Goal: Information Seeking & Learning: Learn about a topic

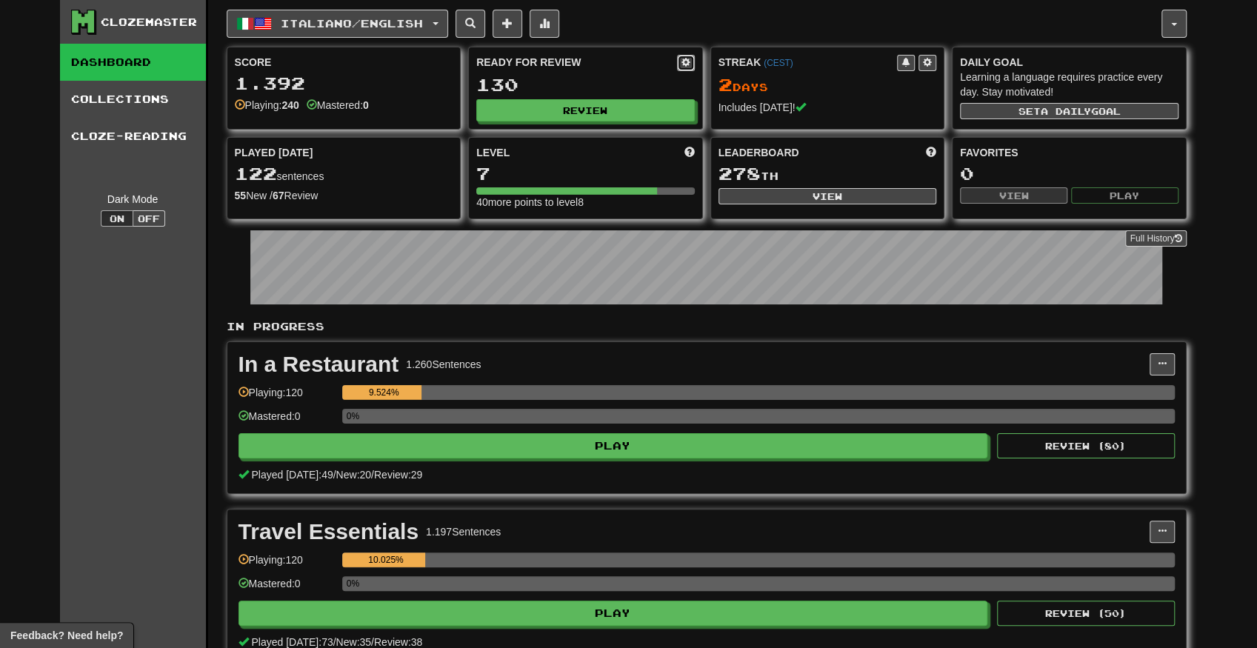
click at [688, 58] on span at bounding box center [685, 62] width 9 height 9
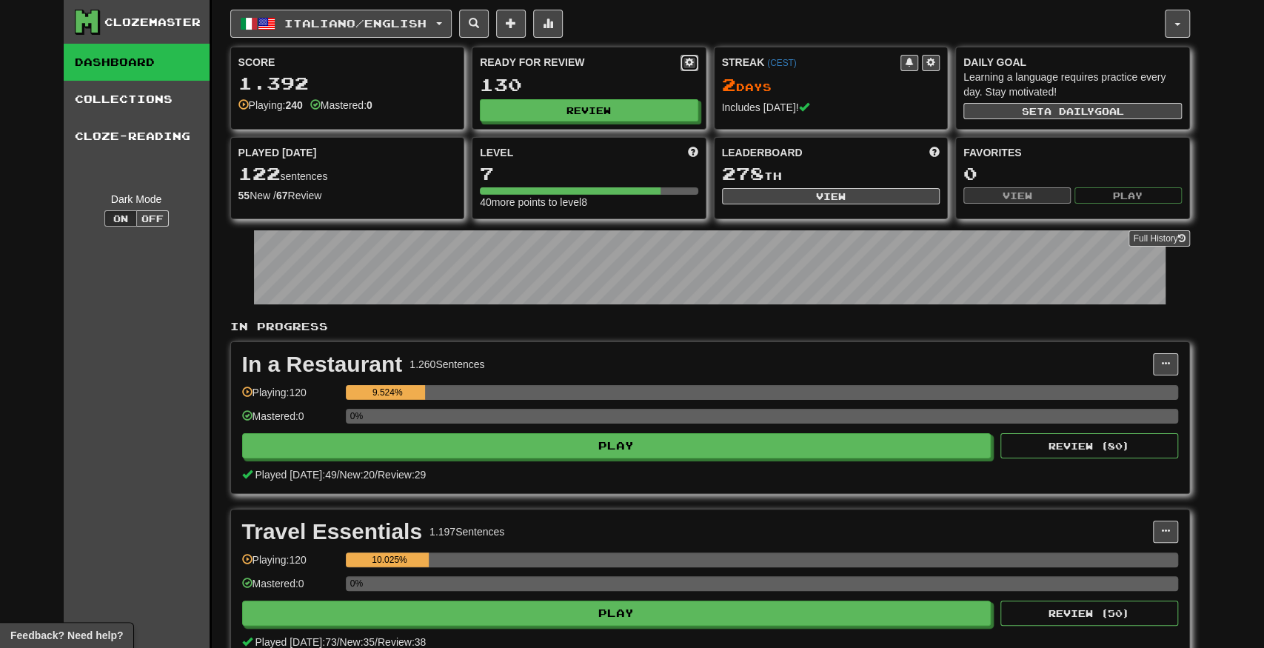
select select "*"
select select "**"
select select "***"
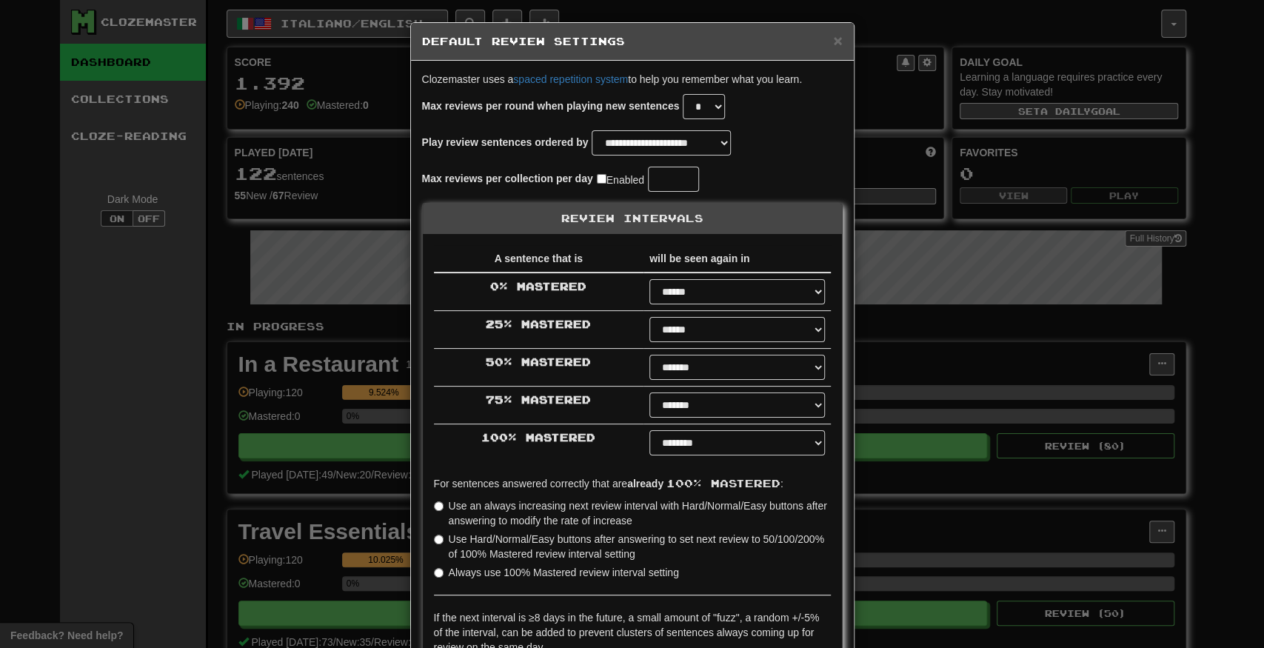
select select "*"
click at [704, 110] on select "* * * * * * * * * * ** ** ** ** ** ** ** ** ** ** ** ** ** ** ** ** ** ** ** **…" at bounding box center [704, 106] width 42 height 25
select select "**"
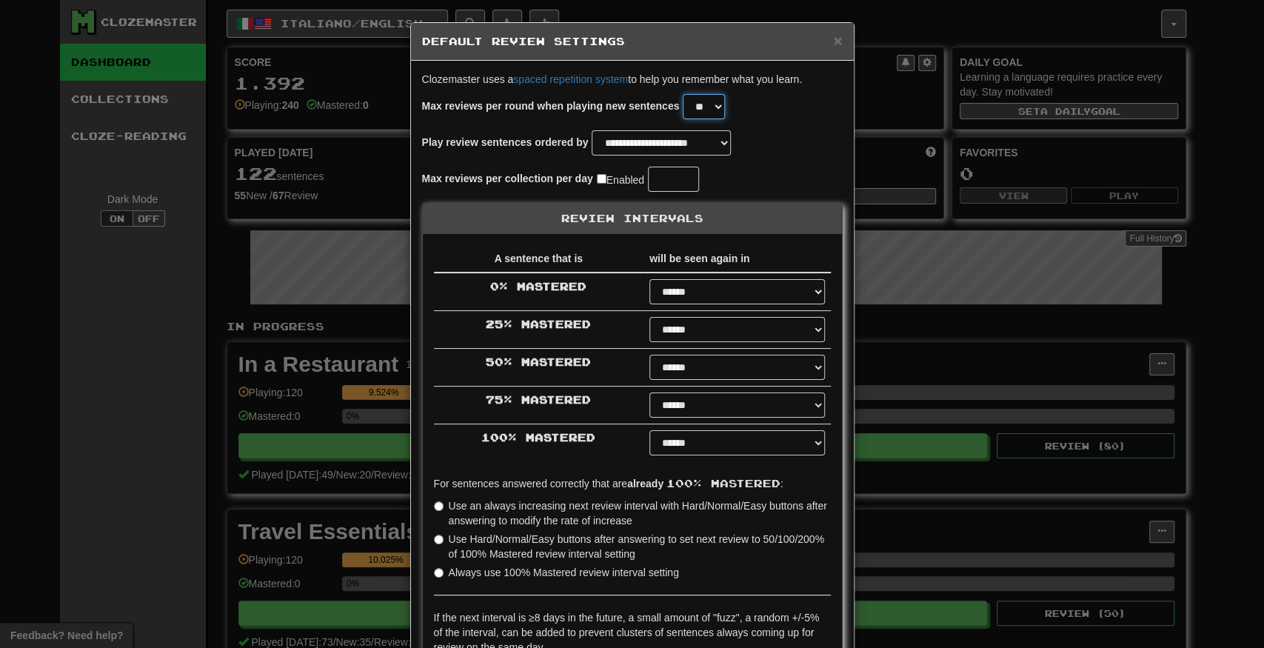
click at [683, 94] on select "* * * * * * * * * * ** ** ** ** ** ** ** ** ** ** ** ** ** ** ** ** ** ** ** **…" at bounding box center [704, 106] width 42 height 25
click at [708, 107] on select "* * * * * * * * * * ** ** ** ** ** ** ** ** ** ** ** ** ** ** ** ** ** ** ** **…" at bounding box center [704, 106] width 42 height 25
click at [683, 94] on select "* * * * * * * * * * ** ** ** ** ** ** ** ** ** ** ** ** ** ** ** ** ** ** ** **…" at bounding box center [704, 106] width 42 height 25
click at [760, 170] on div "Max reviews per collection per day Enabled" at bounding box center [632, 179] width 421 height 25
click at [684, 136] on select "**********" at bounding box center [661, 142] width 139 height 25
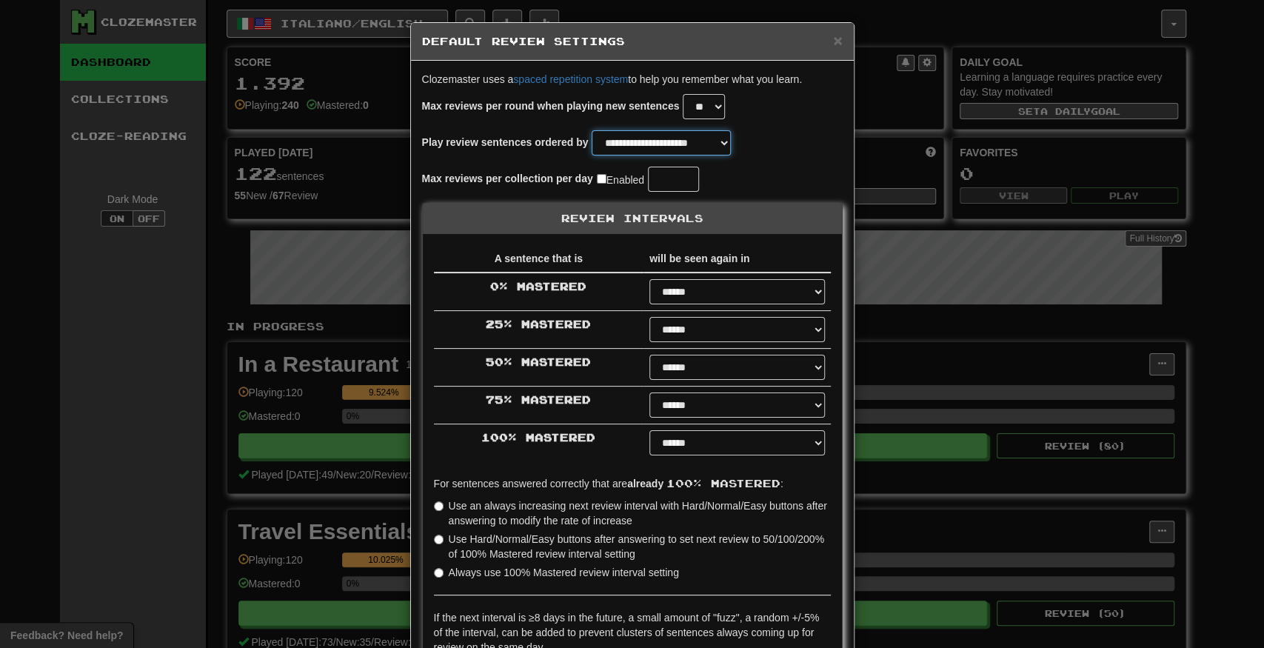
click at [679, 144] on select "**********" at bounding box center [661, 142] width 139 height 25
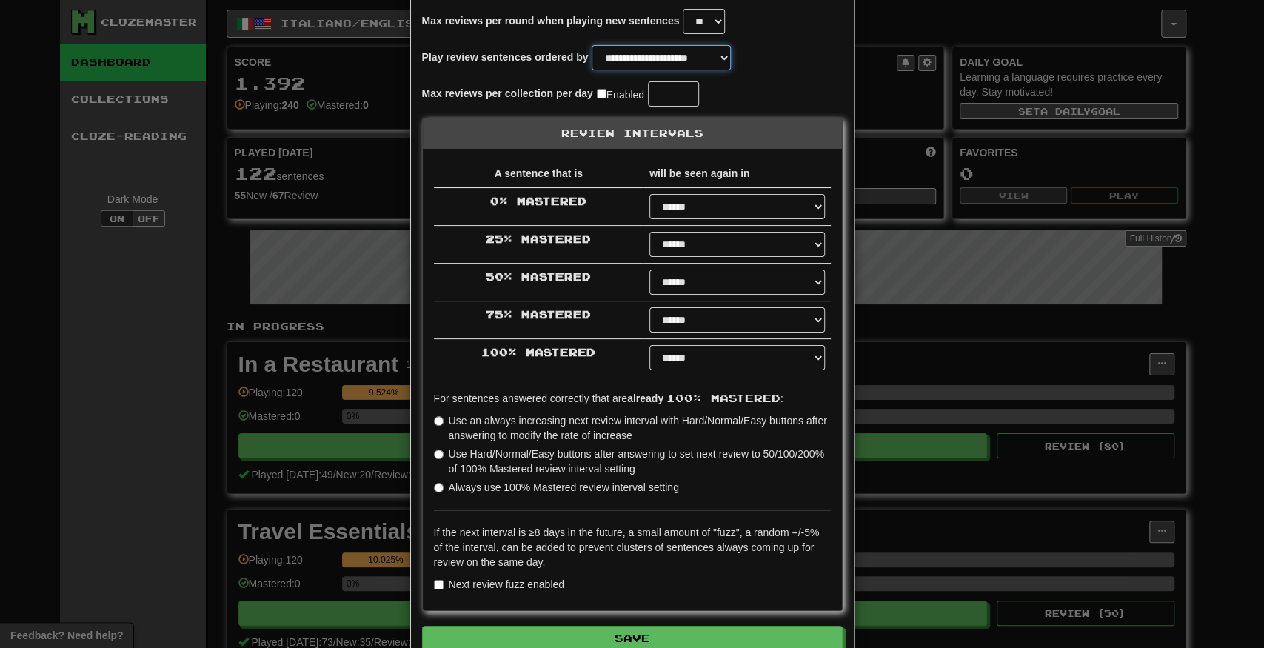
scroll to position [167, 0]
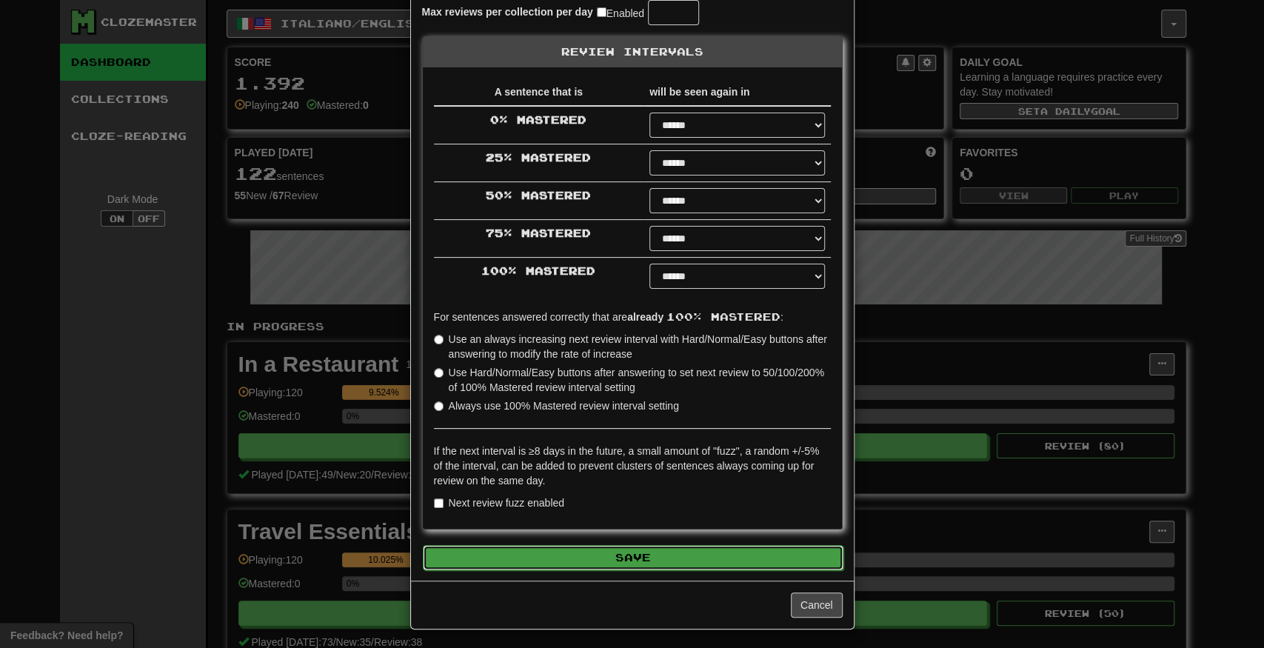
click at [638, 555] on button "Save" at bounding box center [633, 557] width 421 height 25
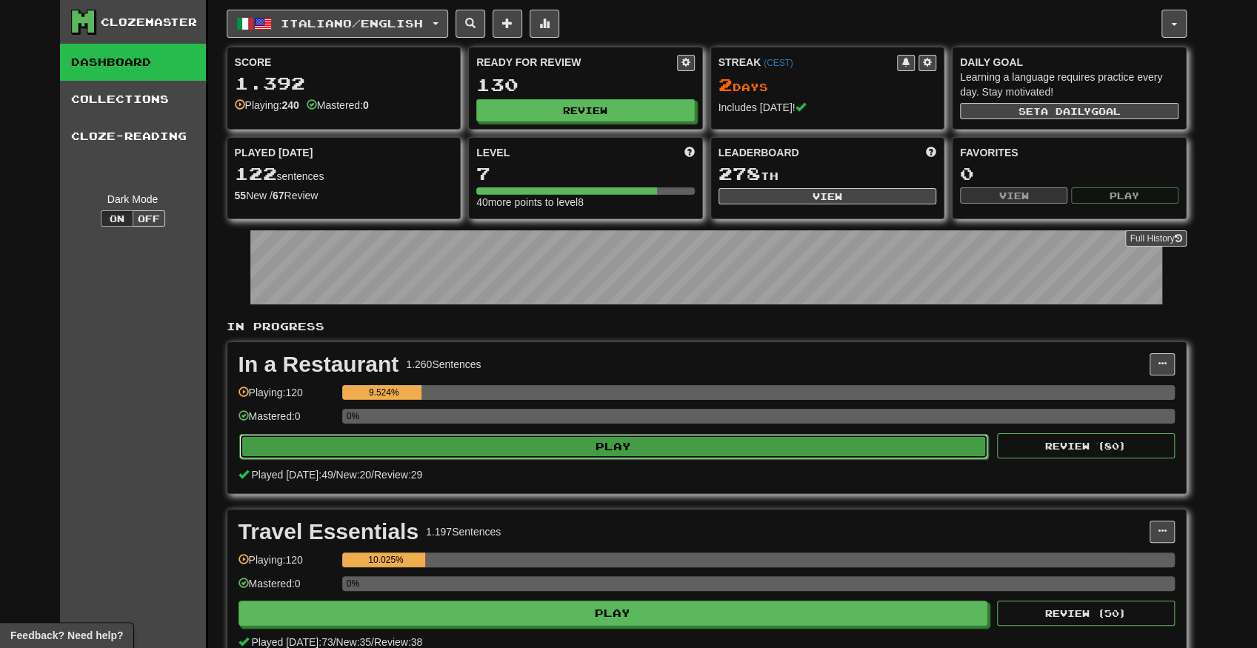
click at [604, 441] on button "Play" at bounding box center [613, 446] width 749 height 25
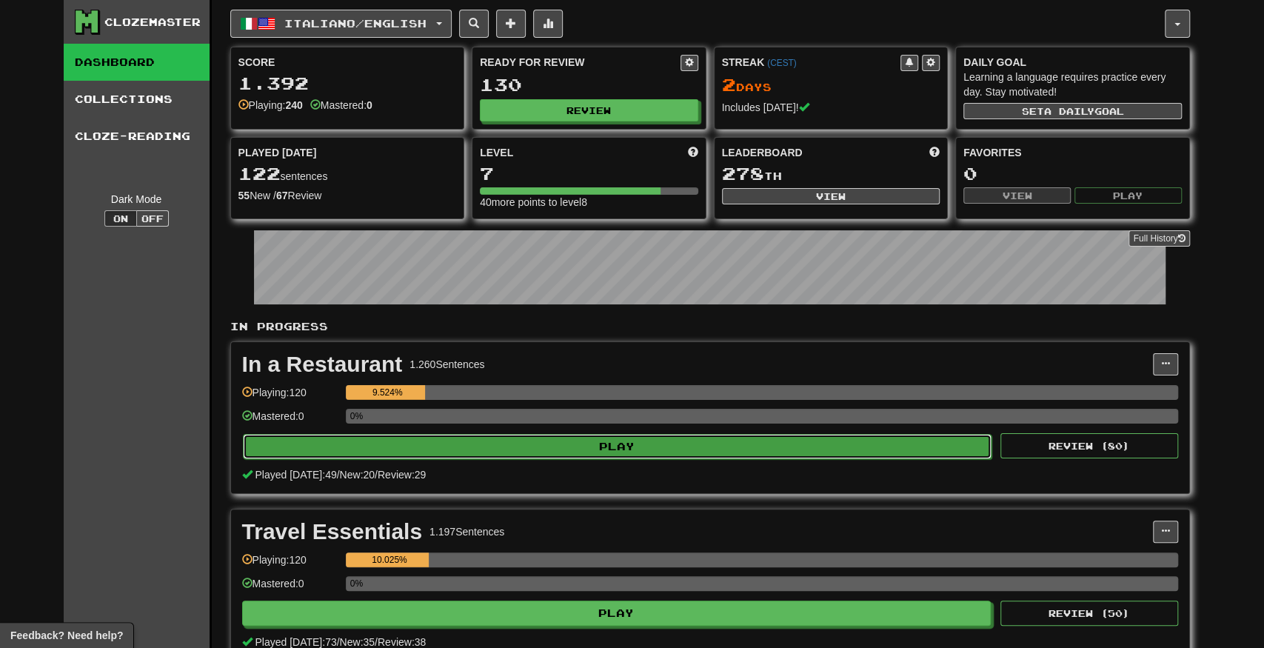
select select "**"
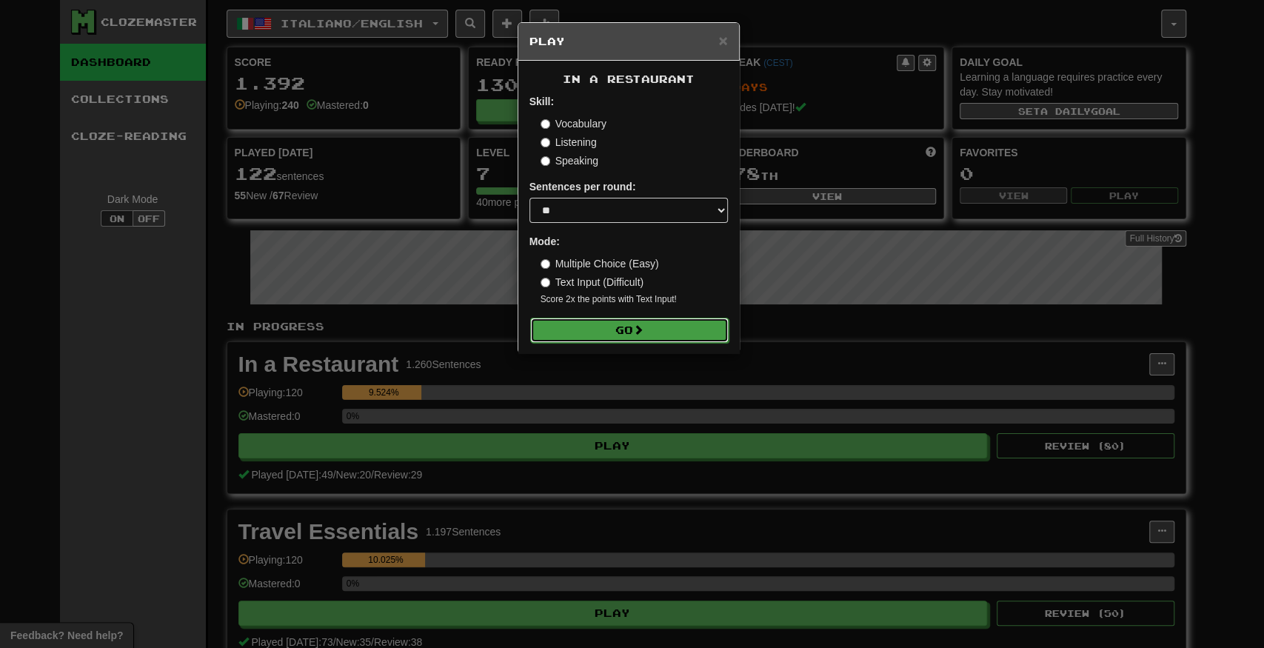
click at [626, 331] on button "Go" at bounding box center [629, 330] width 198 height 25
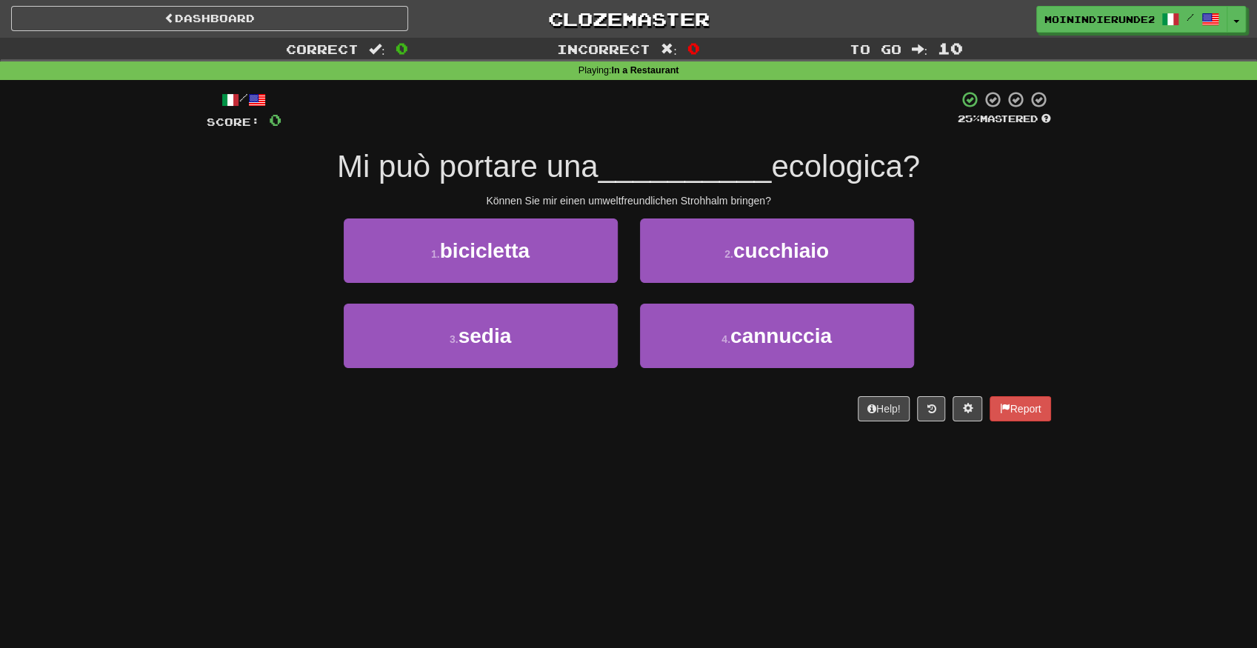
click at [813, 486] on div "Dashboard Clozemaster MOININDIERUNDE21 / Toggle Dropdown Dashboard Leaderboard …" at bounding box center [628, 324] width 1257 height 648
drag, startPoint x: 1241, startPoint y: 643, endPoint x: 1232, endPoint y: 638, distance: 9.9
click at [1256, 641] on html "Dashboard Clozemaster MOININDIERUNDE21 / Toggle Dropdown Dashboard Leaderboard …" at bounding box center [628, 587] width 1257 height 1174
click at [714, 535] on div "Dashboard Clozemaster MOININDIERUNDE21 / Toggle Dropdown Dashboard Leaderboard …" at bounding box center [628, 324] width 1257 height 648
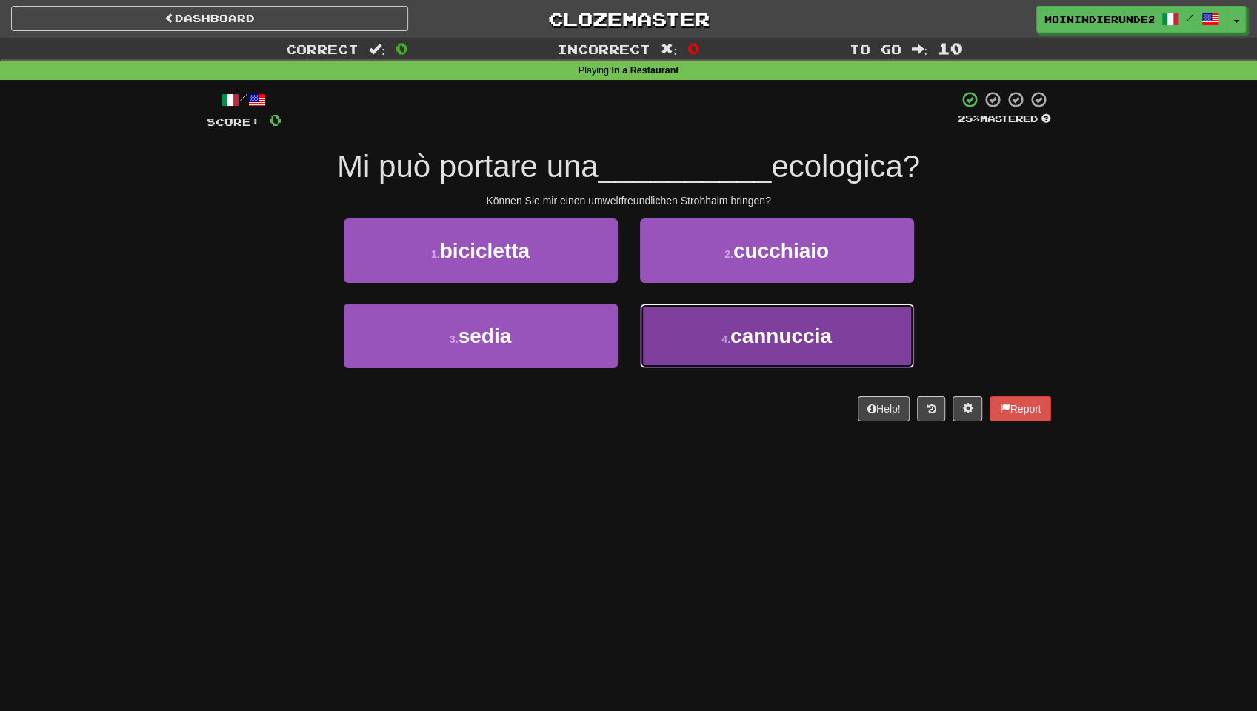
click at [781, 333] on span "cannuccia" at bounding box center [780, 335] width 101 height 23
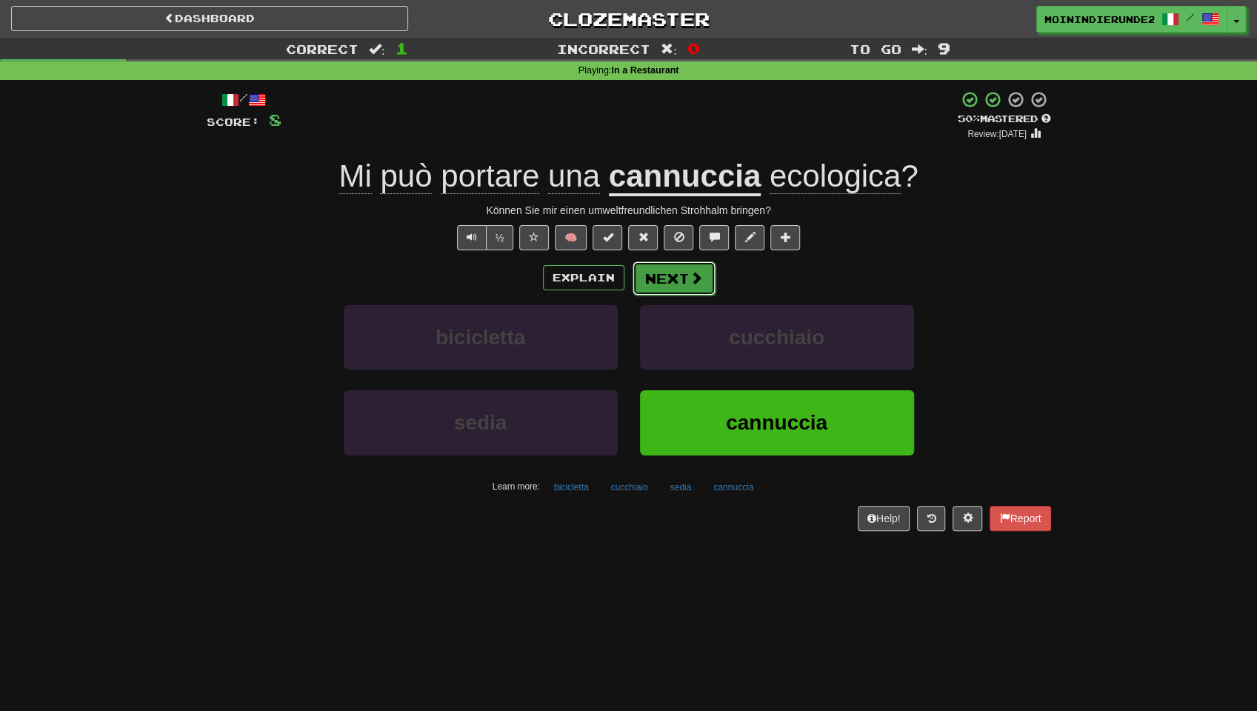
click at [669, 274] on button "Next" at bounding box center [673, 278] width 83 height 34
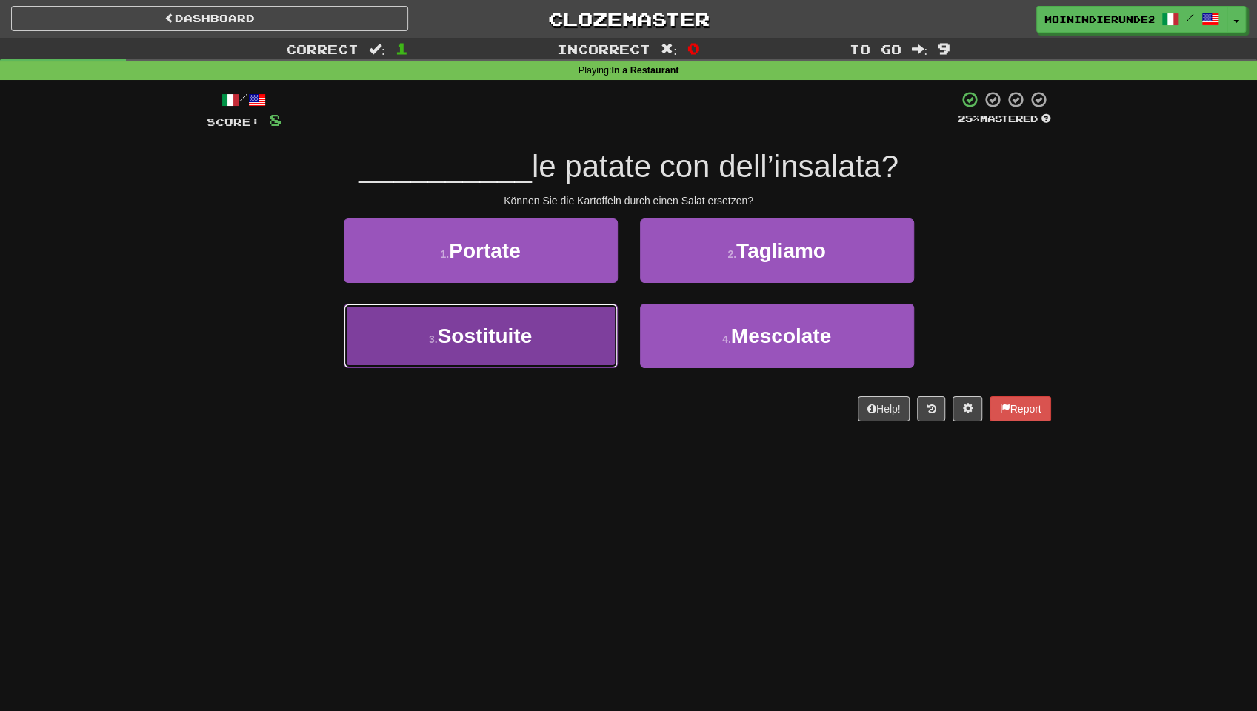
click at [532, 332] on span "Sostituite" at bounding box center [485, 335] width 95 height 23
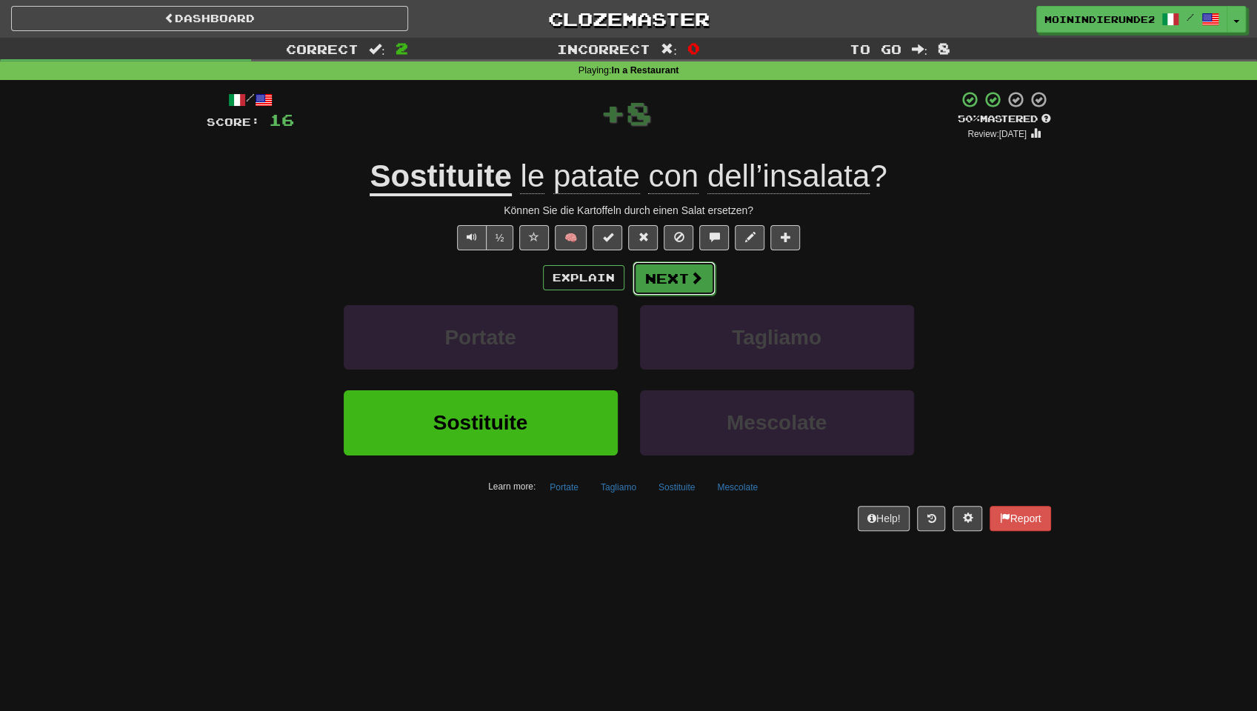
click at [670, 276] on button "Next" at bounding box center [673, 278] width 83 height 34
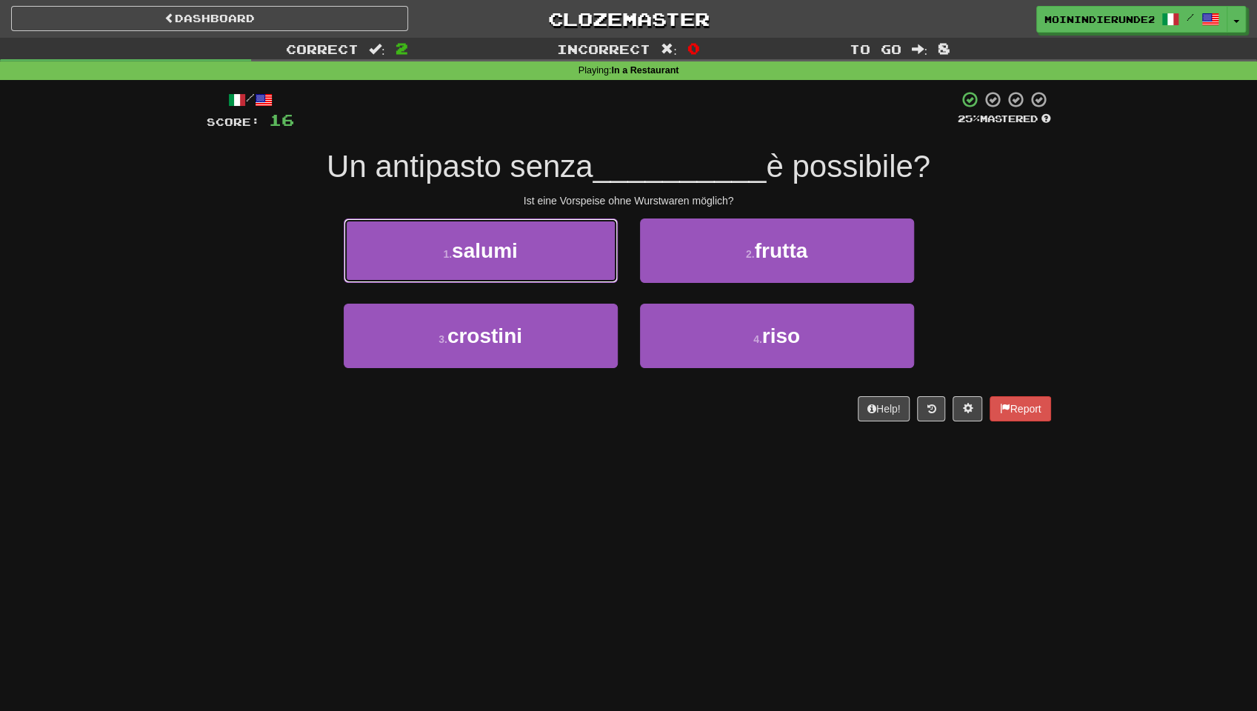
click at [504, 257] on span "salumi" at bounding box center [485, 250] width 66 height 23
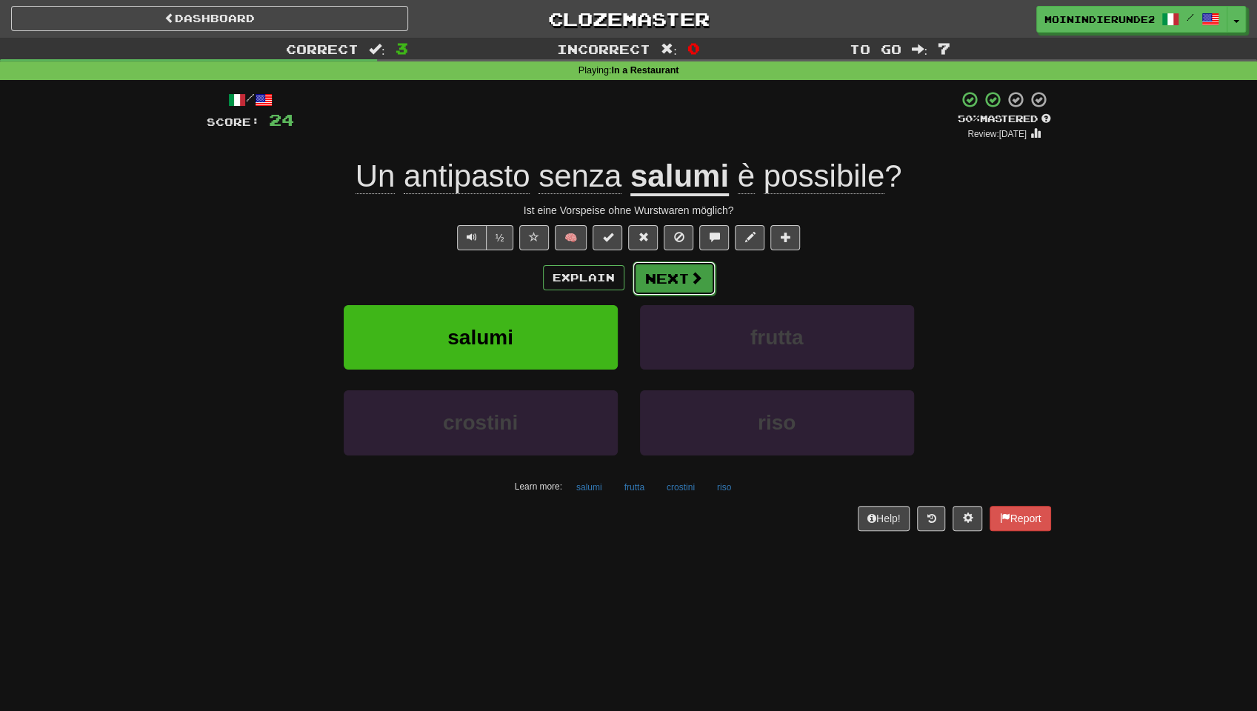
click at [671, 276] on button "Next" at bounding box center [673, 278] width 83 height 34
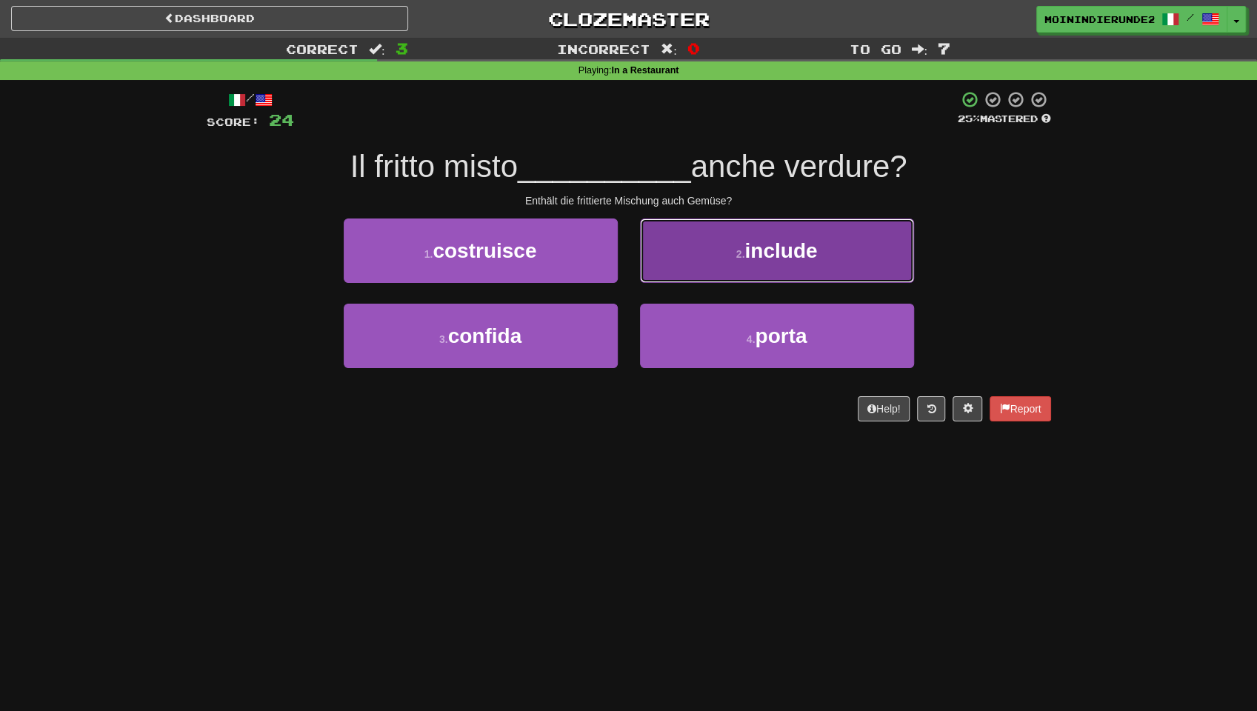
click at [732, 253] on button "2 . include" at bounding box center [777, 250] width 274 height 64
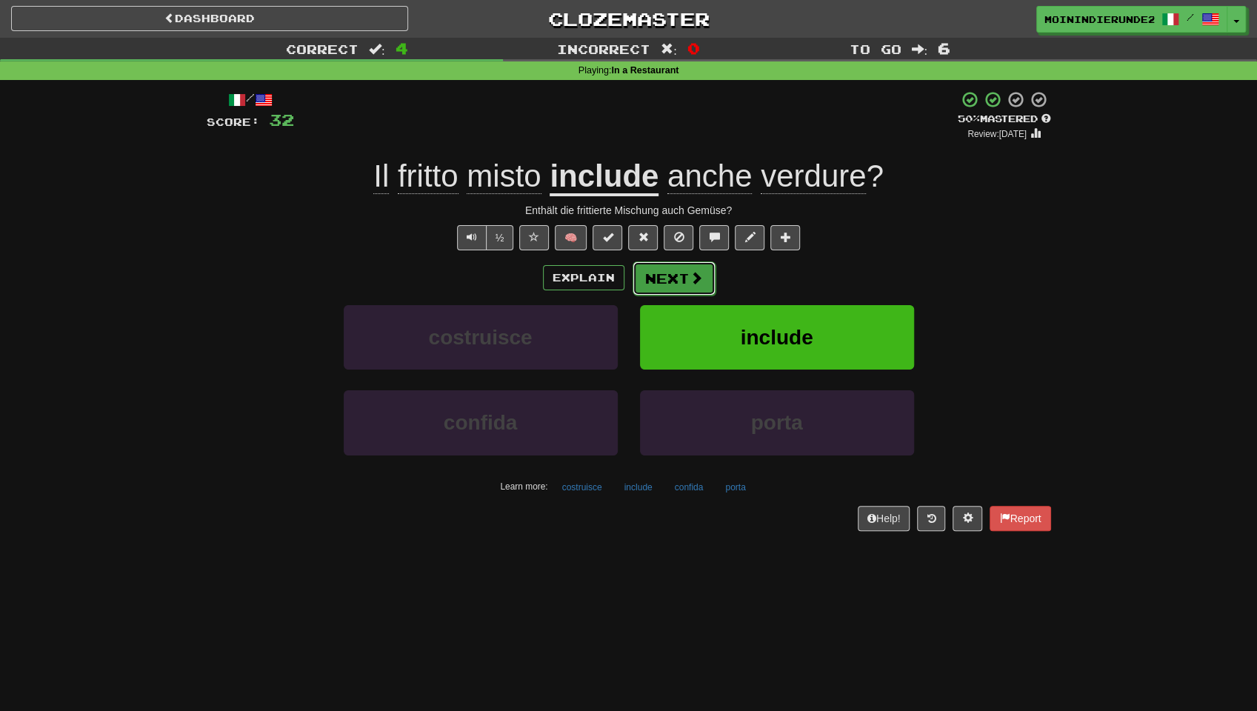
click at [674, 275] on button "Next" at bounding box center [673, 278] width 83 height 34
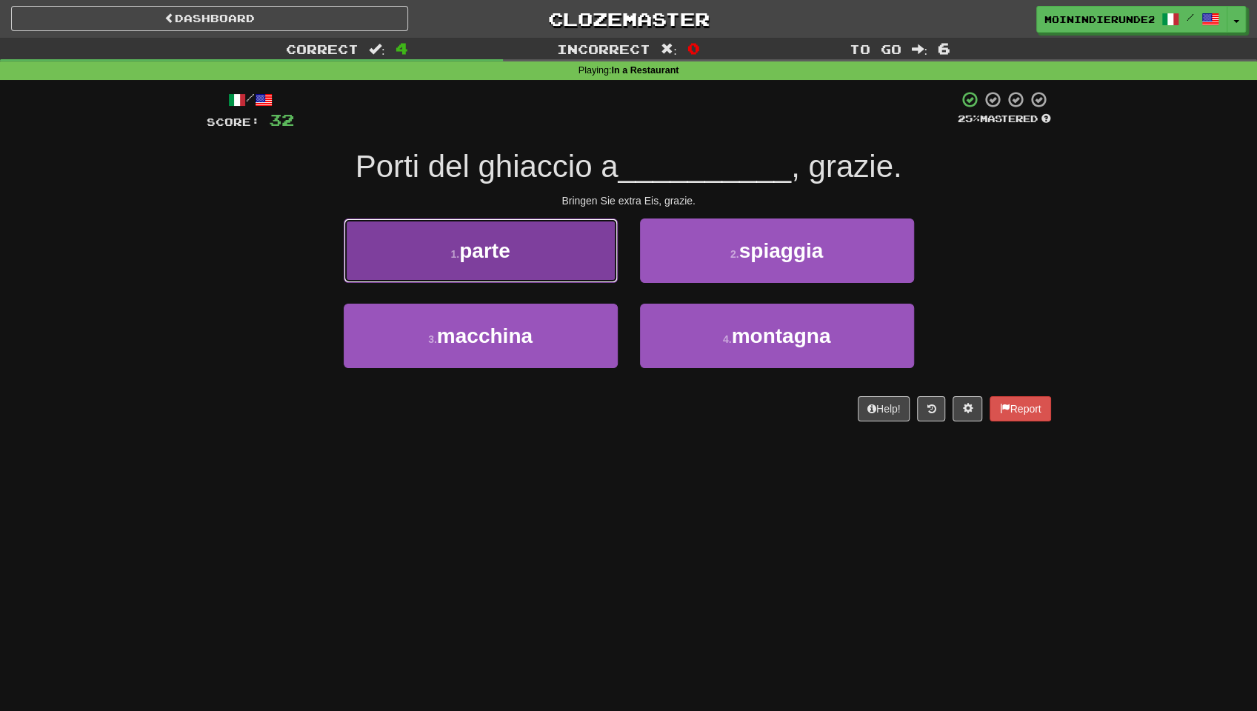
click at [533, 250] on button "1 . parte" at bounding box center [481, 250] width 274 height 64
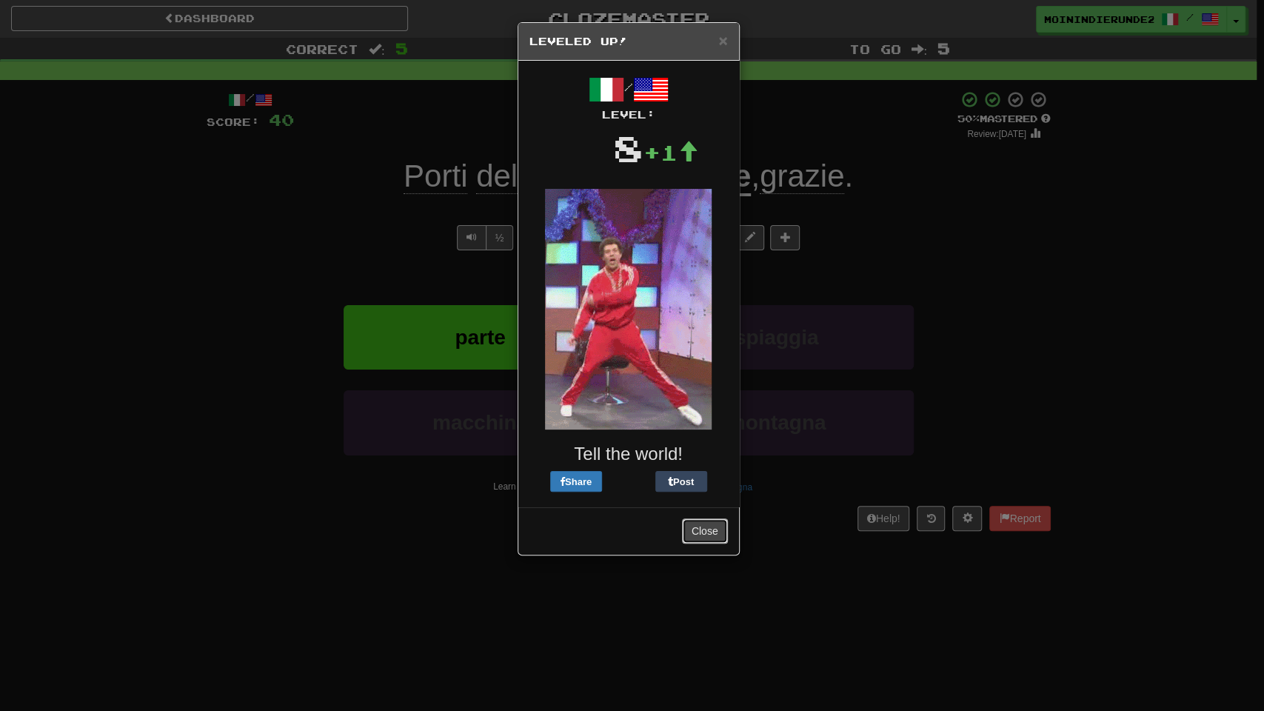
click at [718, 532] on button "Close" at bounding box center [705, 530] width 46 height 25
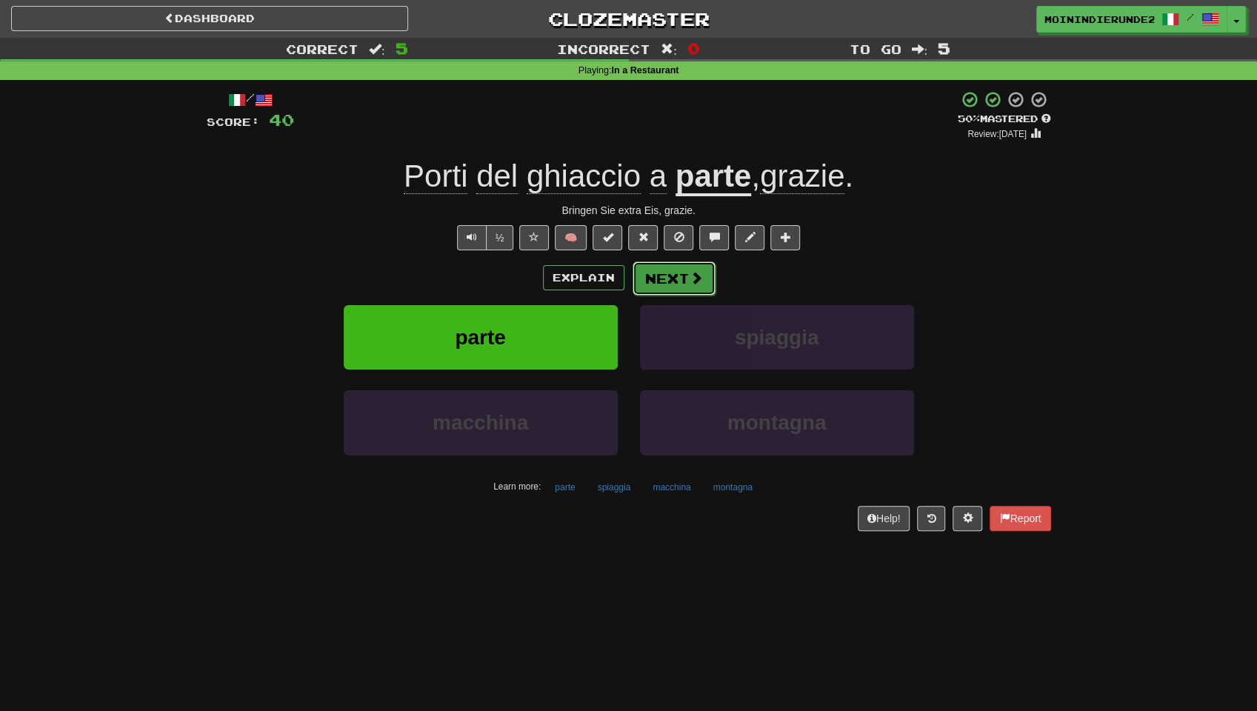
click at [671, 277] on button "Next" at bounding box center [673, 278] width 83 height 34
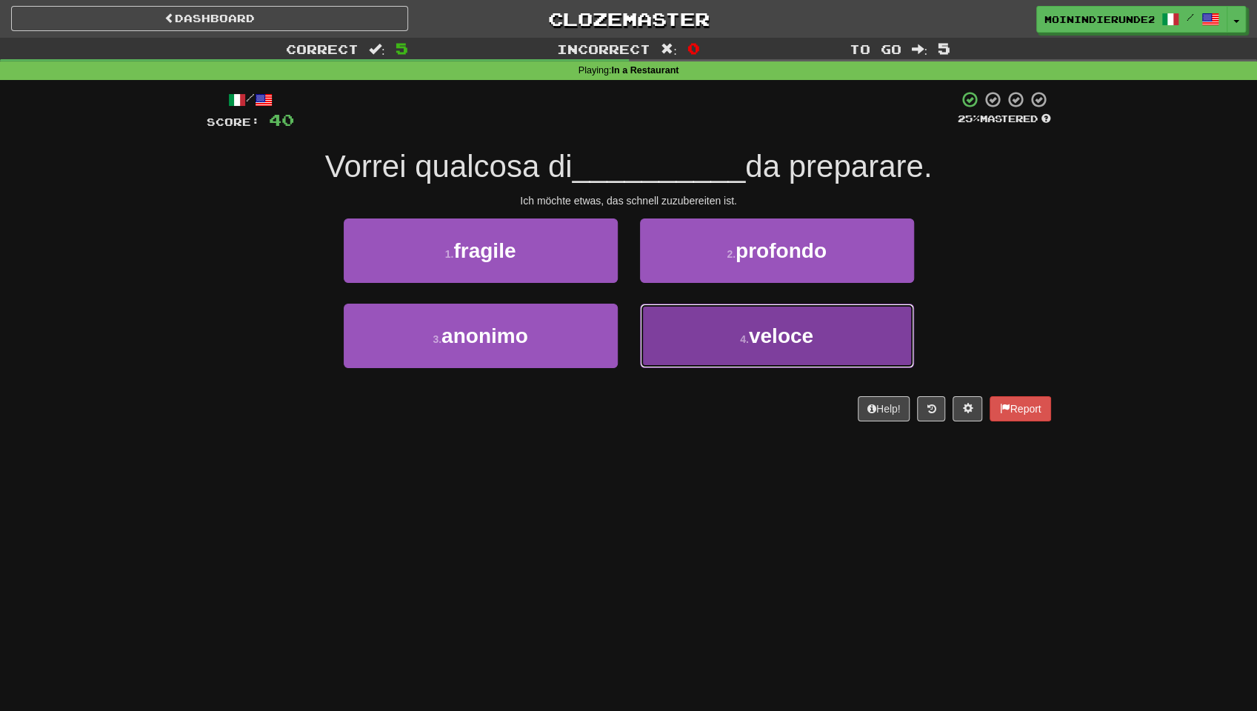
click at [773, 334] on span "veloce" at bounding box center [781, 335] width 64 height 23
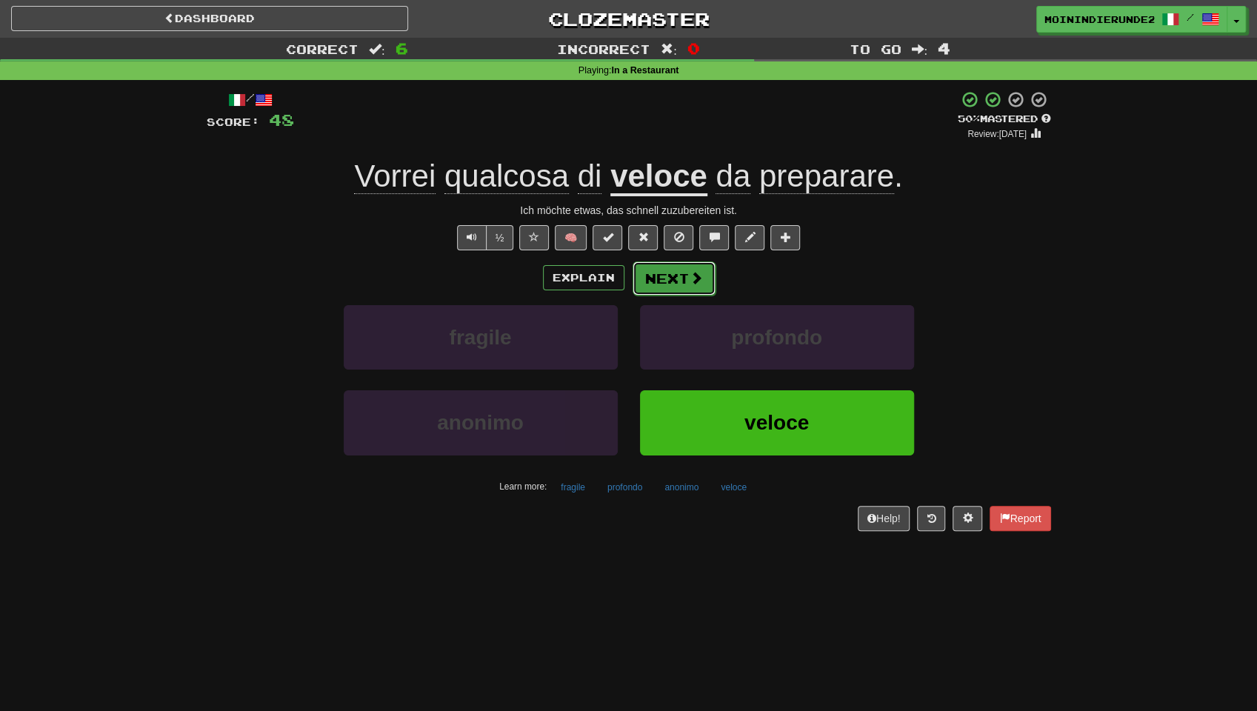
click at [671, 274] on button "Next" at bounding box center [673, 278] width 83 height 34
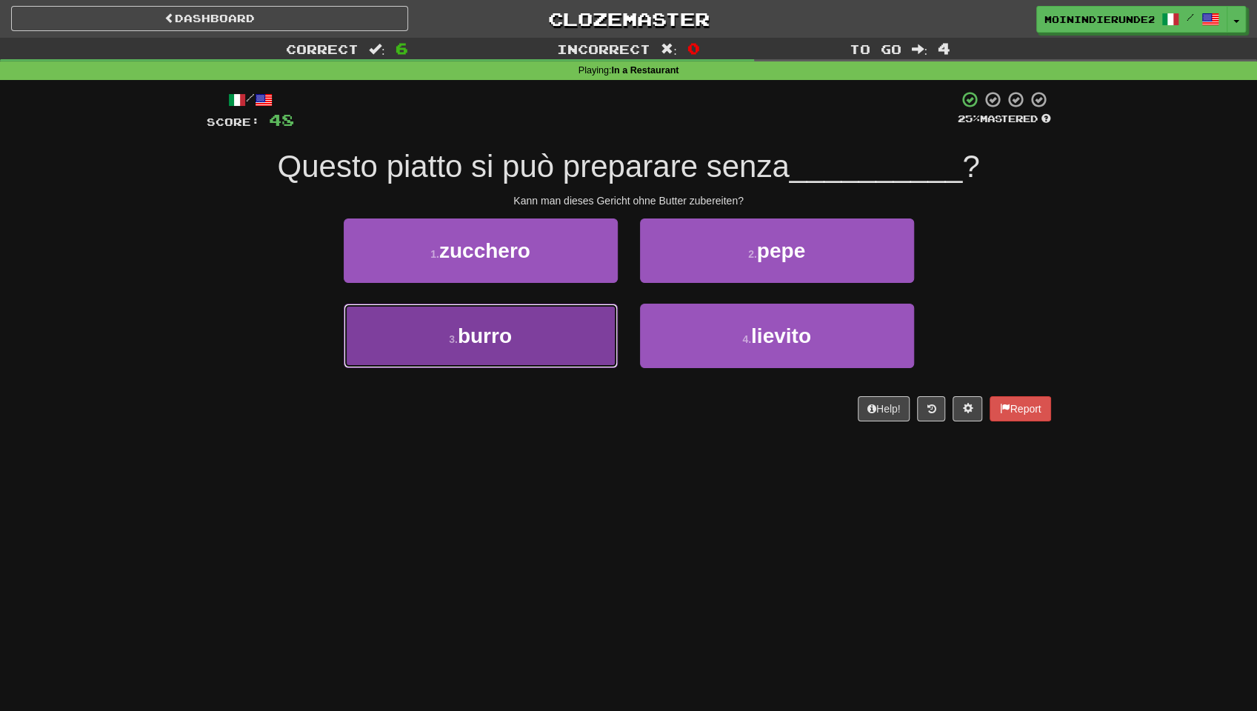
click at [535, 357] on button "3 . burro" at bounding box center [481, 336] width 274 height 64
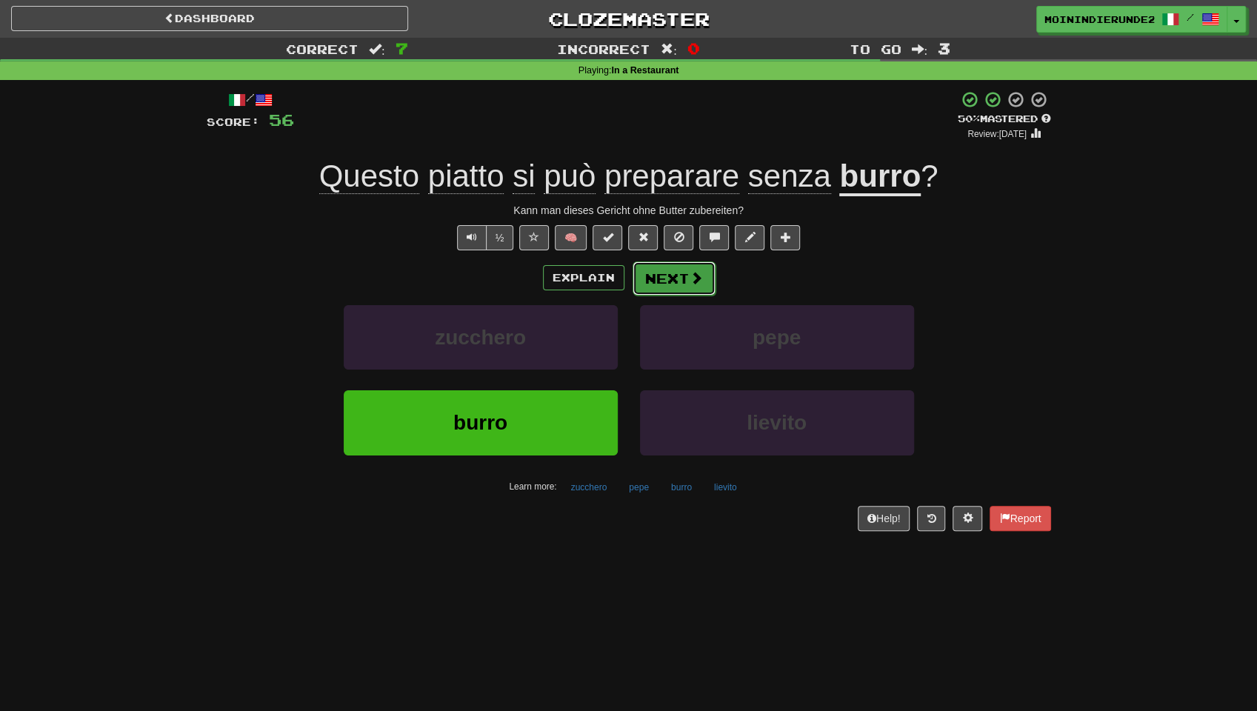
click at [671, 275] on button "Next" at bounding box center [673, 278] width 83 height 34
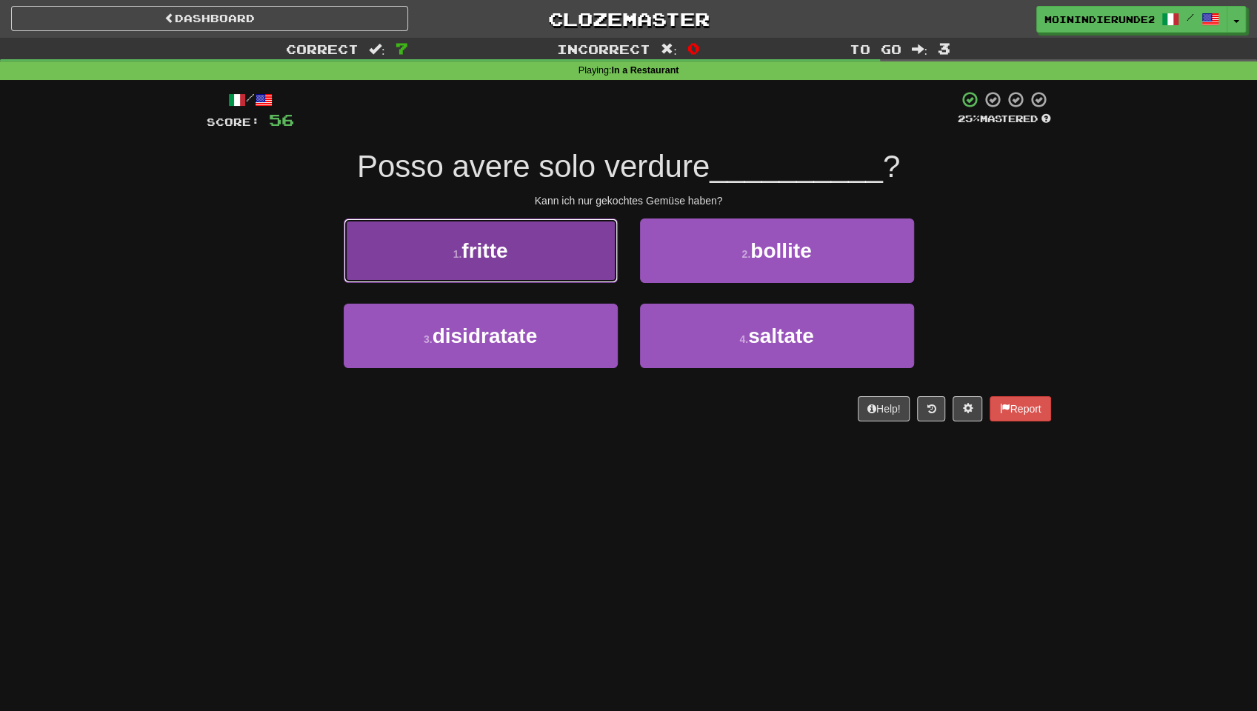
click at [512, 265] on button "1 . fritte" at bounding box center [481, 250] width 274 height 64
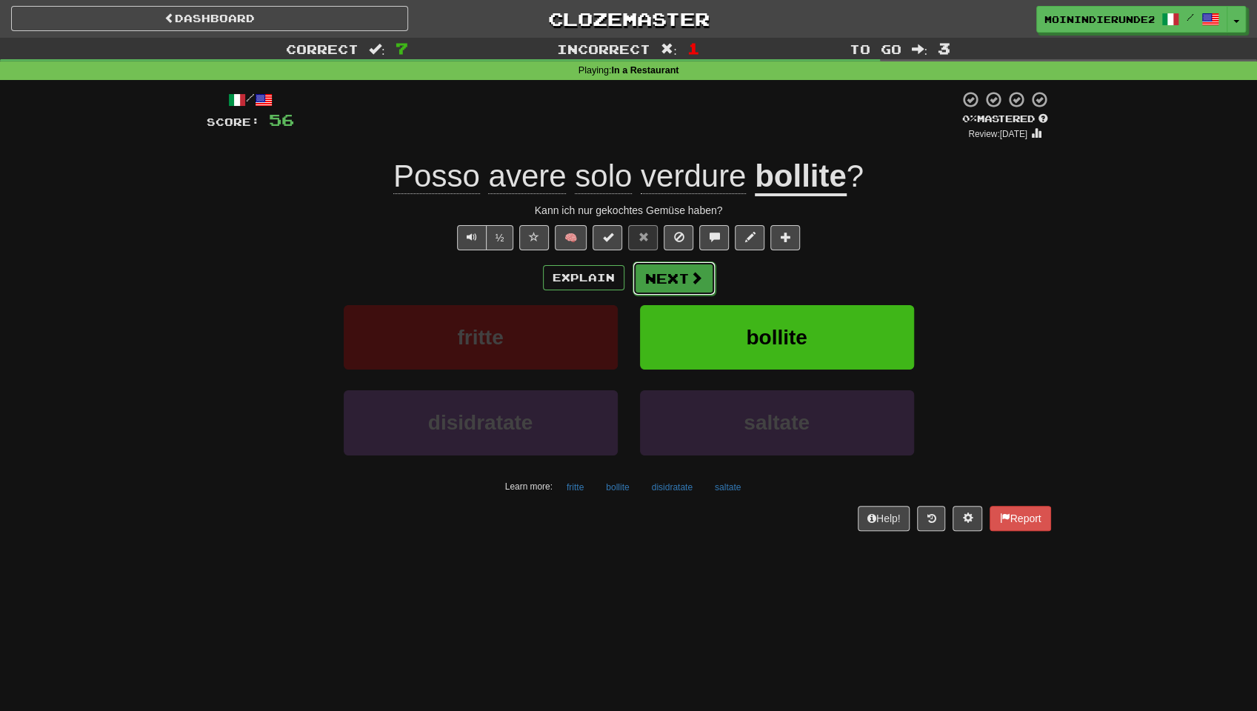
click at [677, 275] on button "Next" at bounding box center [673, 278] width 83 height 34
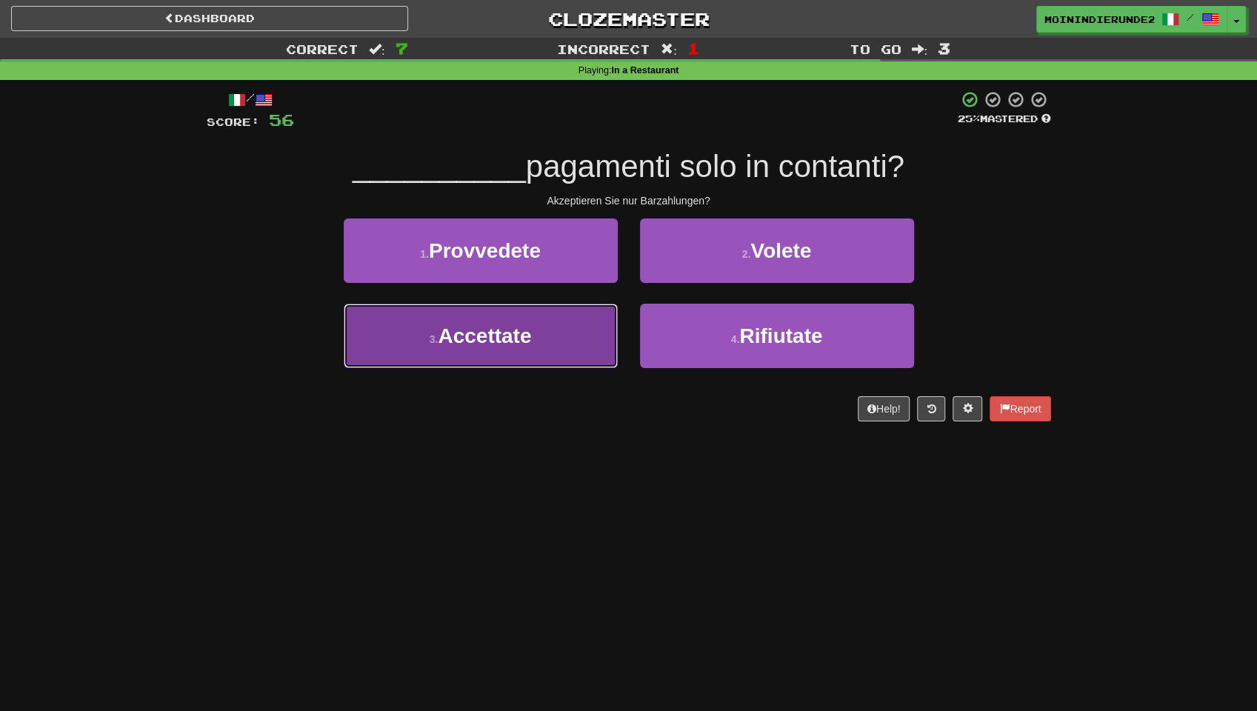
click at [532, 328] on button "3 . Accettate" at bounding box center [481, 336] width 274 height 64
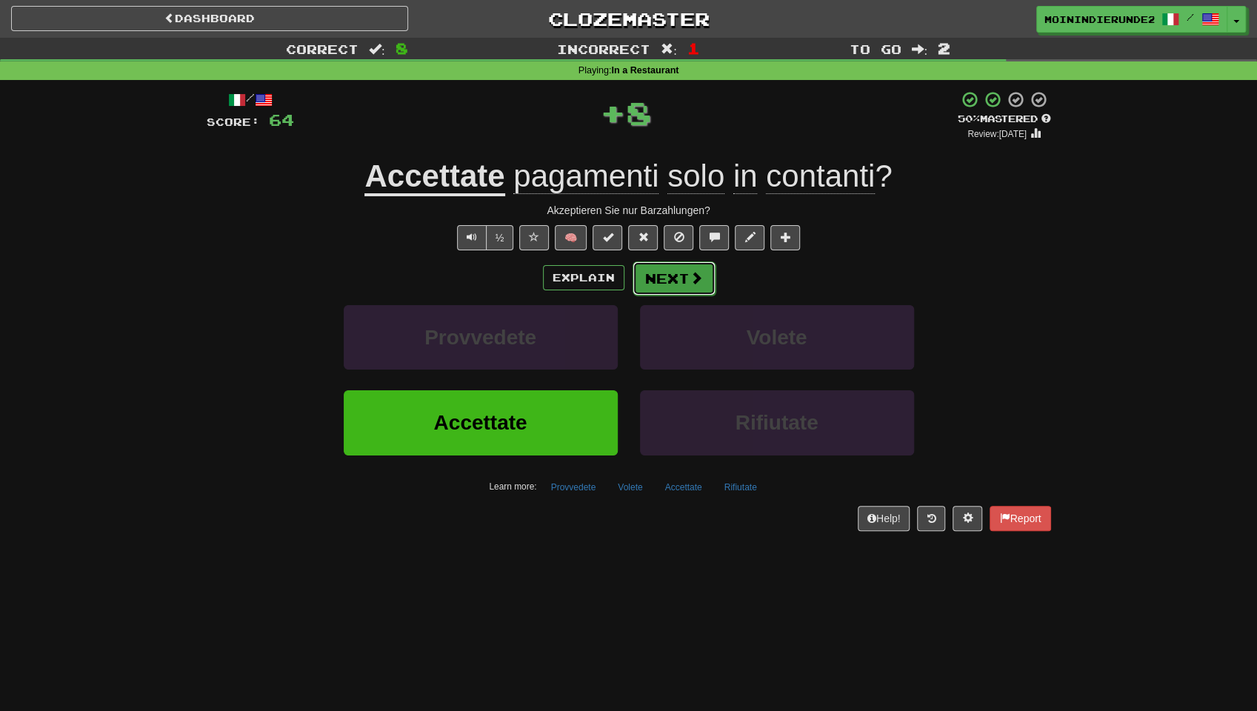
click at [675, 274] on button "Next" at bounding box center [673, 278] width 83 height 34
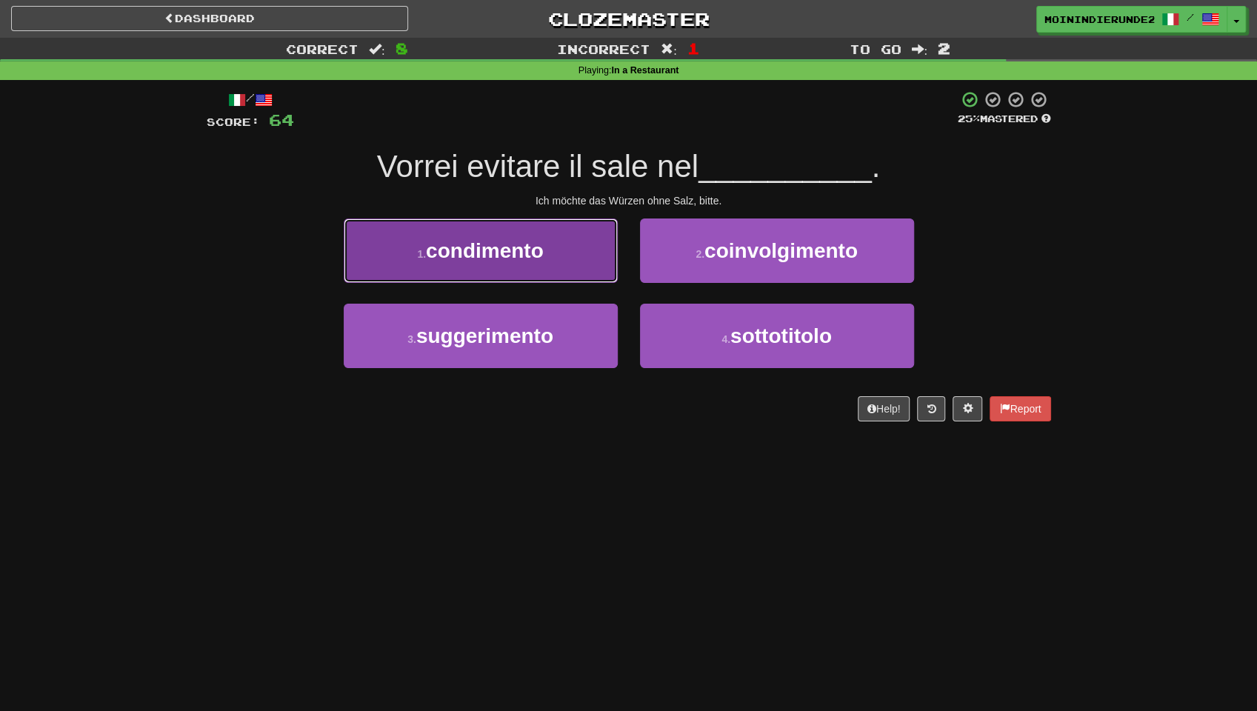
click at [484, 246] on span "condimento" at bounding box center [485, 250] width 118 height 23
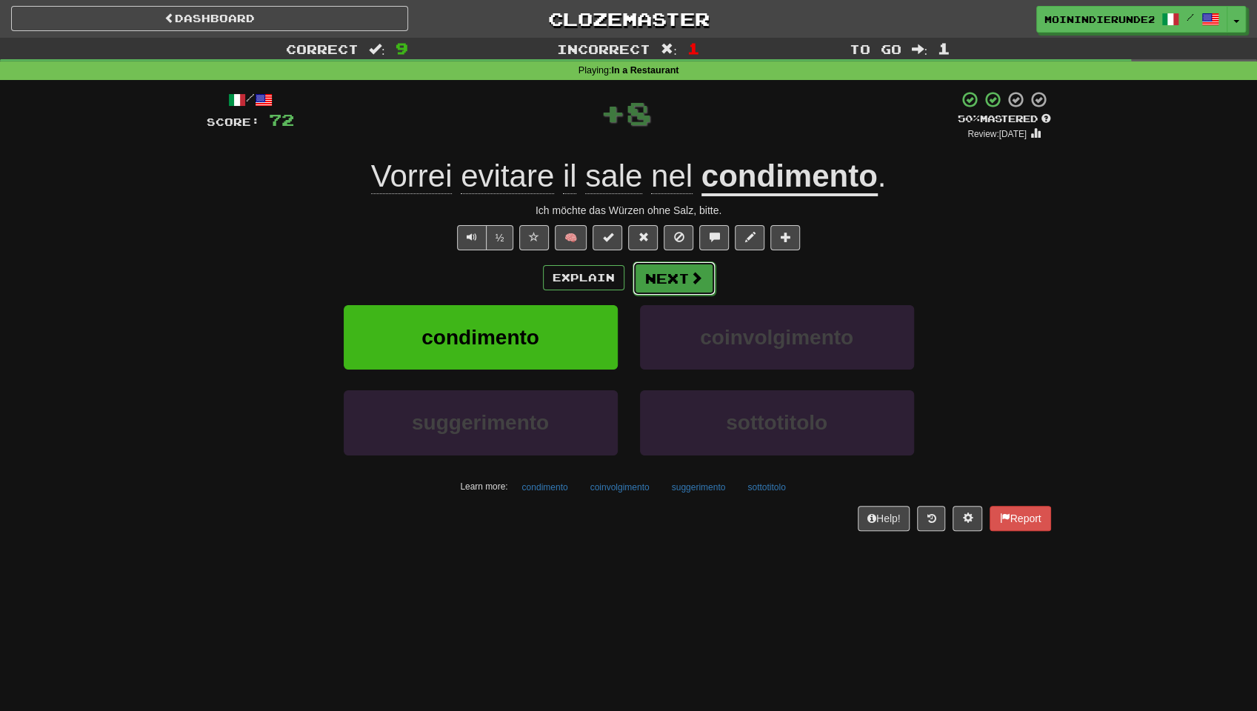
click at [674, 277] on button "Next" at bounding box center [673, 278] width 83 height 34
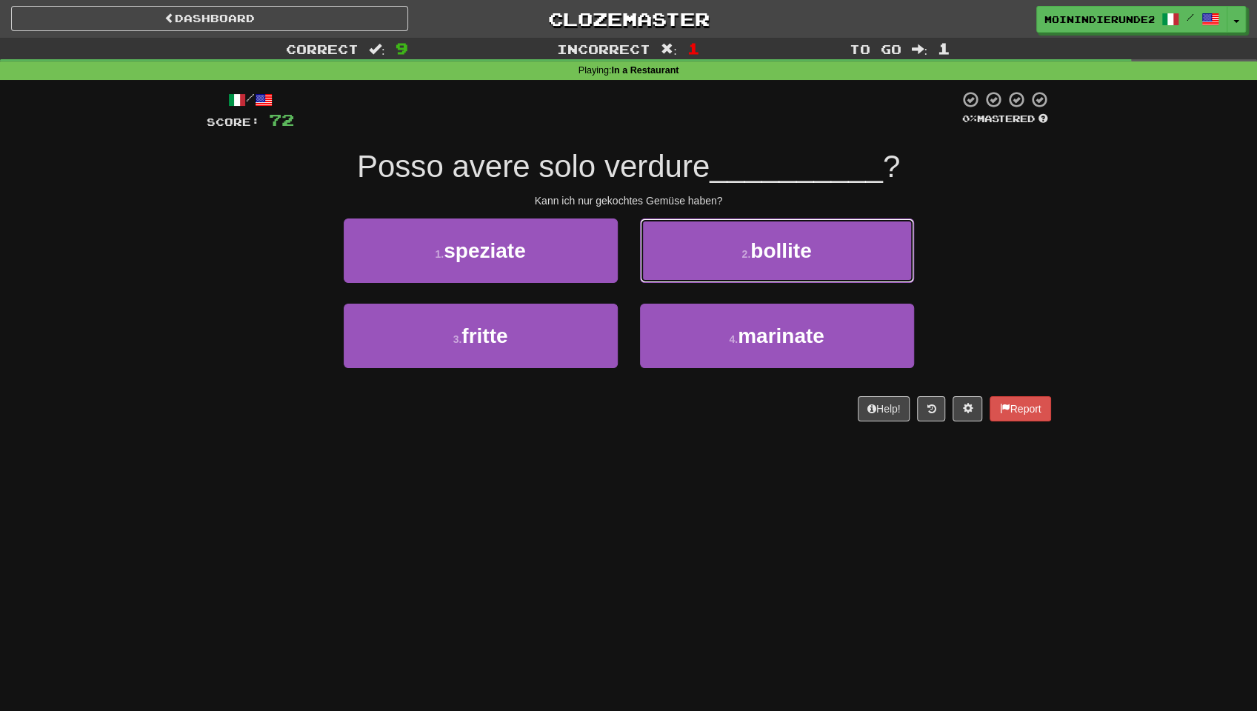
click at [674, 277] on button "2 . bollite" at bounding box center [777, 250] width 274 height 64
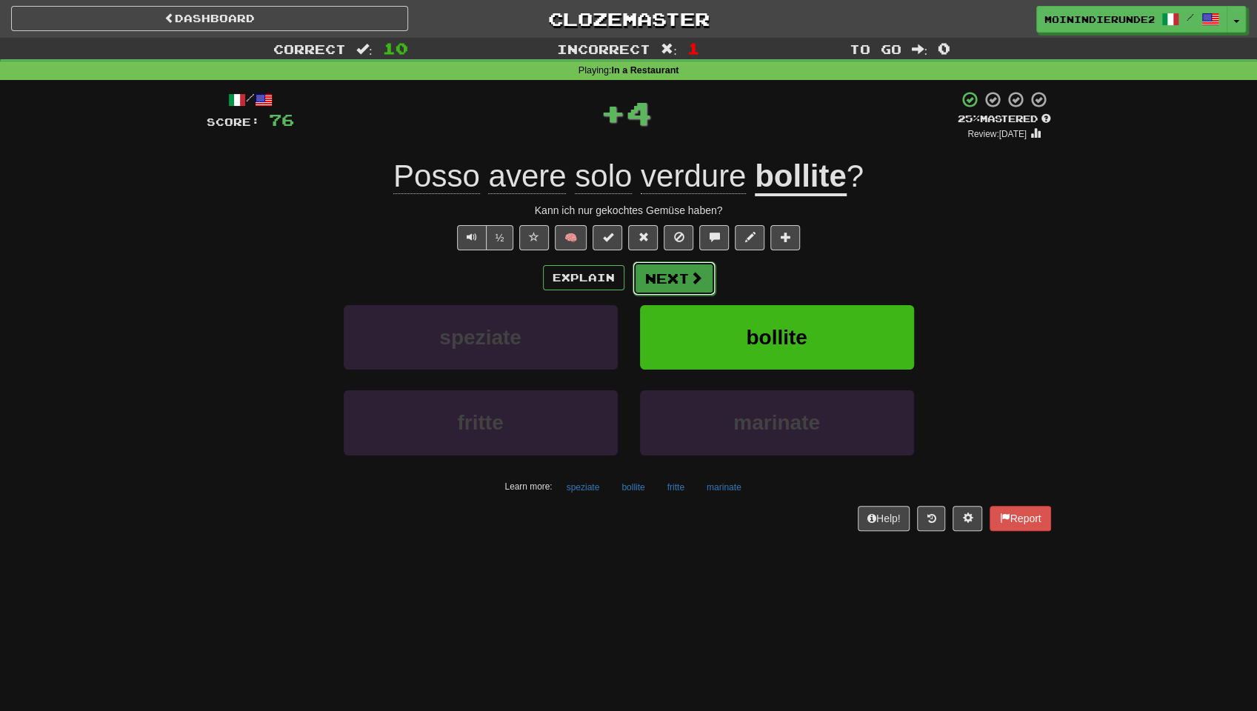
click at [662, 278] on button "Next" at bounding box center [673, 278] width 83 height 34
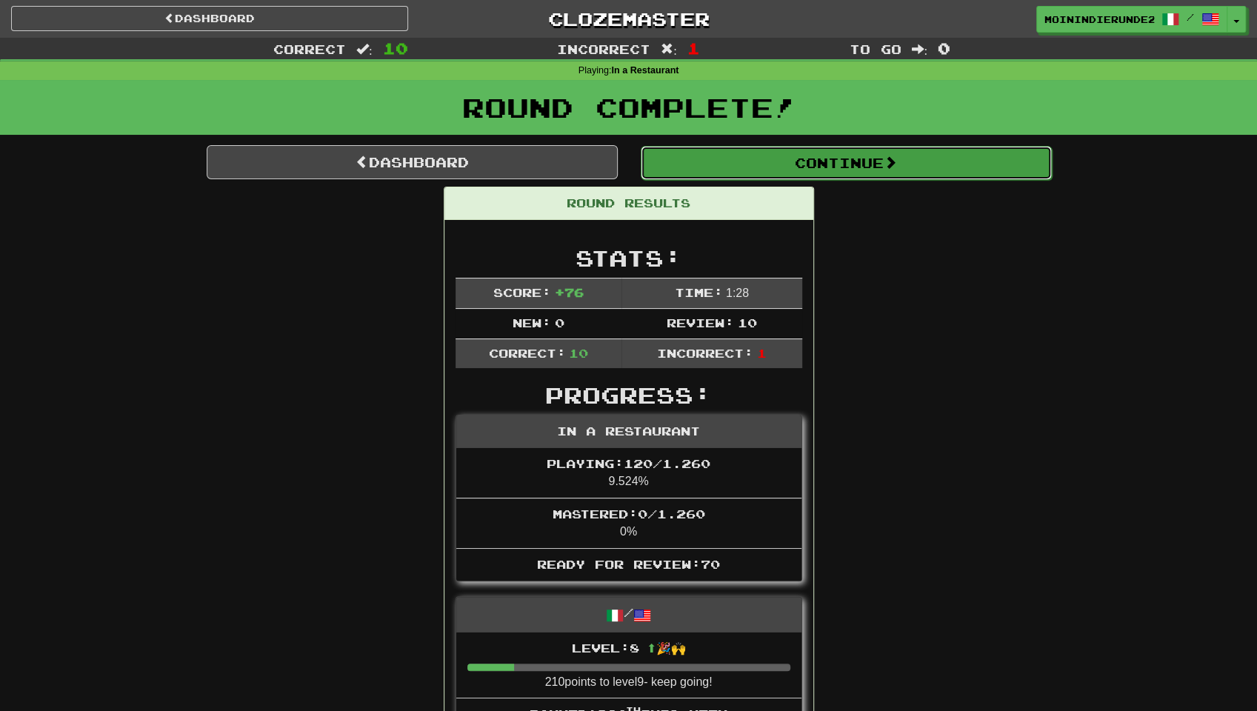
click at [797, 152] on button "Continue" at bounding box center [846, 163] width 411 height 34
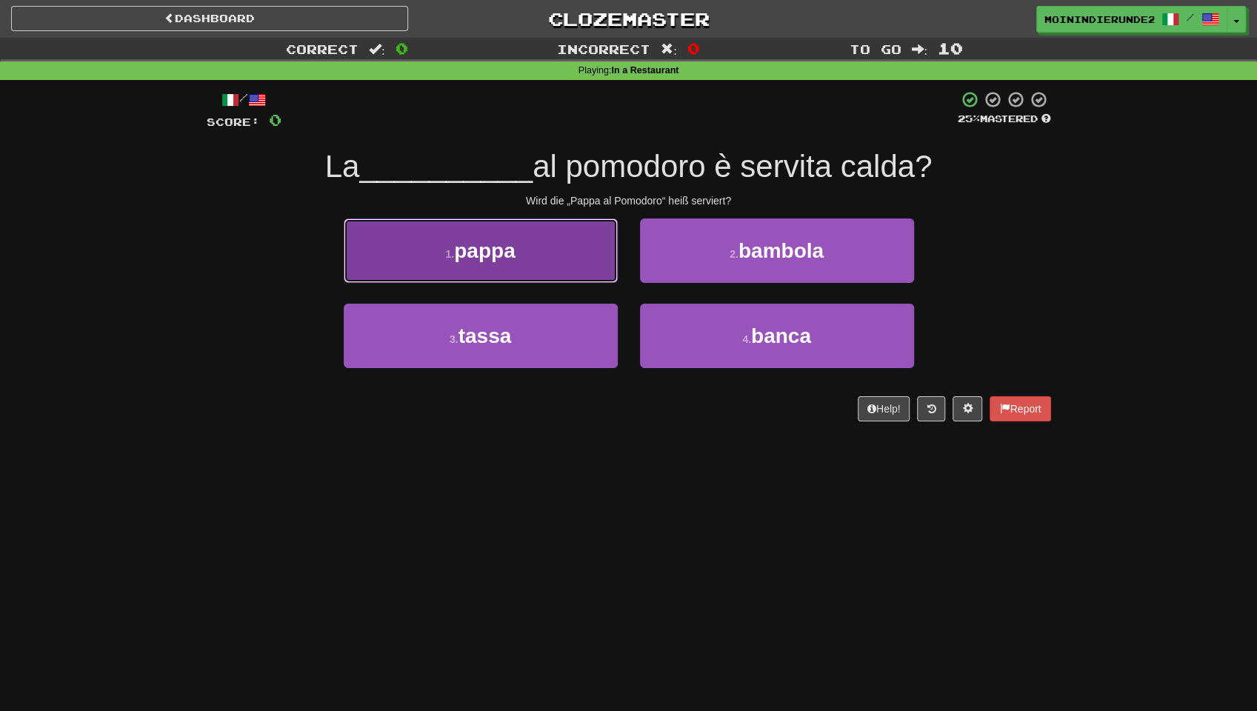
click at [552, 253] on button "1 . pappa" at bounding box center [481, 250] width 274 height 64
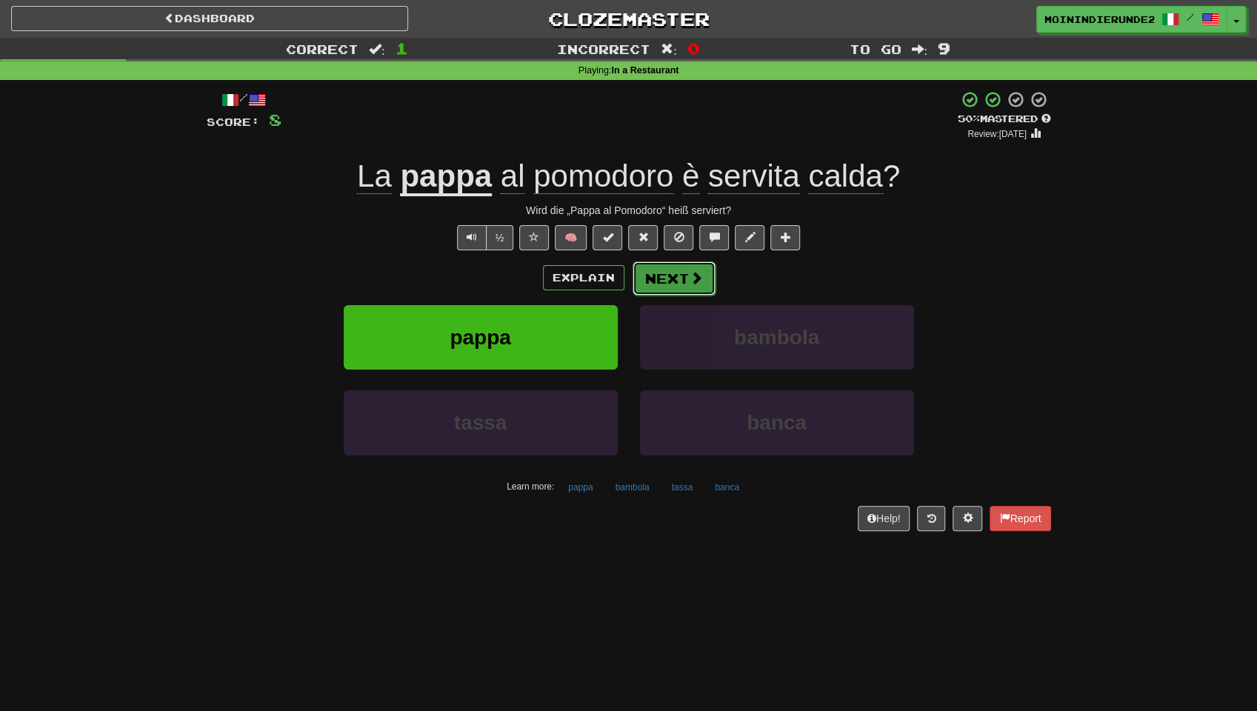
click at [665, 281] on button "Next" at bounding box center [673, 278] width 83 height 34
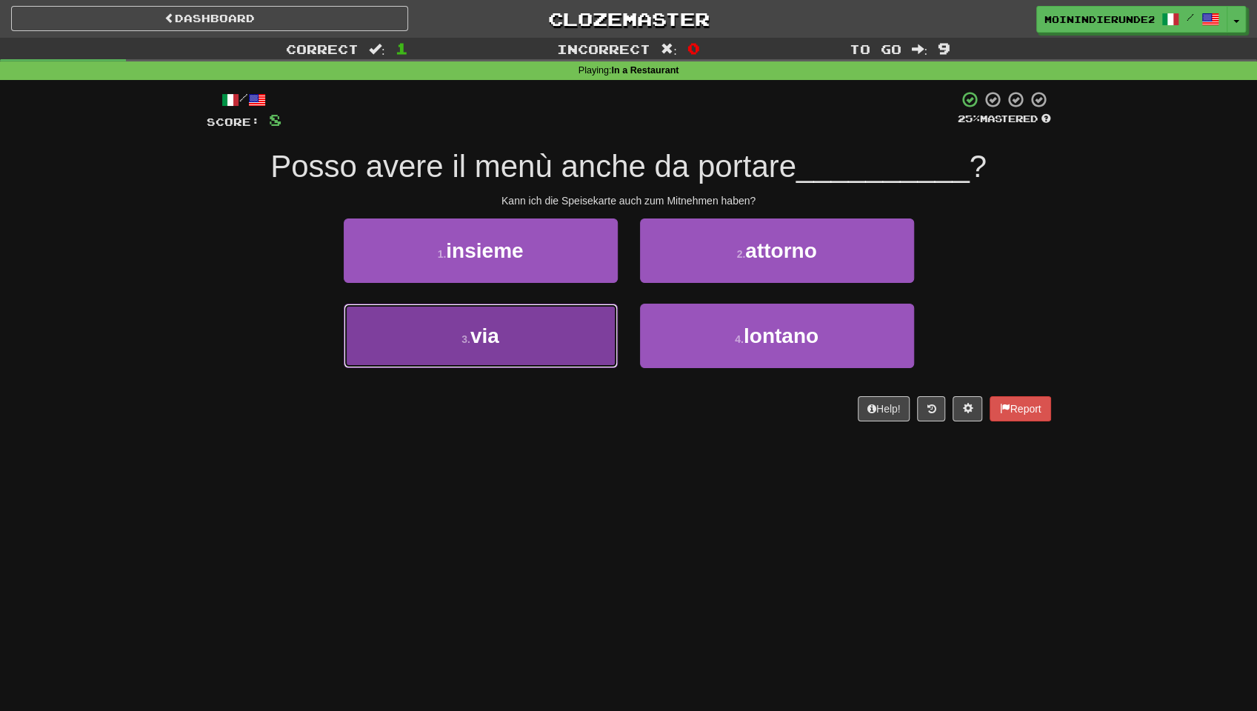
click at [538, 349] on button "3 . via" at bounding box center [481, 336] width 274 height 64
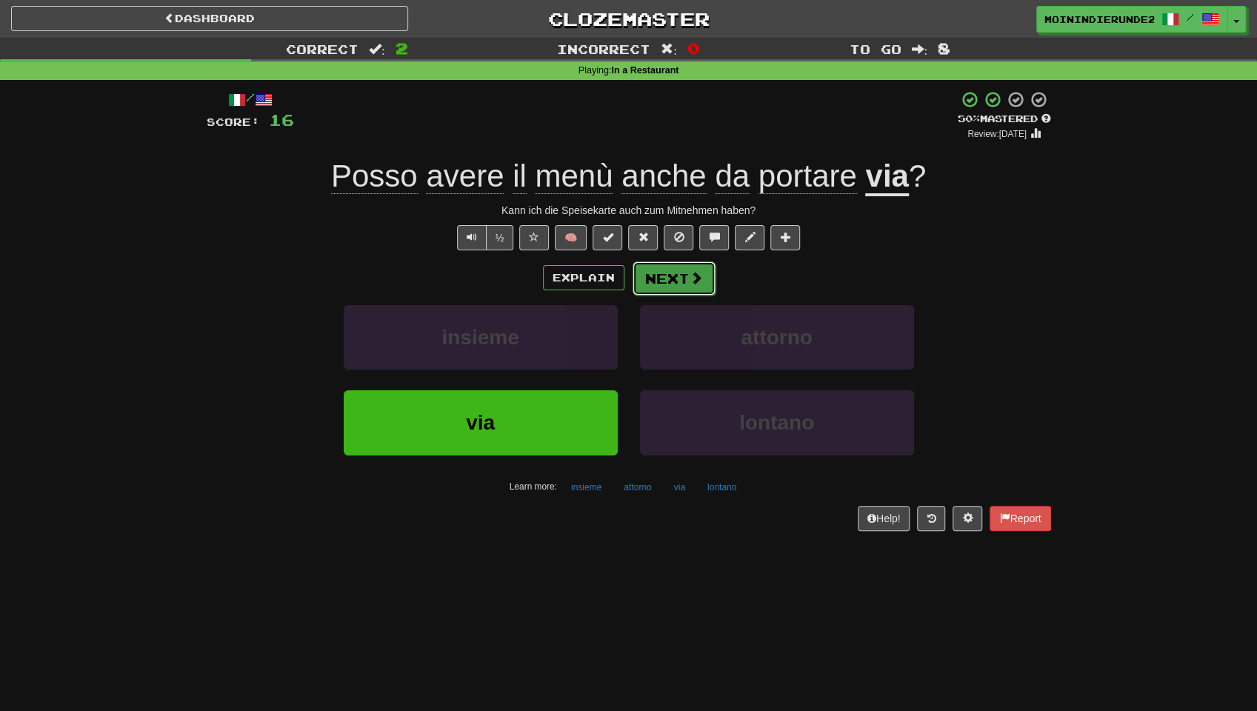
click at [665, 279] on button "Next" at bounding box center [673, 278] width 83 height 34
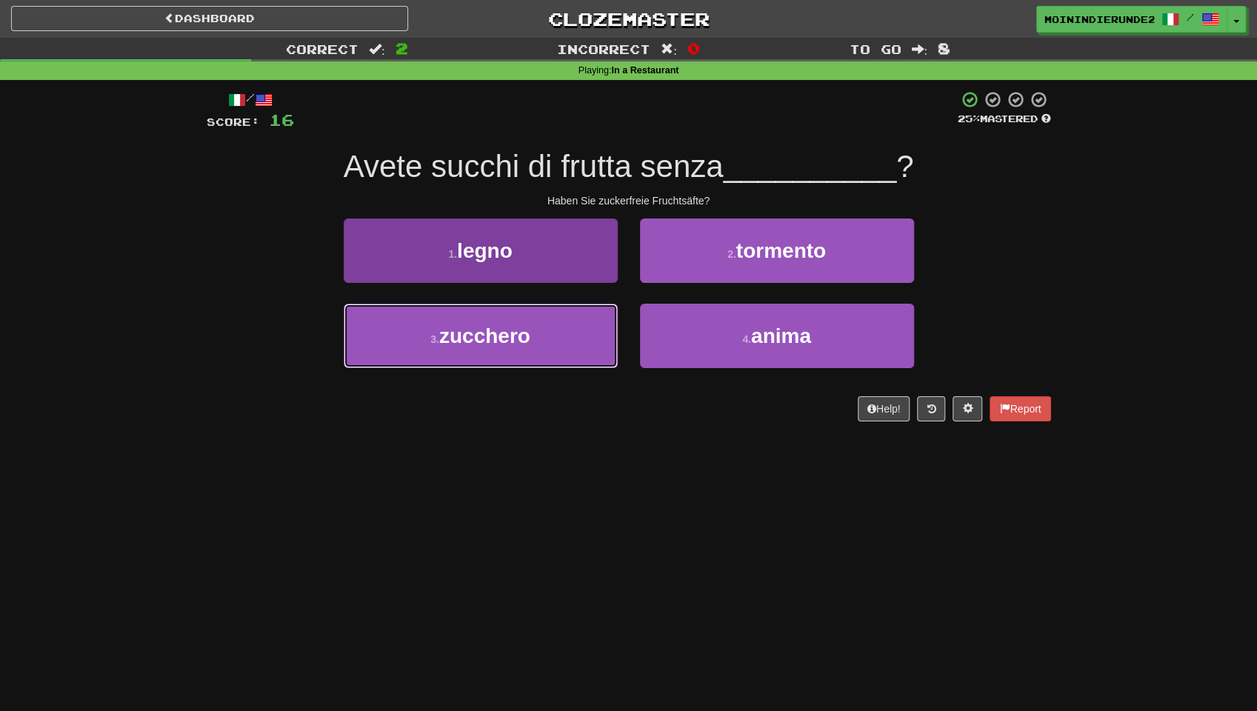
click at [563, 325] on button "3 . zucchero" at bounding box center [481, 336] width 274 height 64
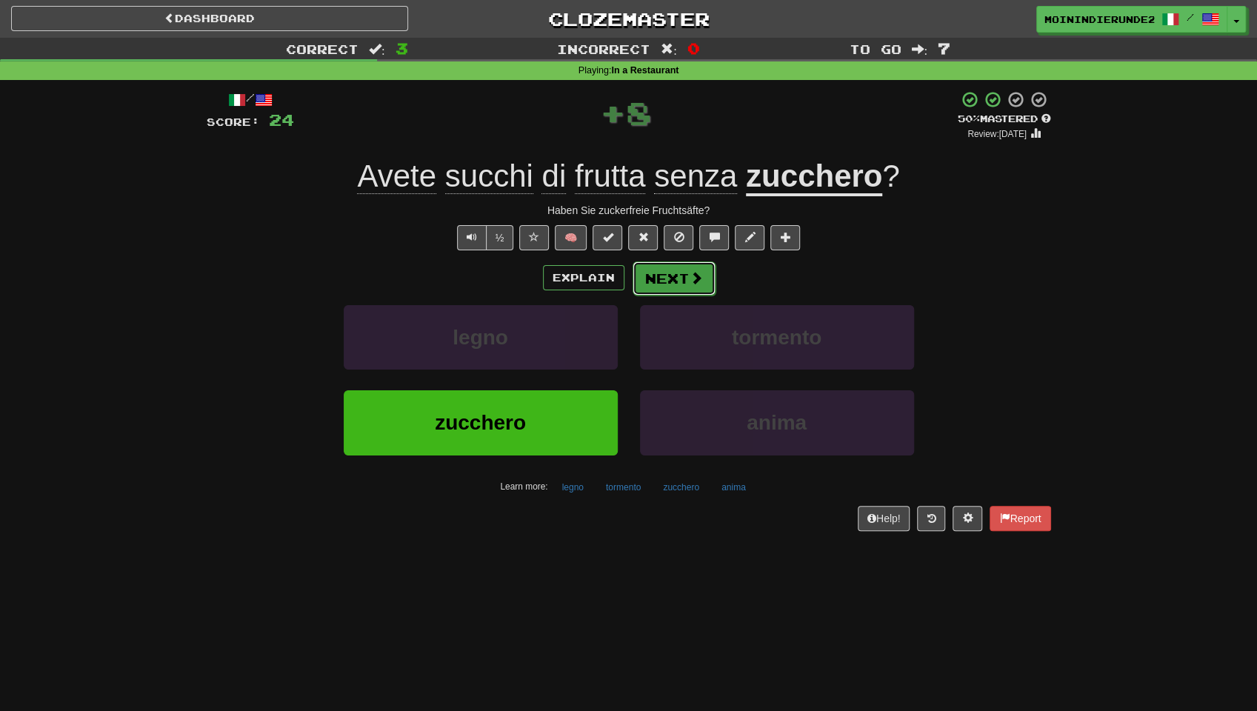
click at [675, 277] on button "Next" at bounding box center [673, 278] width 83 height 34
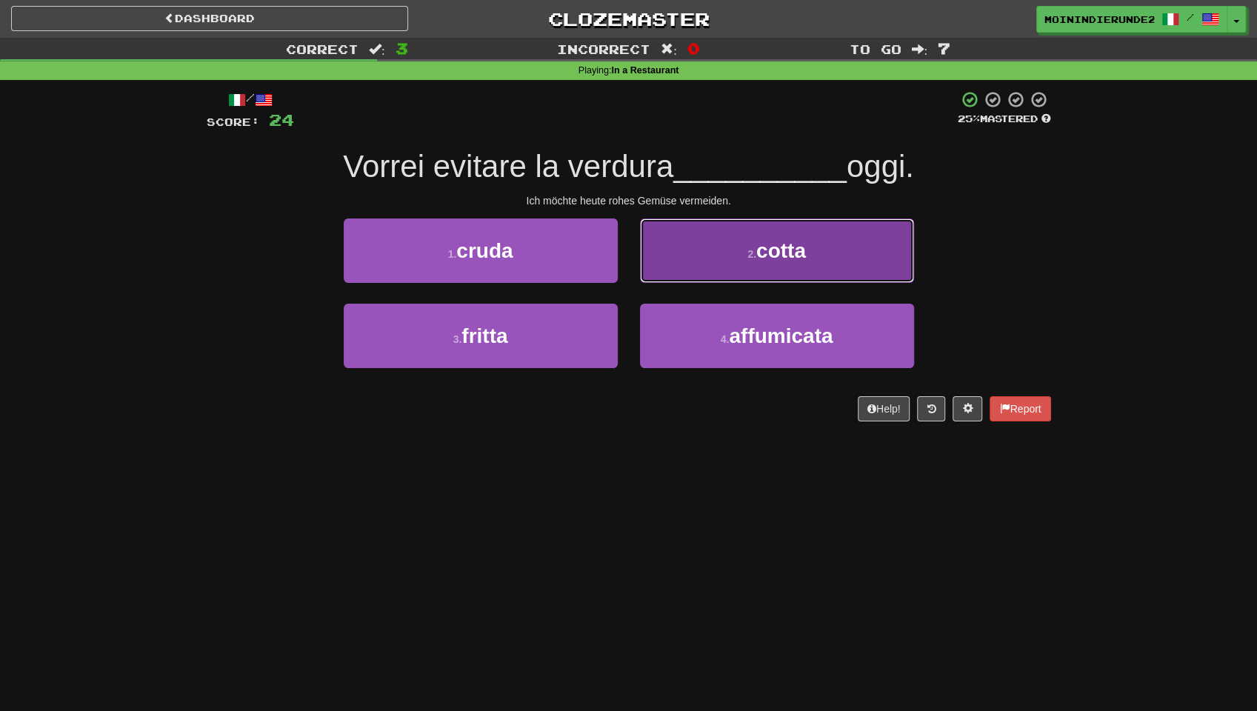
click at [683, 275] on button "2 . [GEOGRAPHIC_DATA]" at bounding box center [777, 250] width 274 height 64
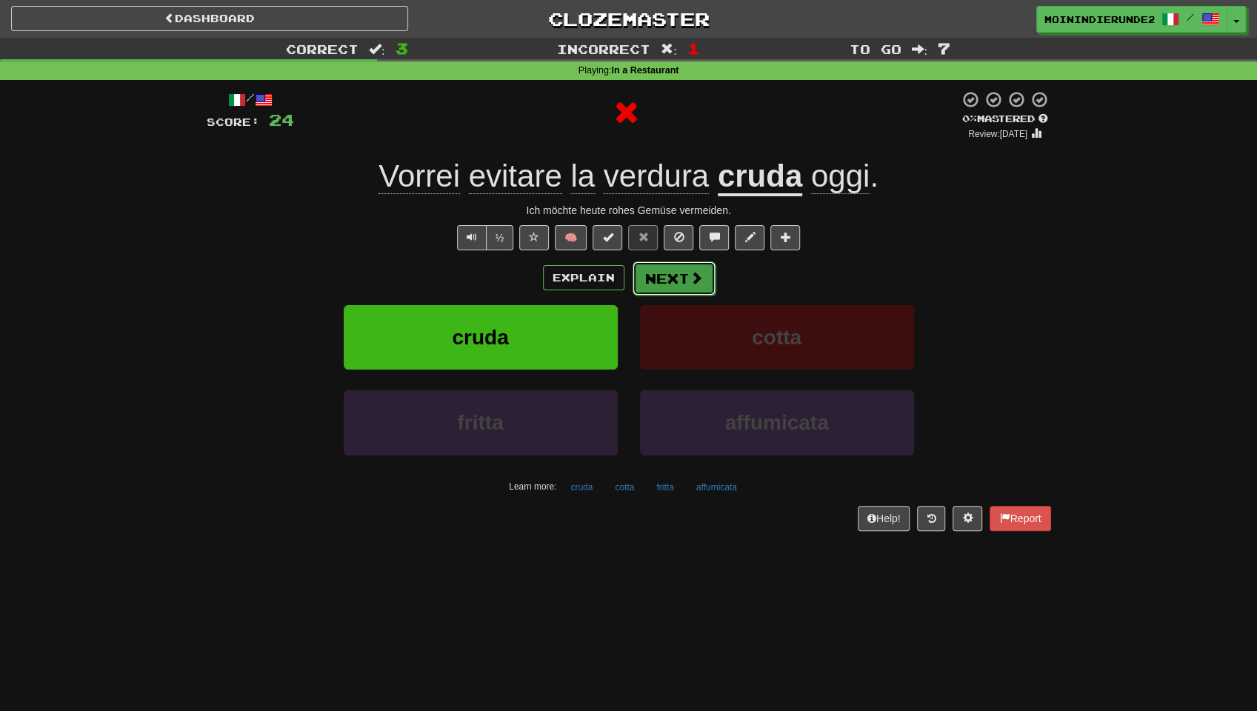
click at [644, 273] on button "Next" at bounding box center [673, 278] width 83 height 34
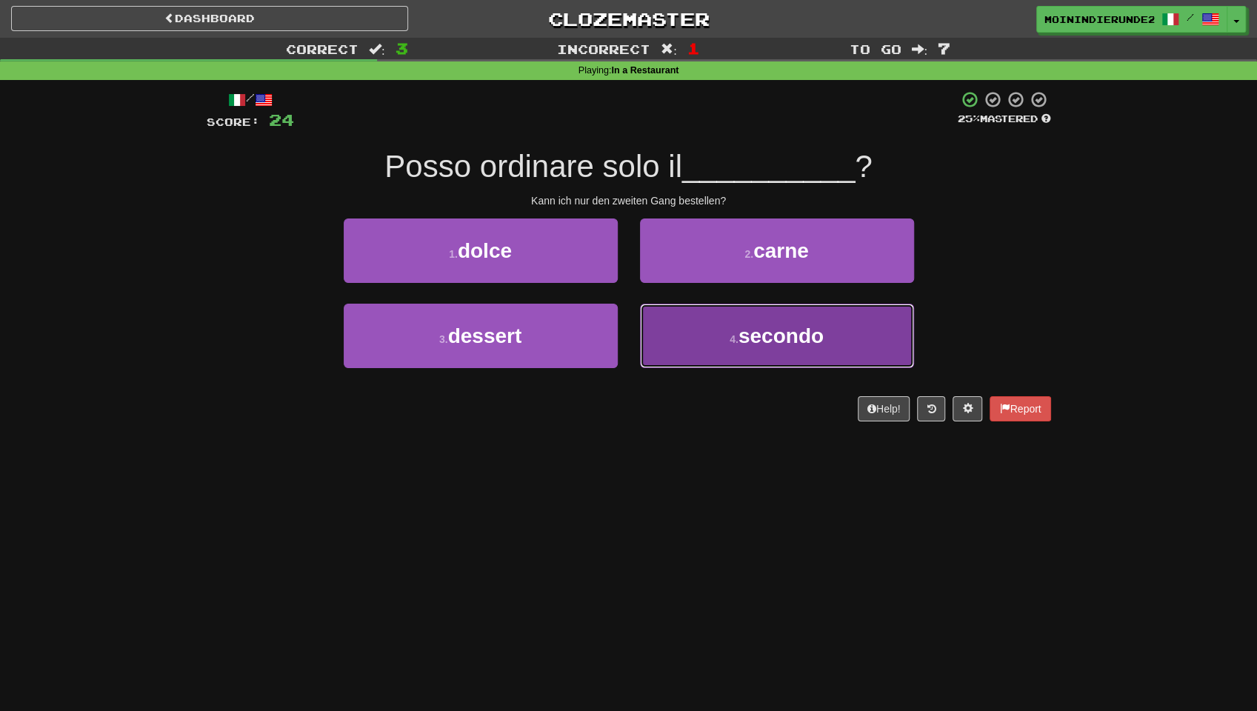
click at [750, 327] on span "secondo" at bounding box center [780, 335] width 85 height 23
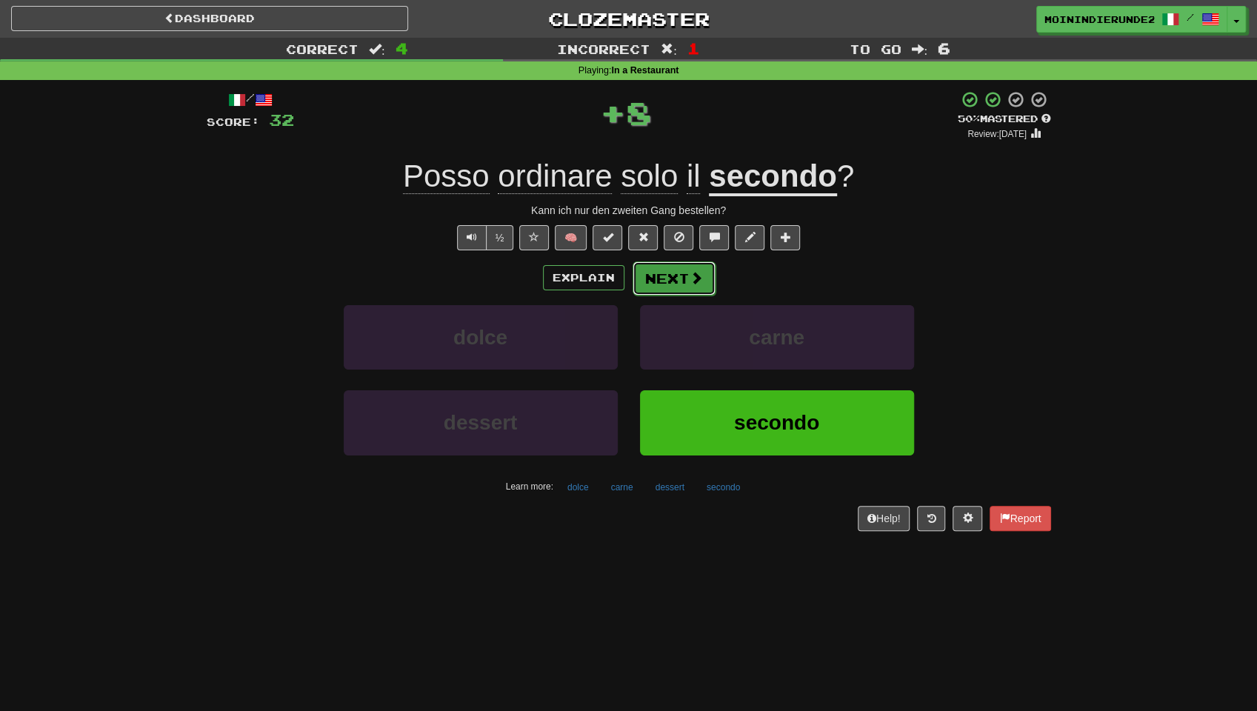
click at [665, 276] on button "Next" at bounding box center [673, 278] width 83 height 34
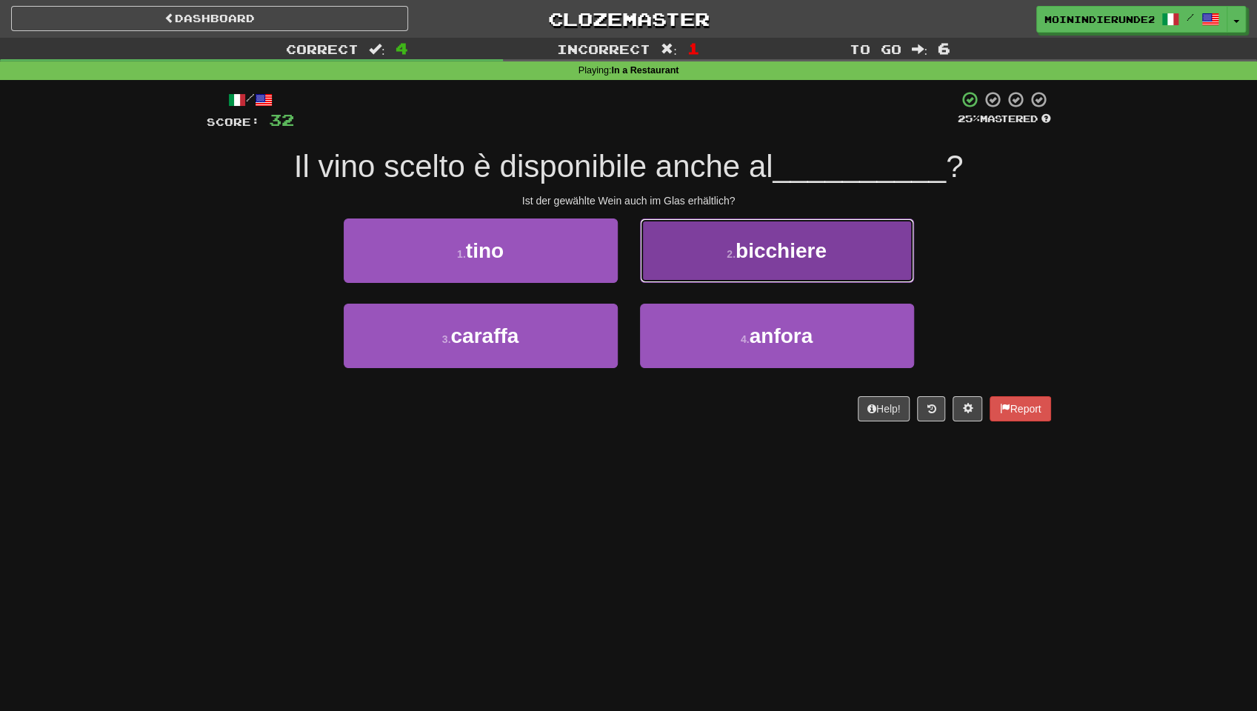
click at [751, 244] on span "bicchiere" at bounding box center [780, 250] width 91 height 23
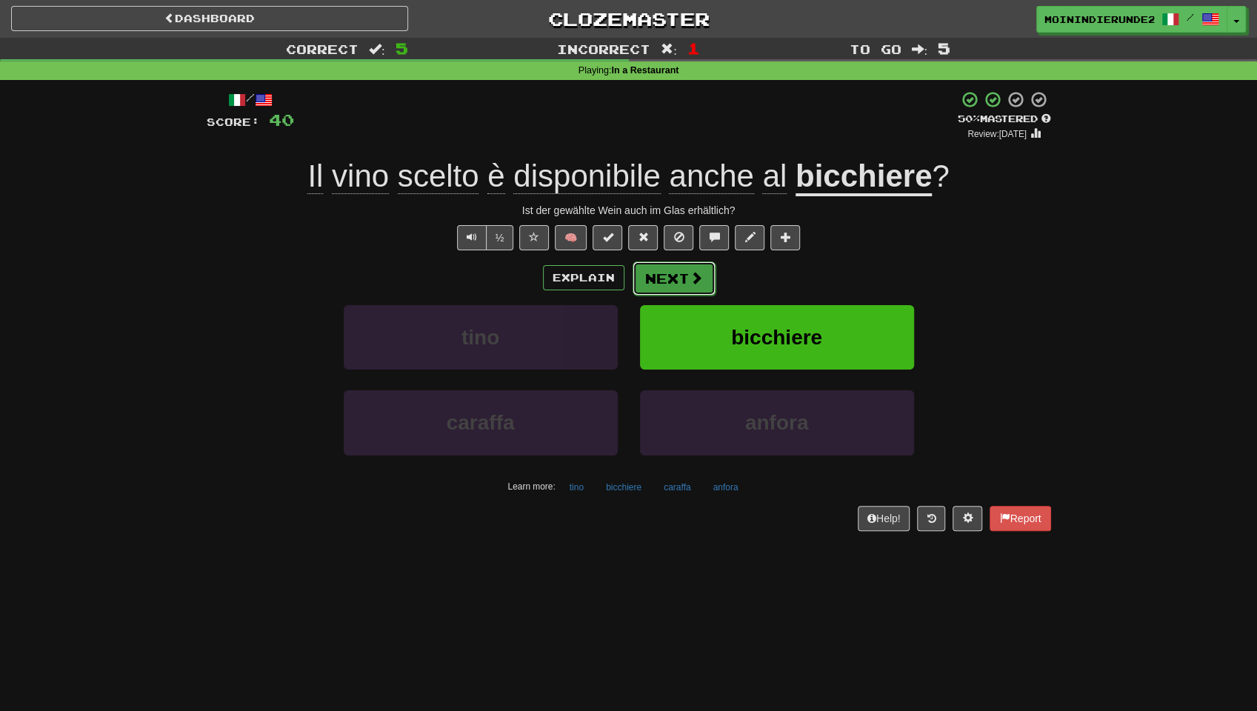
click at [657, 280] on button "Next" at bounding box center [673, 278] width 83 height 34
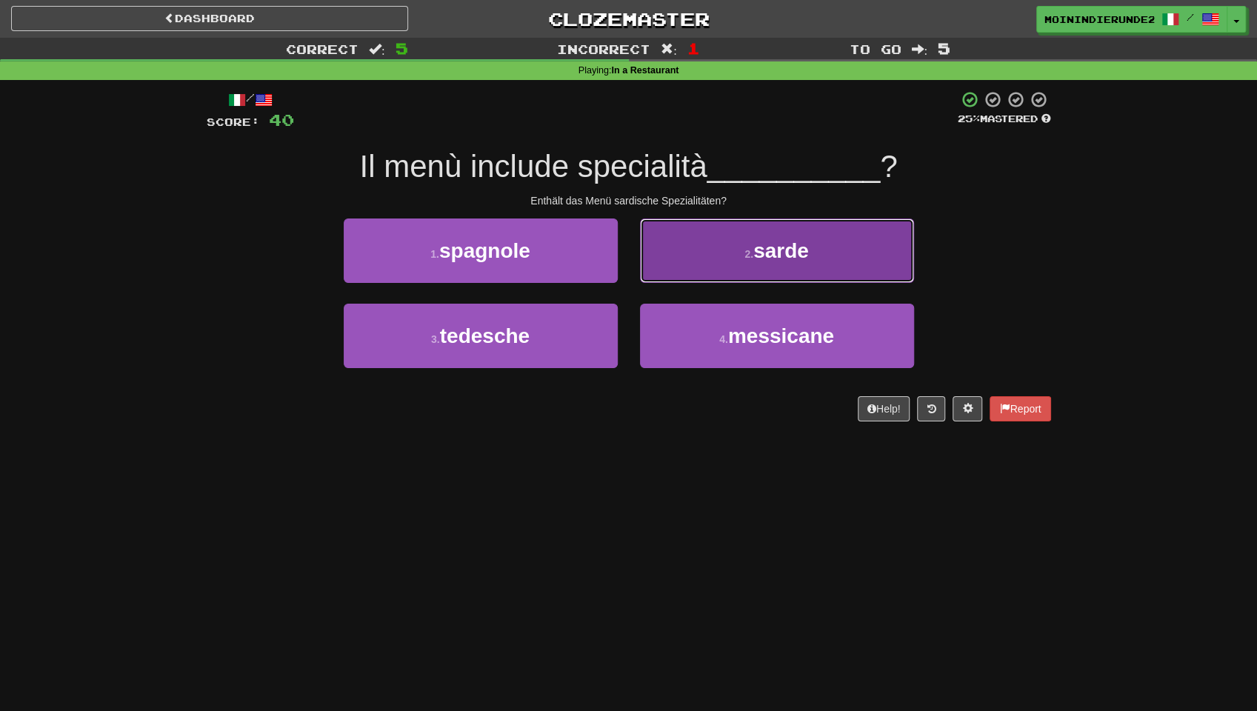
click at [712, 262] on button "2 . [GEOGRAPHIC_DATA]" at bounding box center [777, 250] width 274 height 64
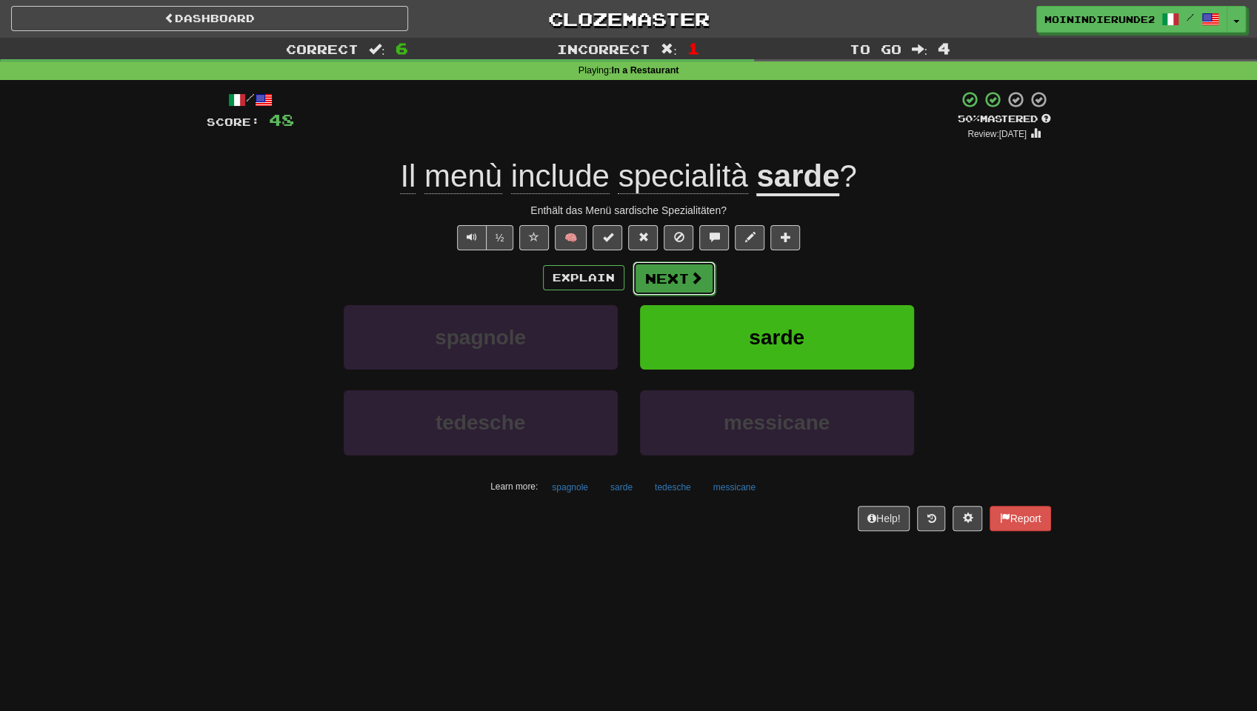
click at [665, 273] on button "Next" at bounding box center [673, 278] width 83 height 34
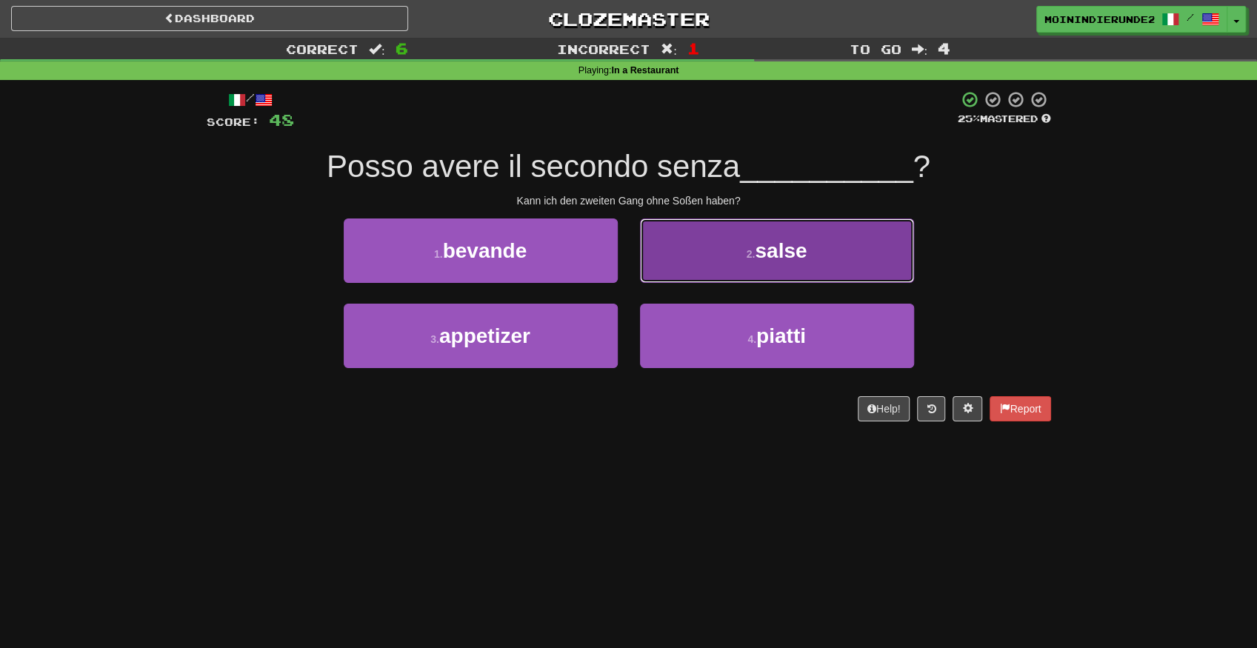
click at [751, 261] on button "2 . salse" at bounding box center [777, 250] width 274 height 64
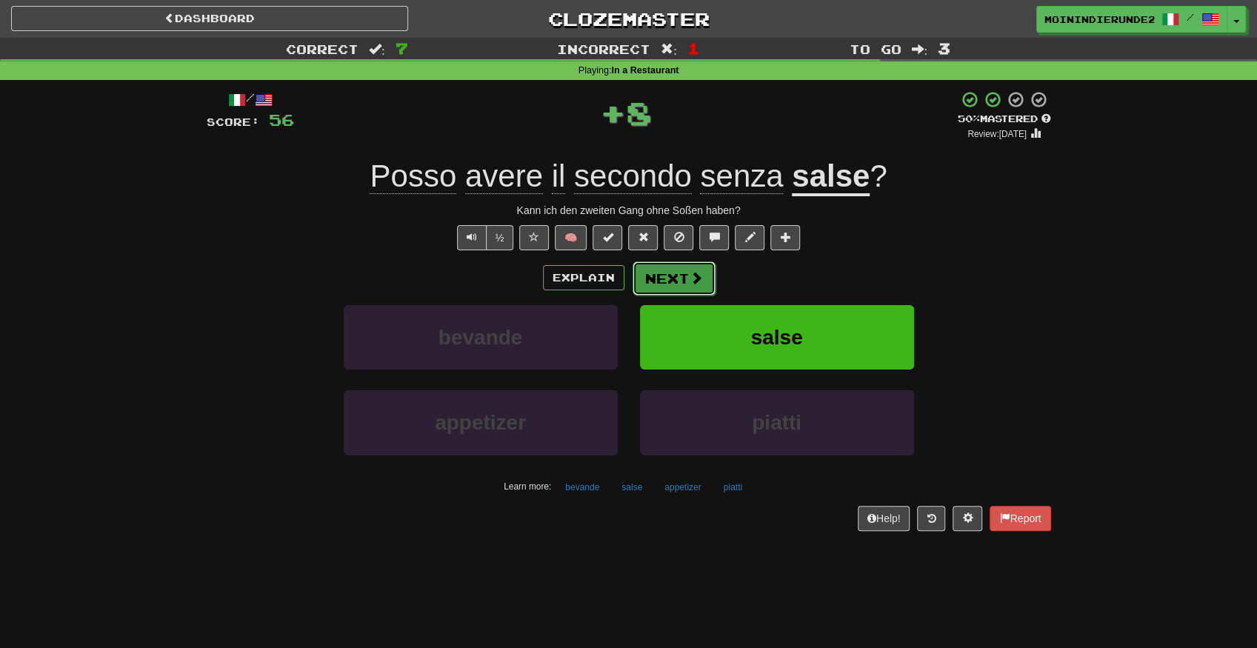
click at [671, 275] on button "Next" at bounding box center [673, 278] width 83 height 34
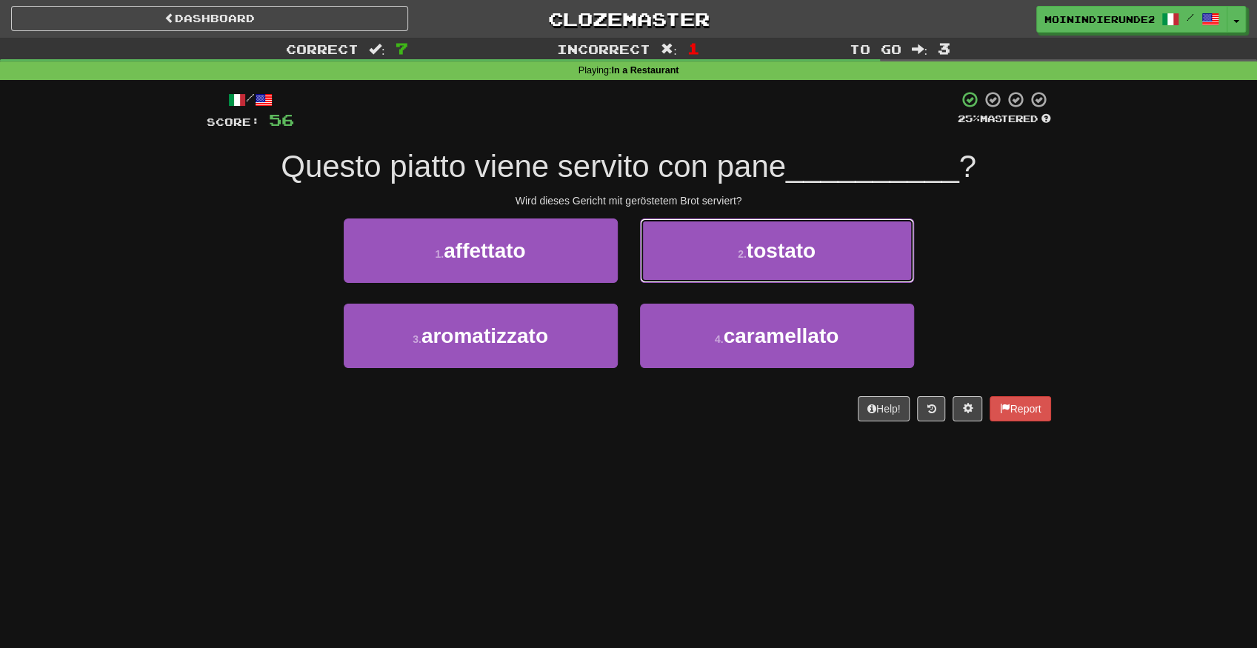
click at [729, 258] on button "2 . tostato" at bounding box center [777, 250] width 274 height 64
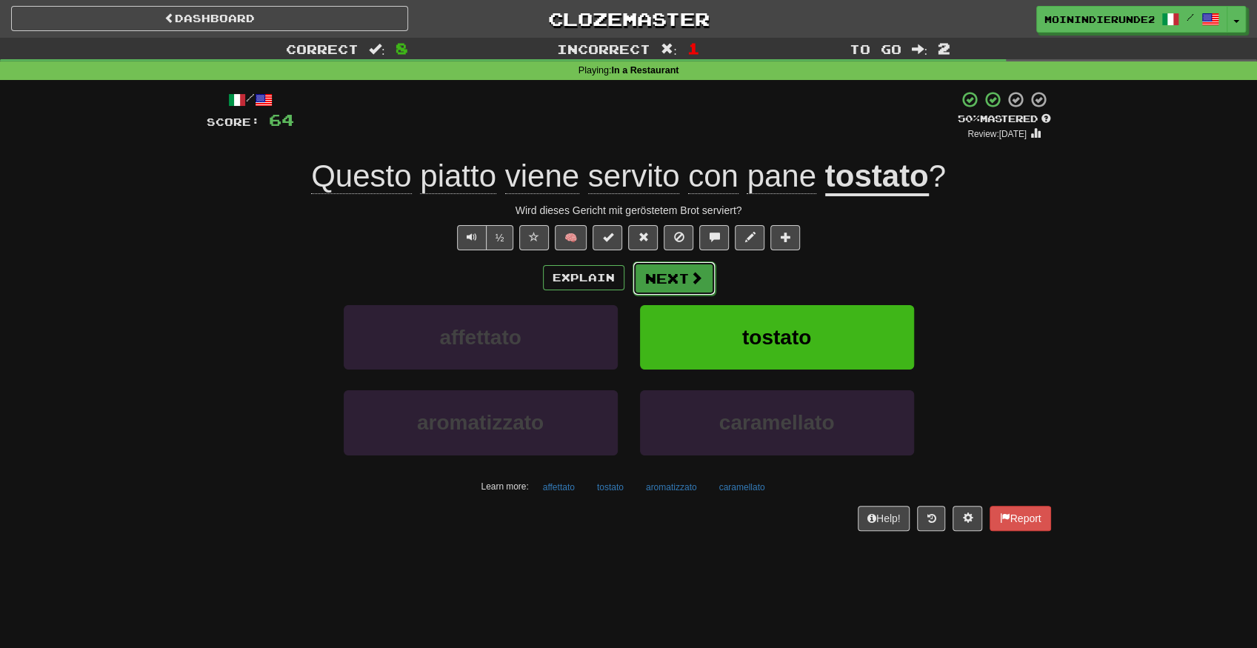
click at [671, 275] on button "Next" at bounding box center [673, 278] width 83 height 34
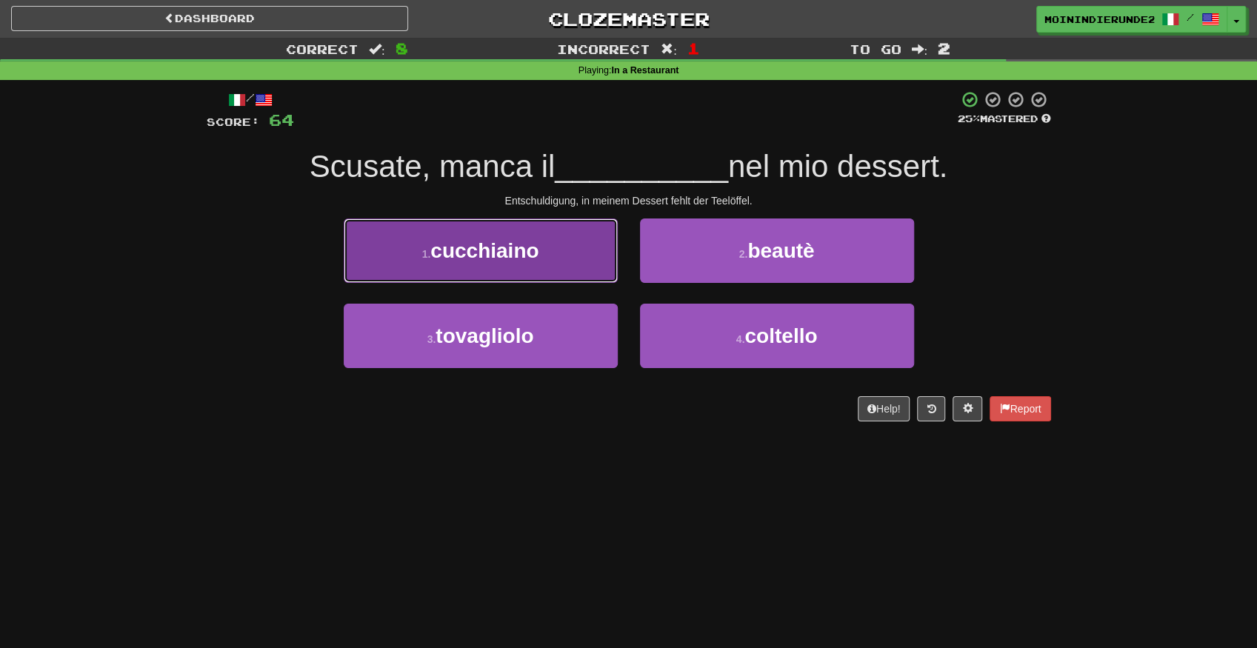
click at [529, 250] on span "cucchiaino" at bounding box center [484, 250] width 108 height 23
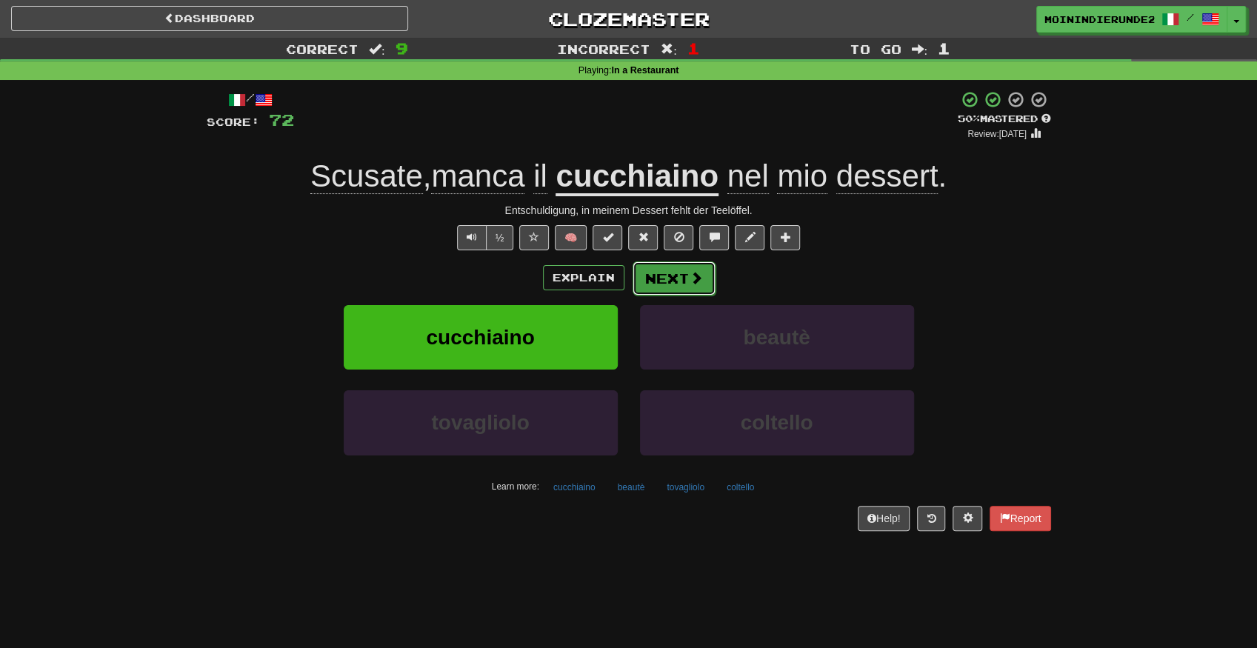
click at [661, 282] on button "Next" at bounding box center [673, 278] width 83 height 34
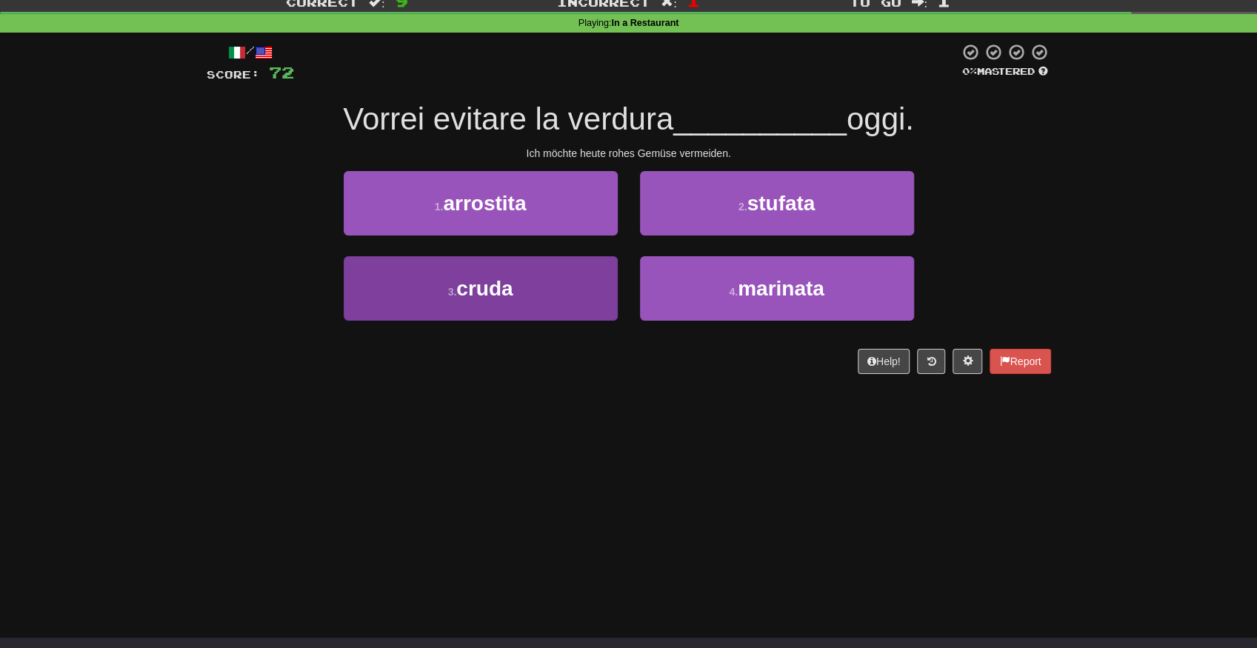
scroll to position [49, 0]
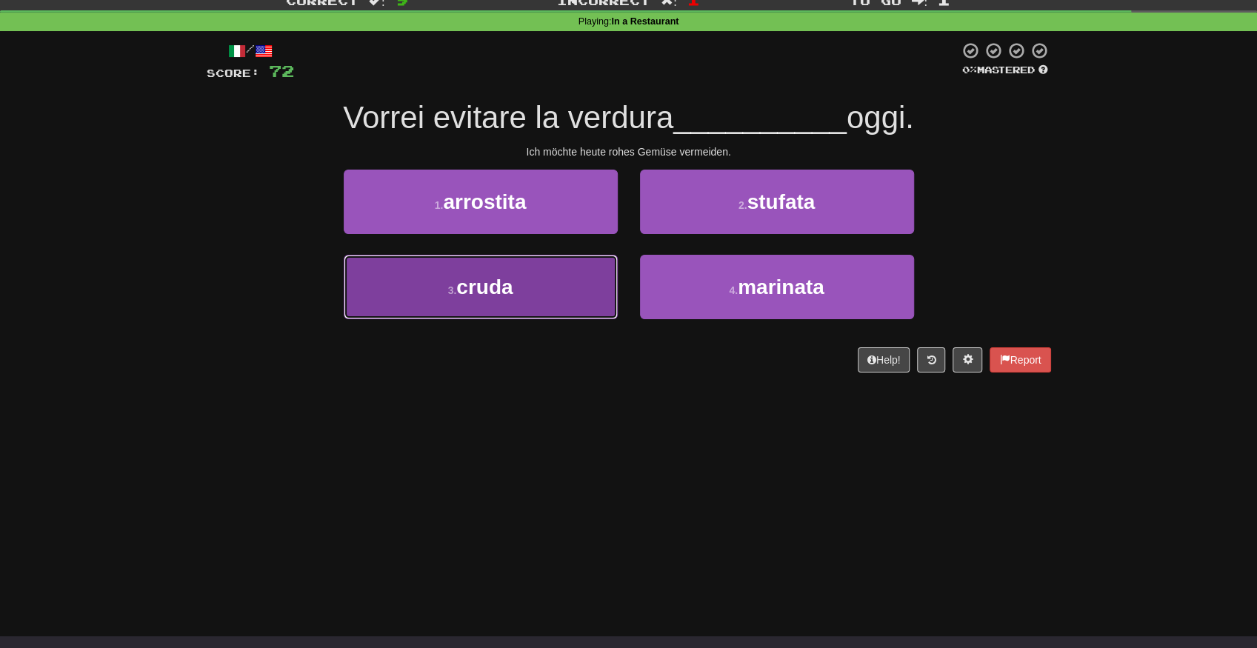
click at [472, 299] on button "3 . cruda" at bounding box center [481, 287] width 274 height 64
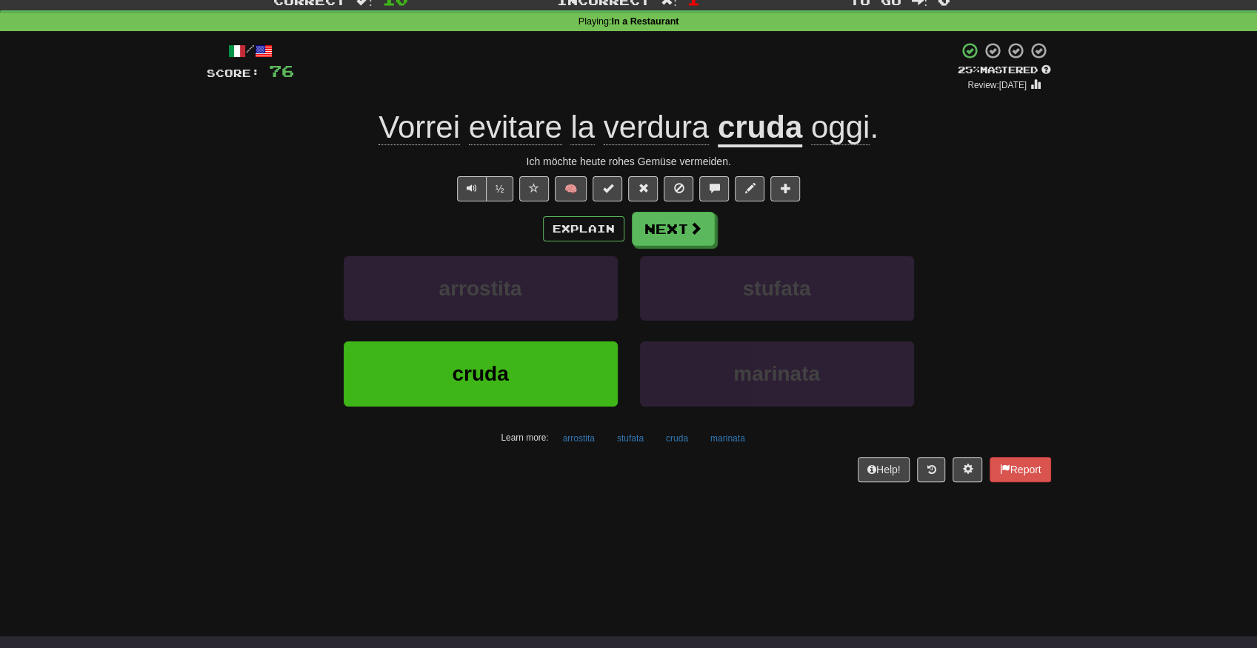
click at [650, 246] on div "Explain Next arrostita stufata cruda marinata Learn more: arrostita stufata cru…" at bounding box center [629, 331] width 844 height 238
click at [651, 238] on button "Next" at bounding box center [673, 229] width 83 height 34
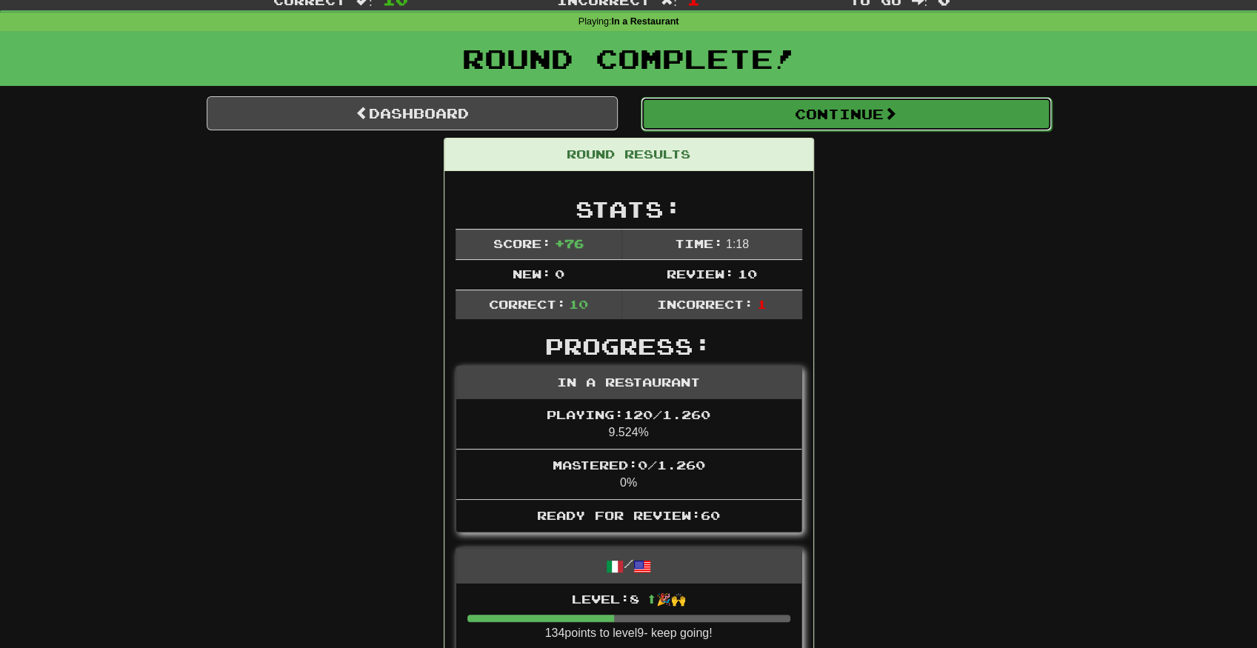
click at [694, 123] on button "Continue" at bounding box center [846, 114] width 411 height 34
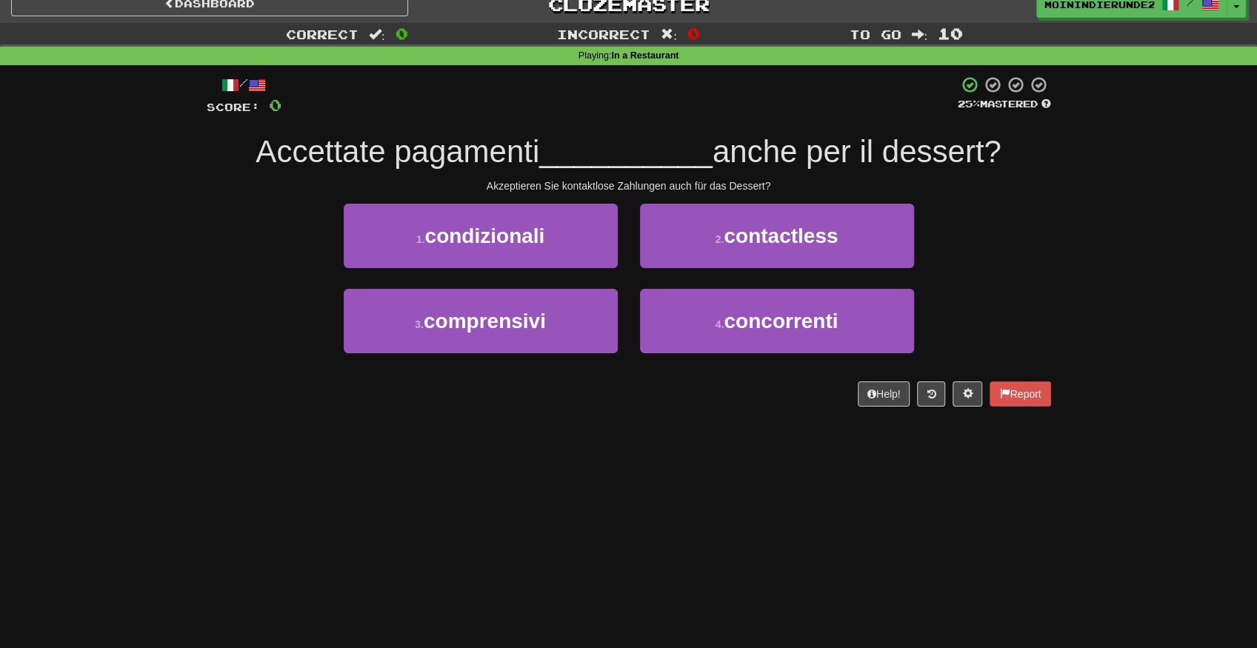
scroll to position [0, 0]
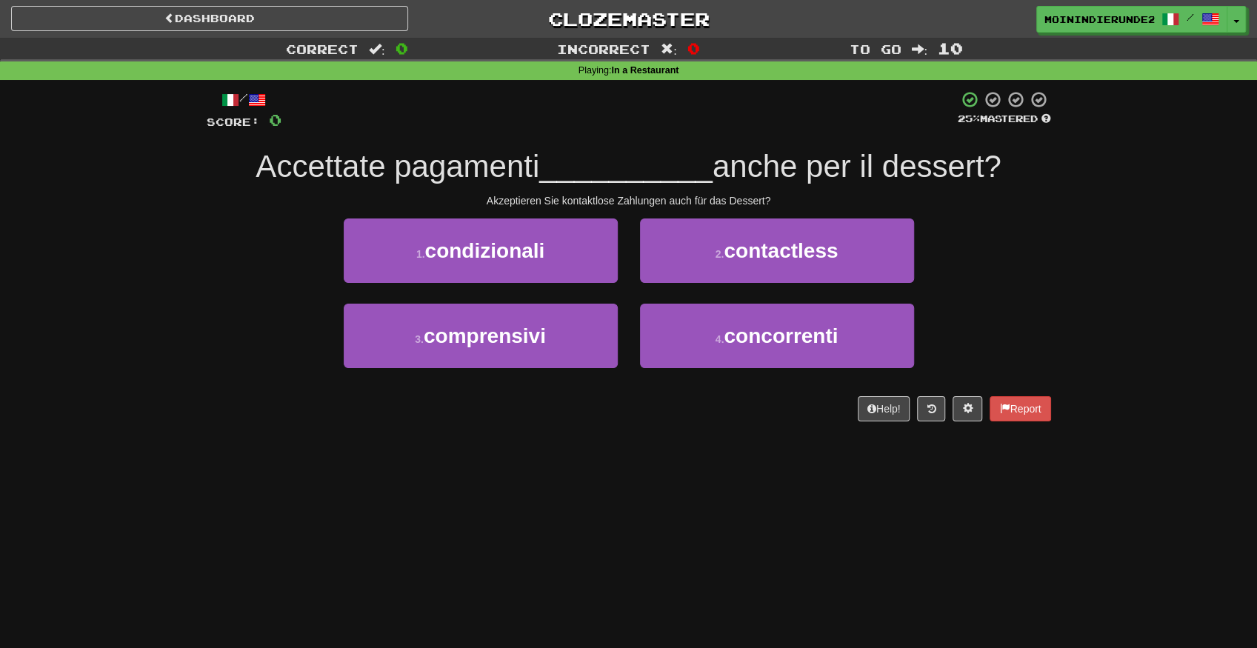
drag, startPoint x: 264, startPoint y: 221, endPoint x: 272, endPoint y: 181, distance: 40.7
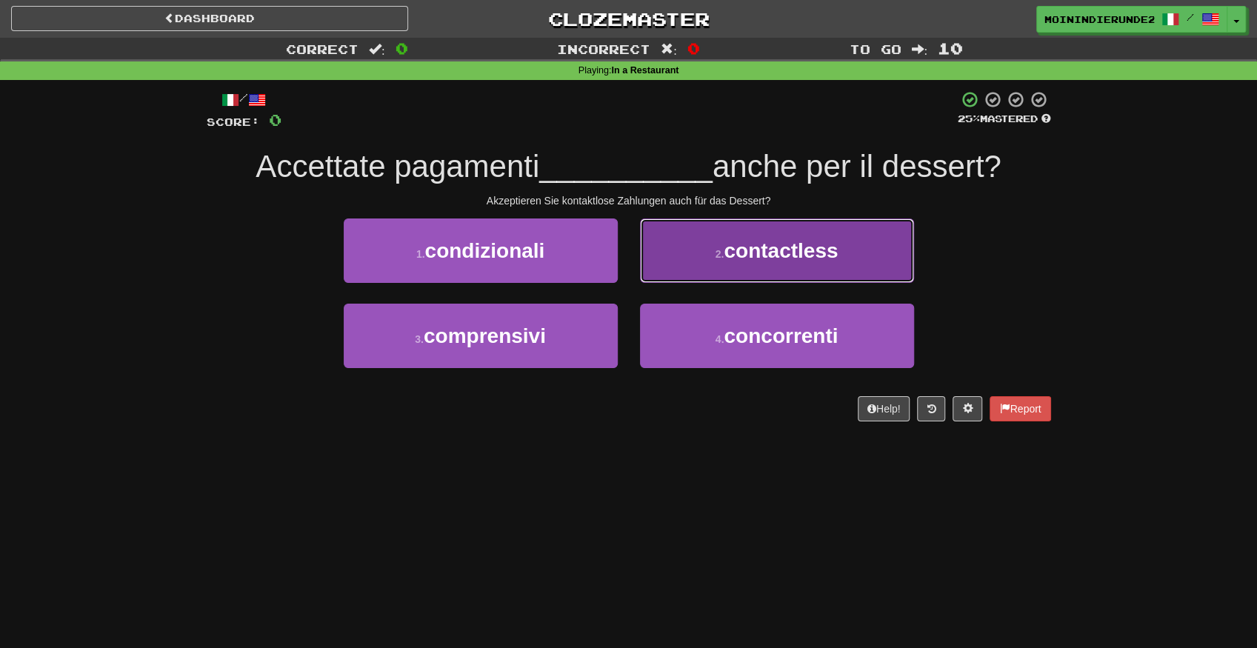
click at [778, 247] on span "contactless" at bounding box center [780, 250] width 114 height 23
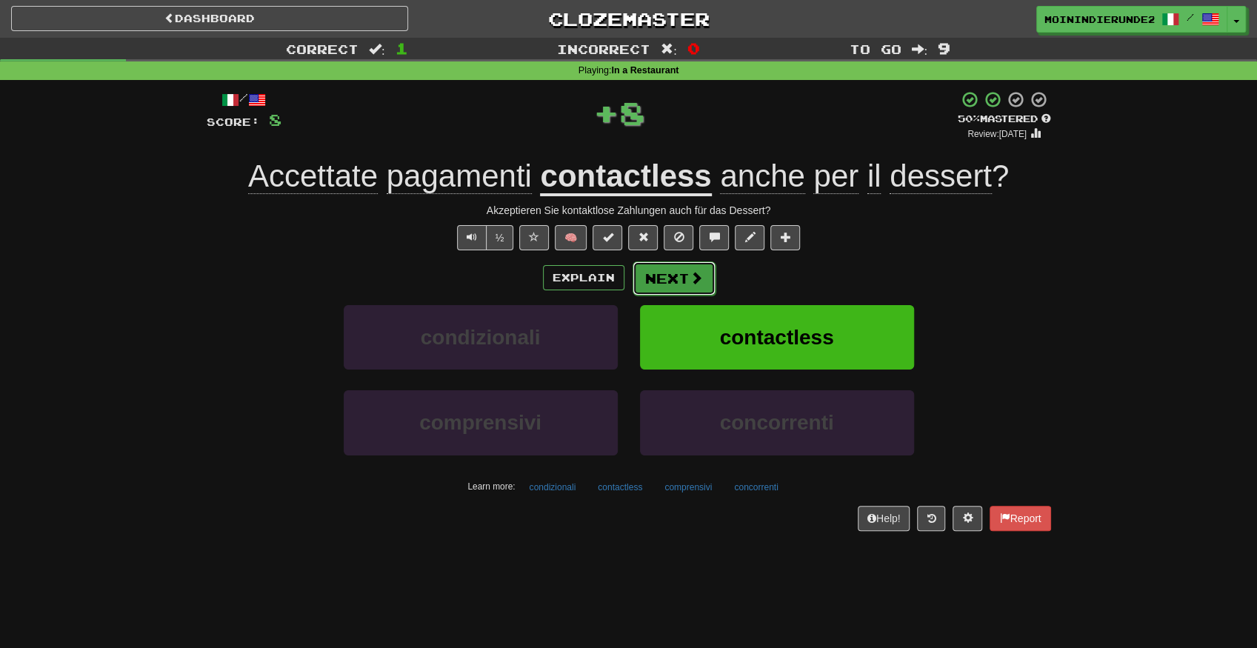
click at [663, 278] on button "Next" at bounding box center [673, 278] width 83 height 34
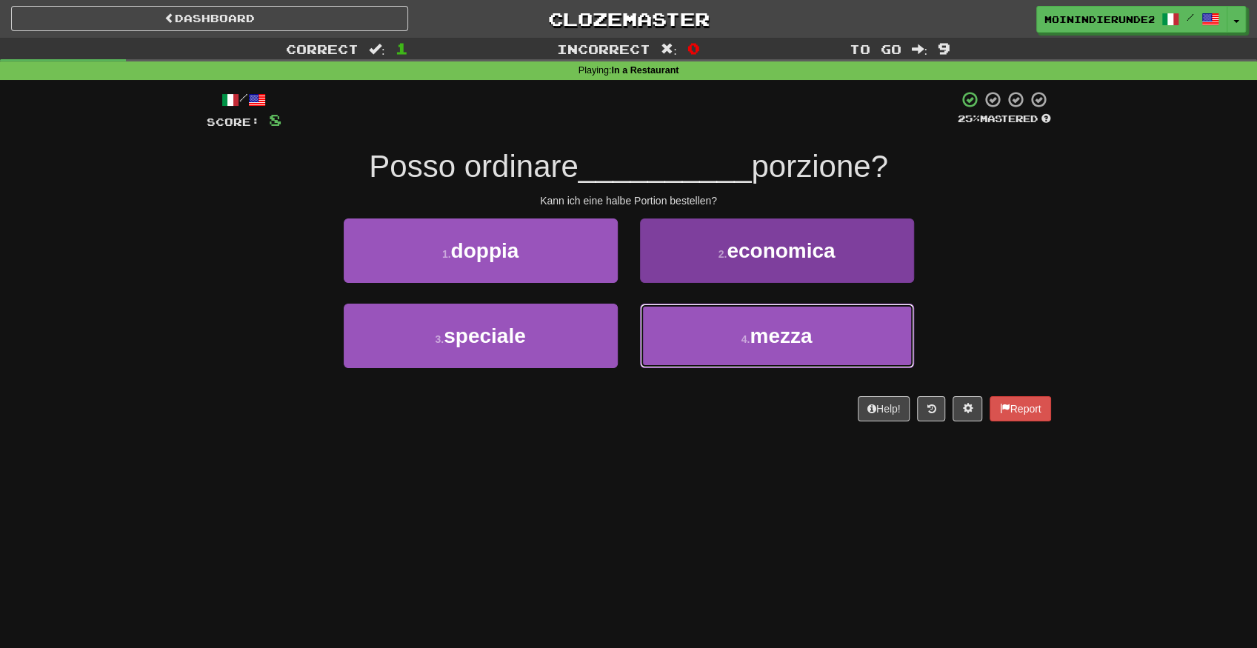
click at [783, 341] on span "mezza" at bounding box center [780, 335] width 62 height 23
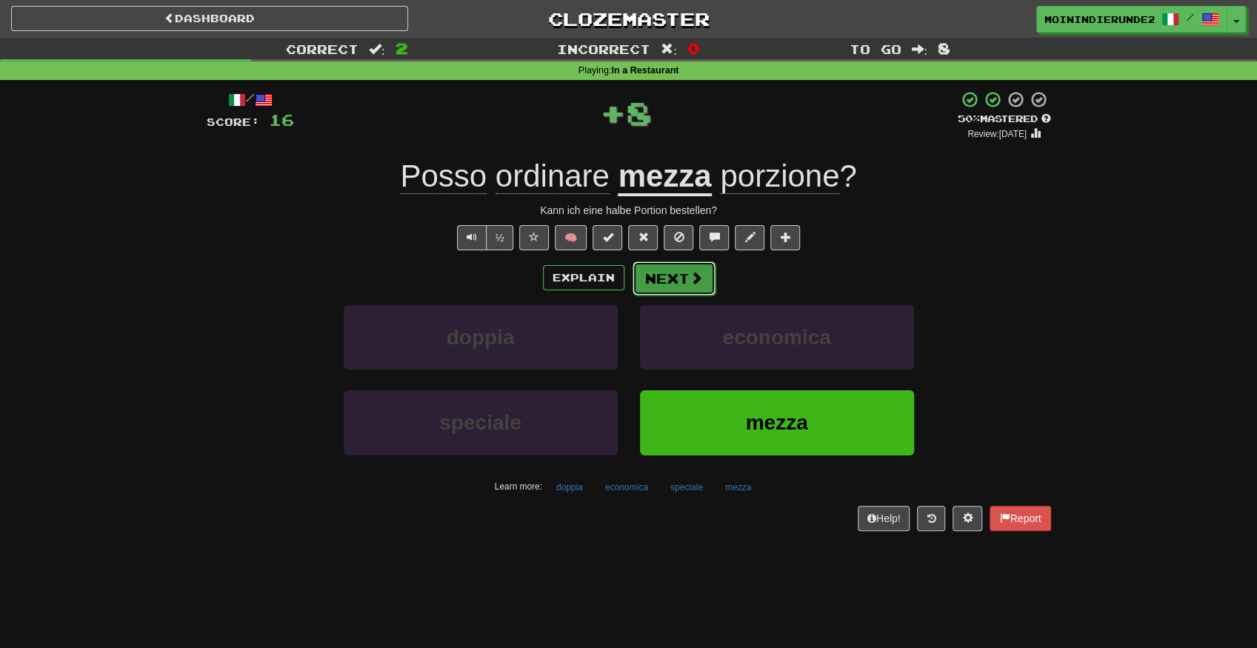
click at [670, 280] on button "Next" at bounding box center [673, 278] width 83 height 34
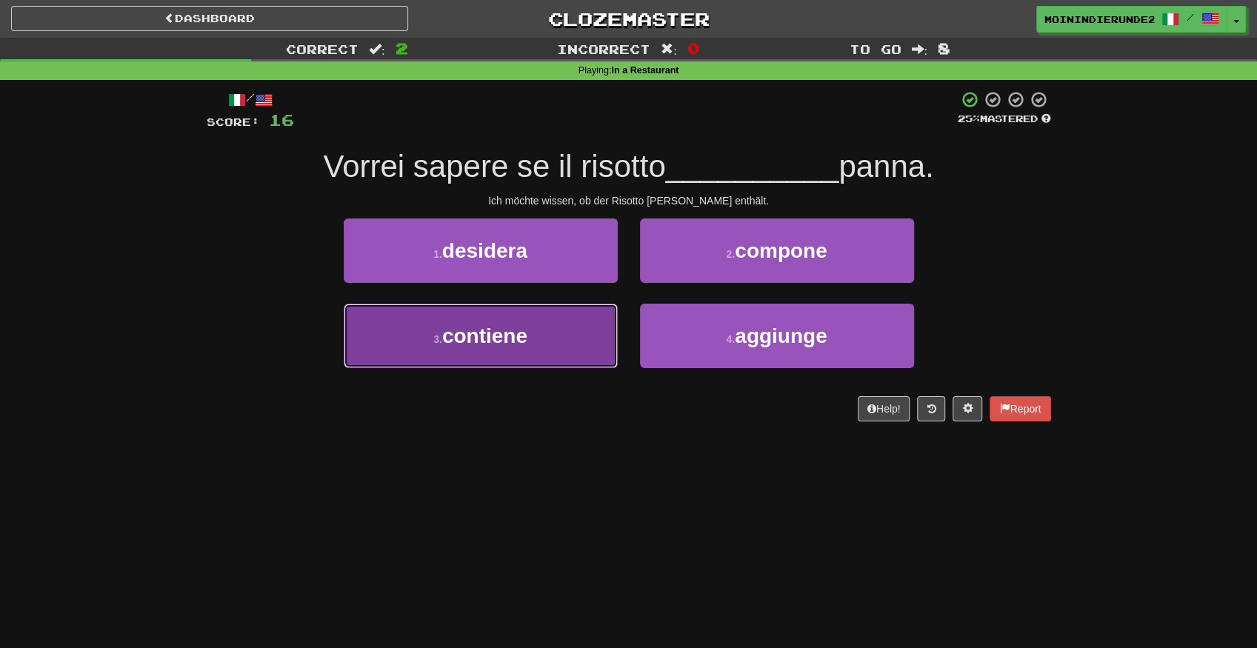
click at [525, 327] on span "contiene" at bounding box center [484, 335] width 85 height 23
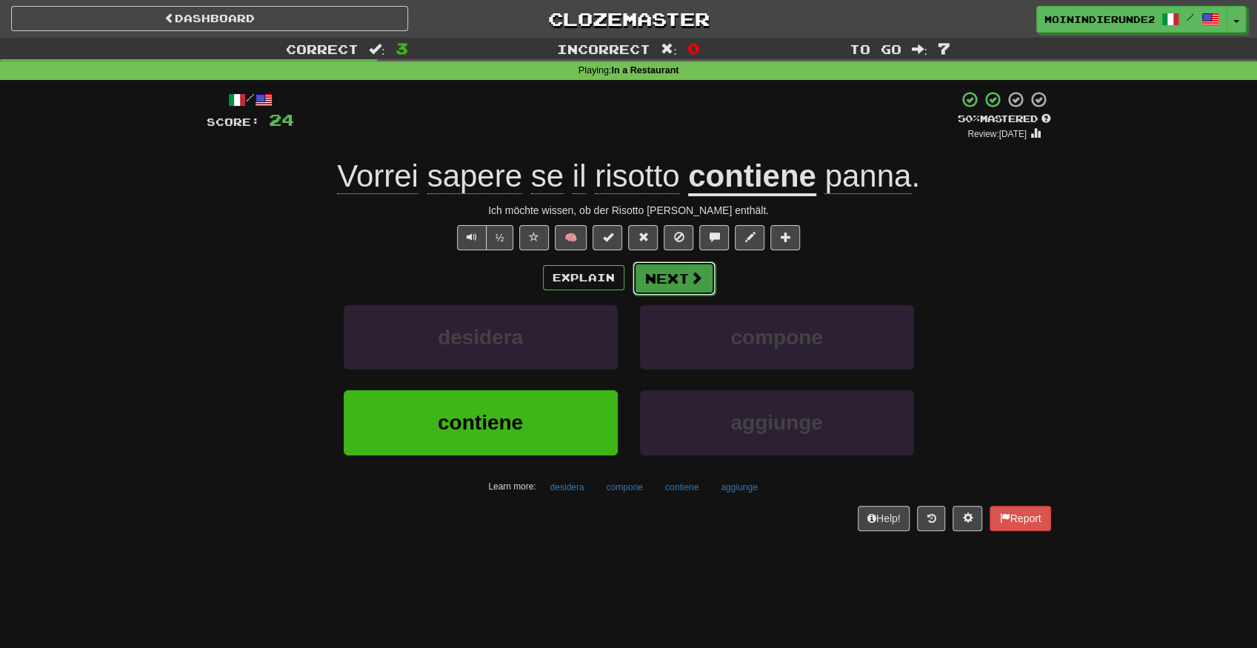
click at [646, 275] on button "Next" at bounding box center [673, 278] width 83 height 34
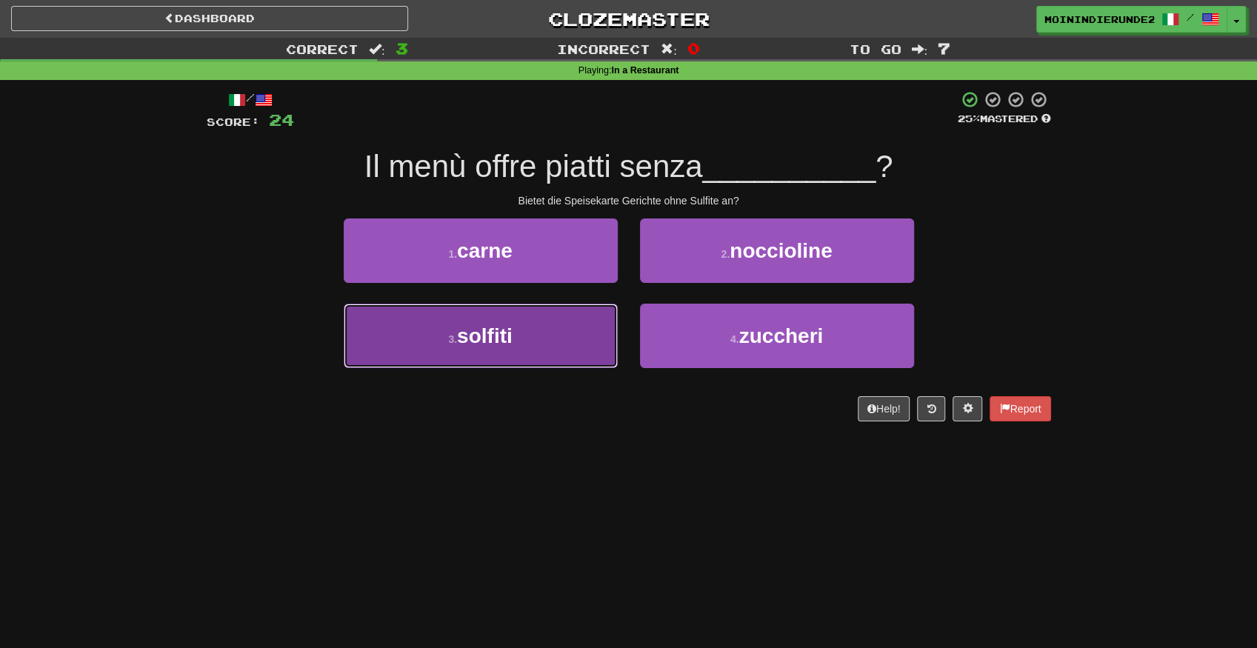
click at [518, 338] on button "3 . solfiti" at bounding box center [481, 336] width 274 height 64
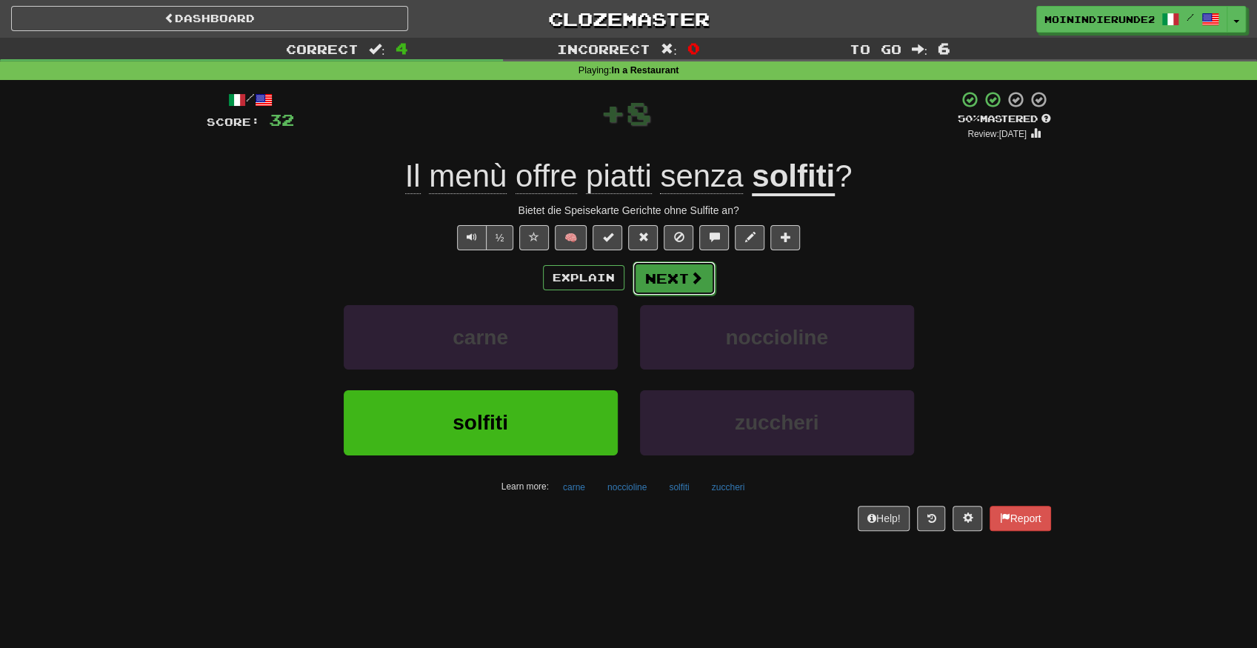
click at [664, 284] on button "Next" at bounding box center [673, 278] width 83 height 34
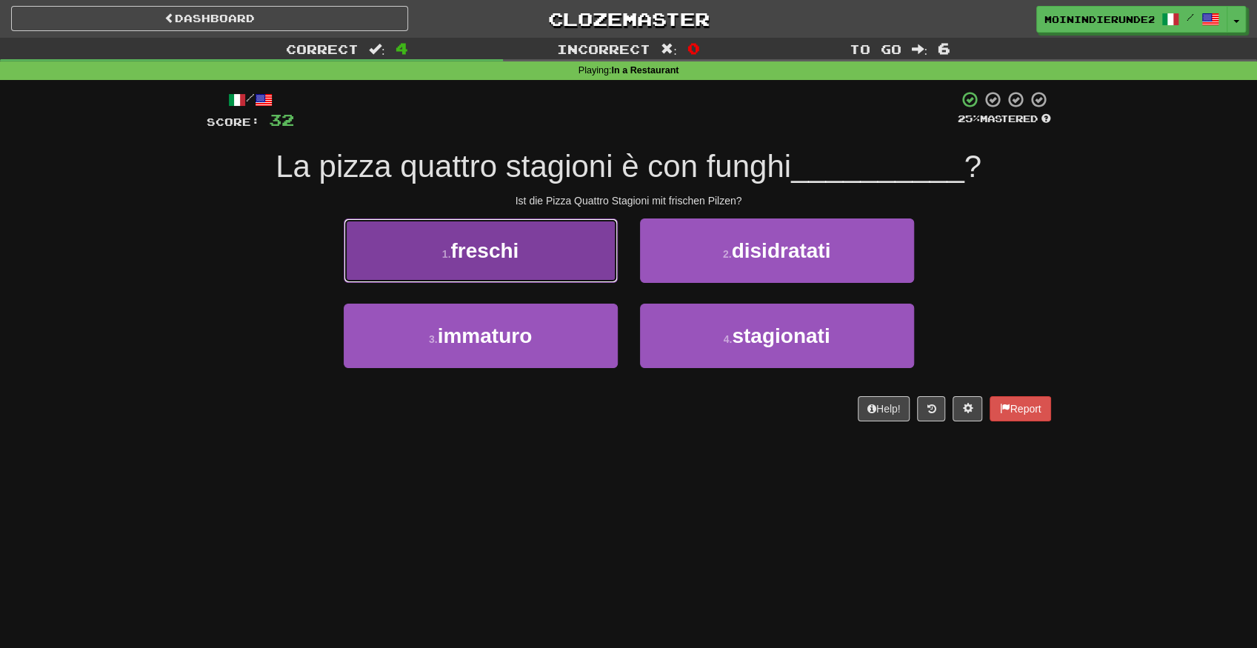
click at [525, 255] on button "1 . freschi" at bounding box center [481, 250] width 274 height 64
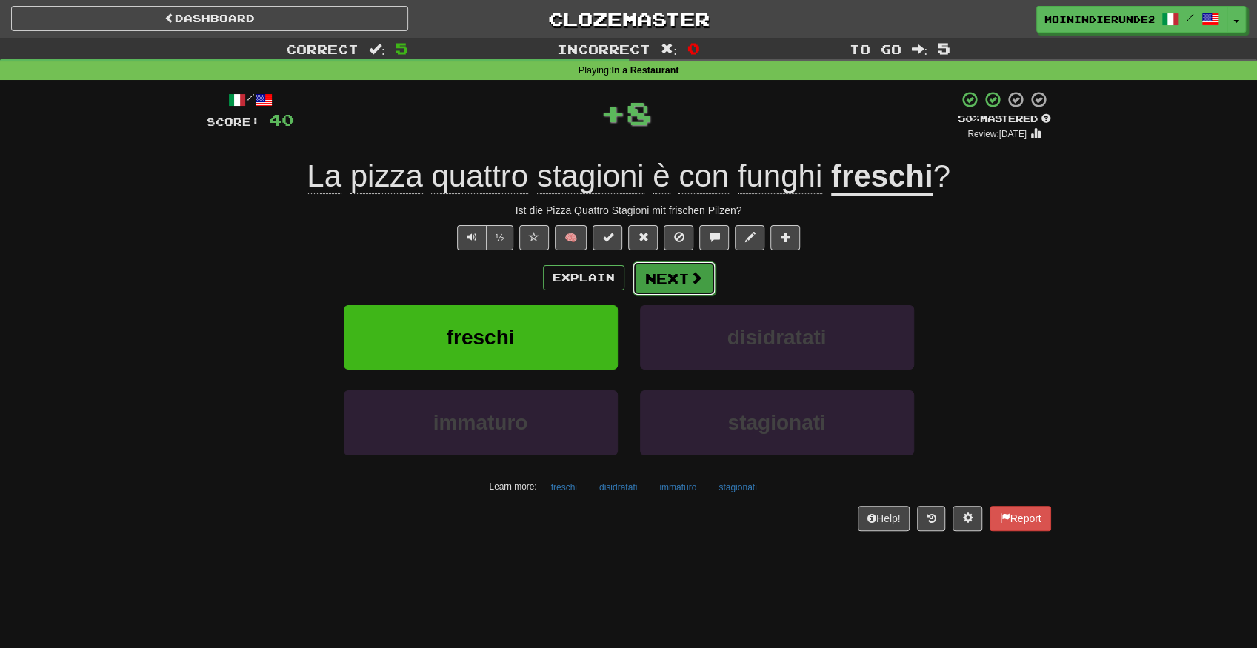
click at [681, 281] on button "Next" at bounding box center [673, 278] width 83 height 34
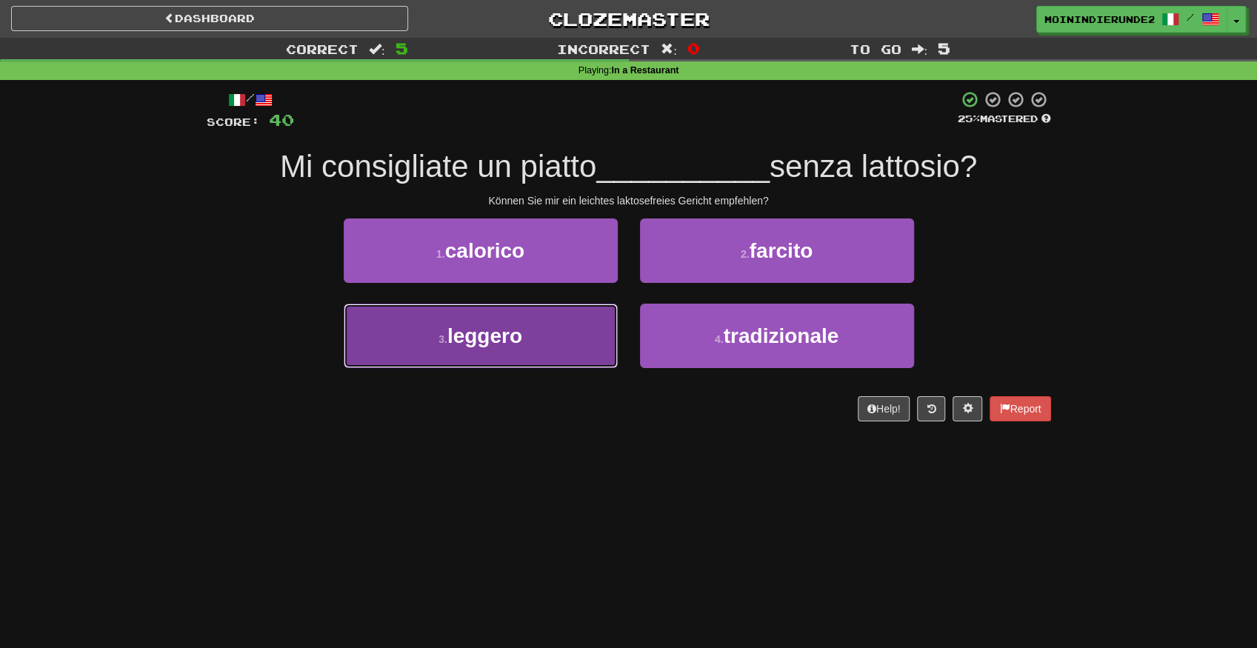
click at [544, 358] on button "3 . leggero" at bounding box center [481, 336] width 274 height 64
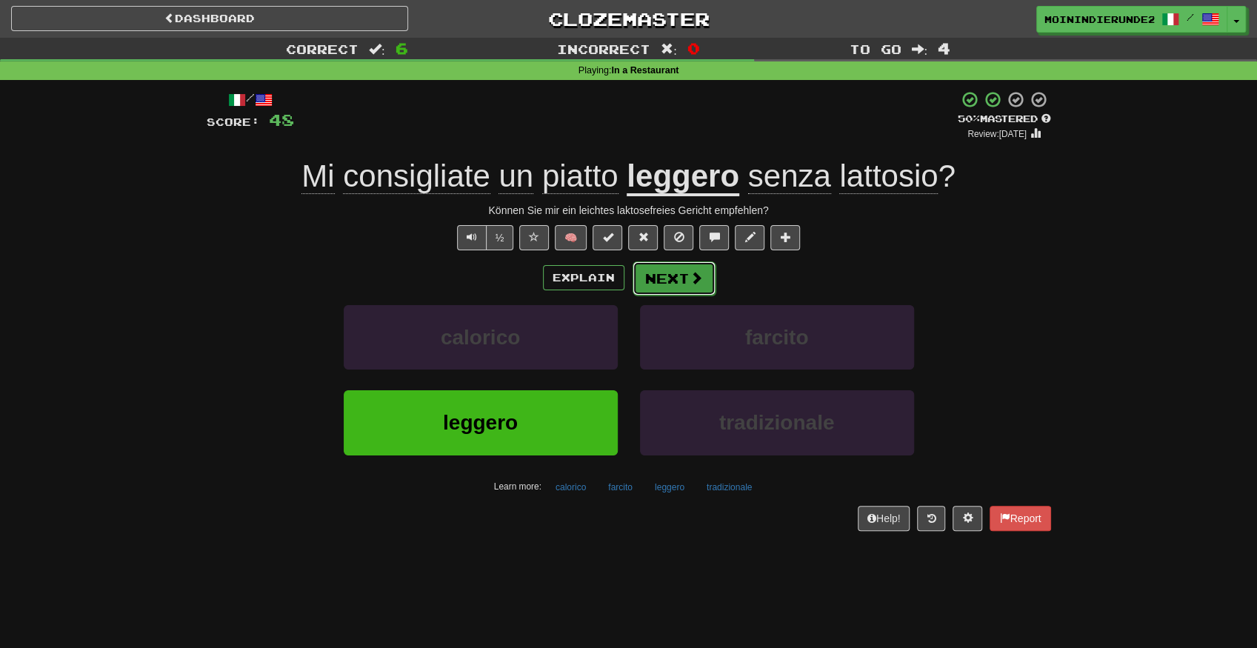
click at [661, 278] on button "Next" at bounding box center [673, 278] width 83 height 34
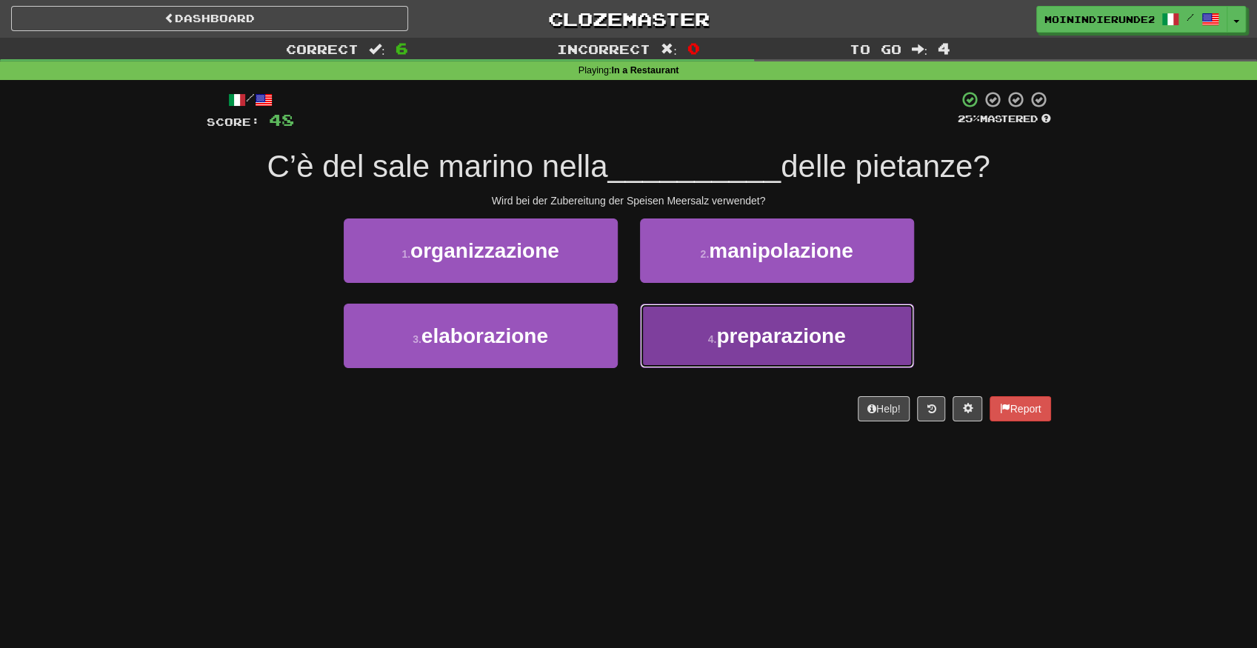
click at [695, 310] on button "4 . preparazione" at bounding box center [777, 336] width 274 height 64
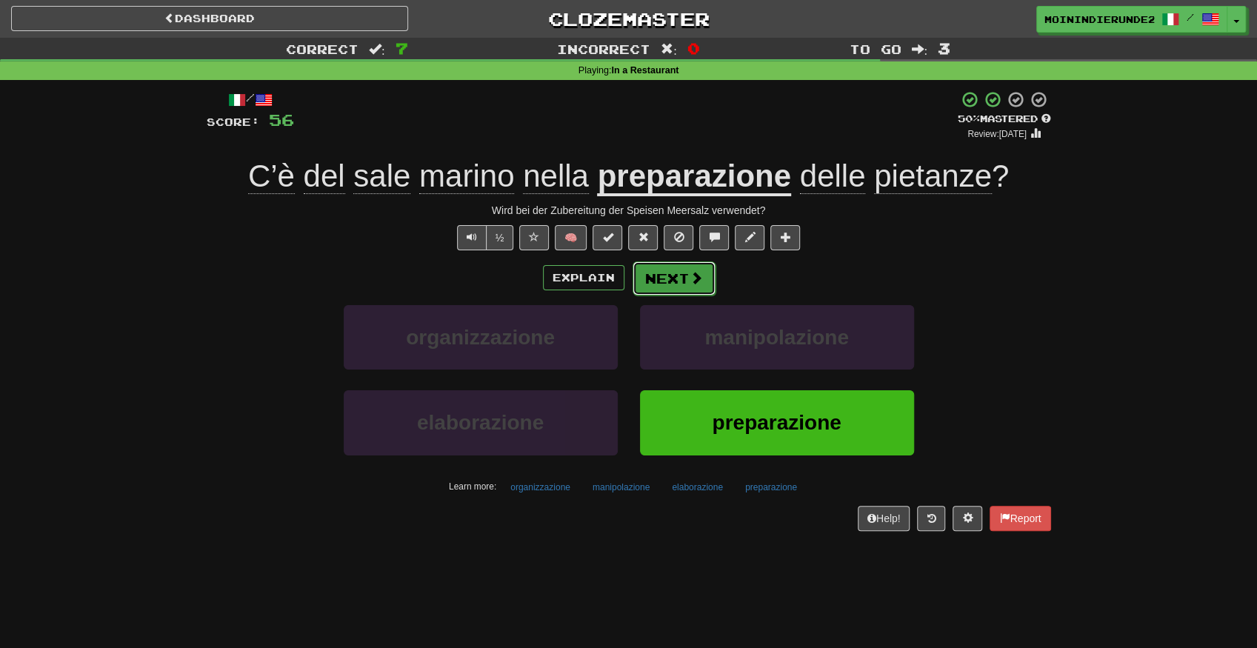
click at [677, 285] on button "Next" at bounding box center [673, 278] width 83 height 34
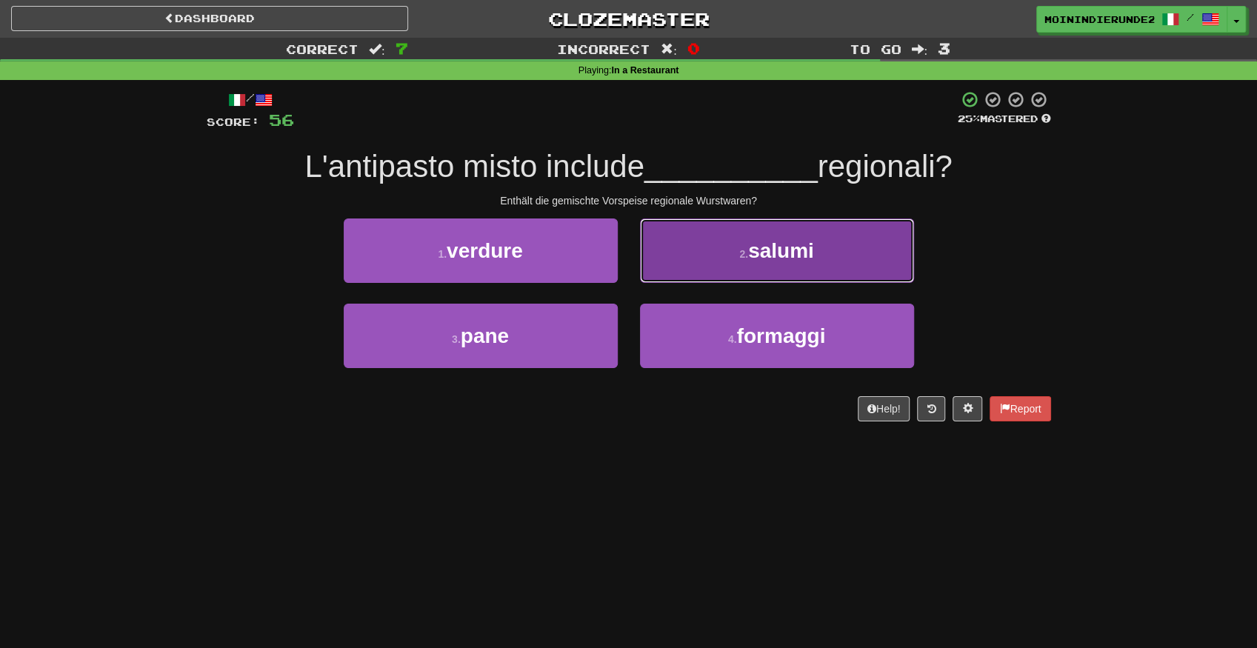
click at [711, 253] on button "2 . salumi" at bounding box center [777, 250] width 274 height 64
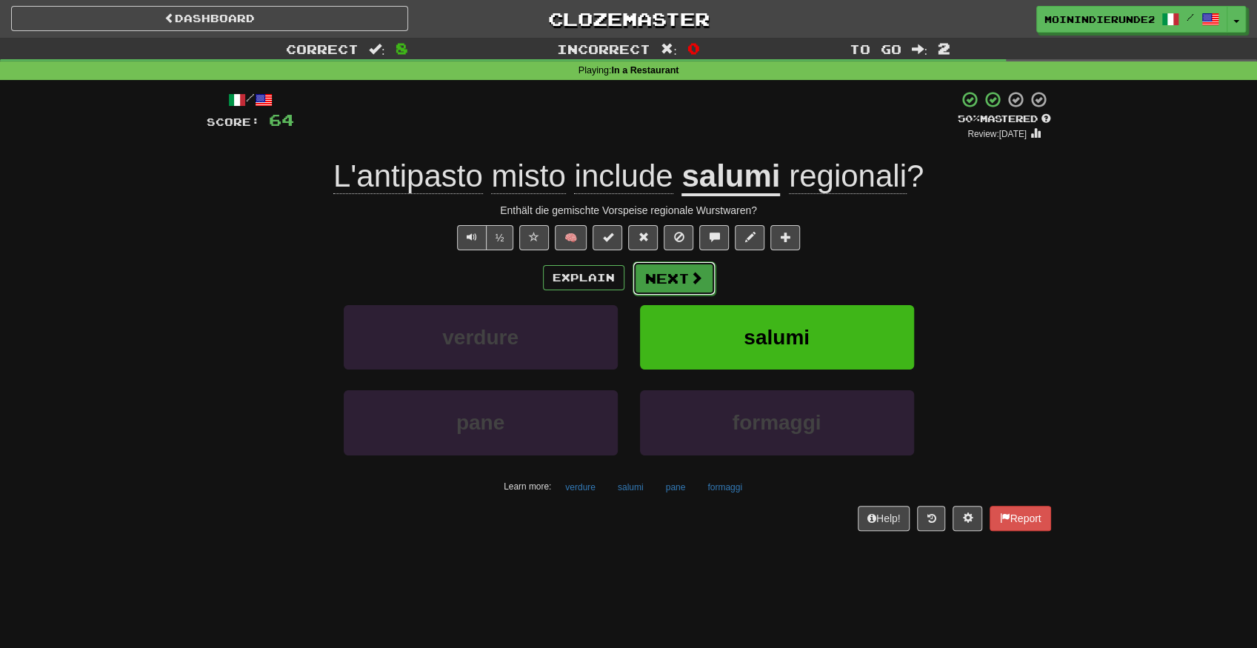
click at [664, 284] on button "Next" at bounding box center [673, 278] width 83 height 34
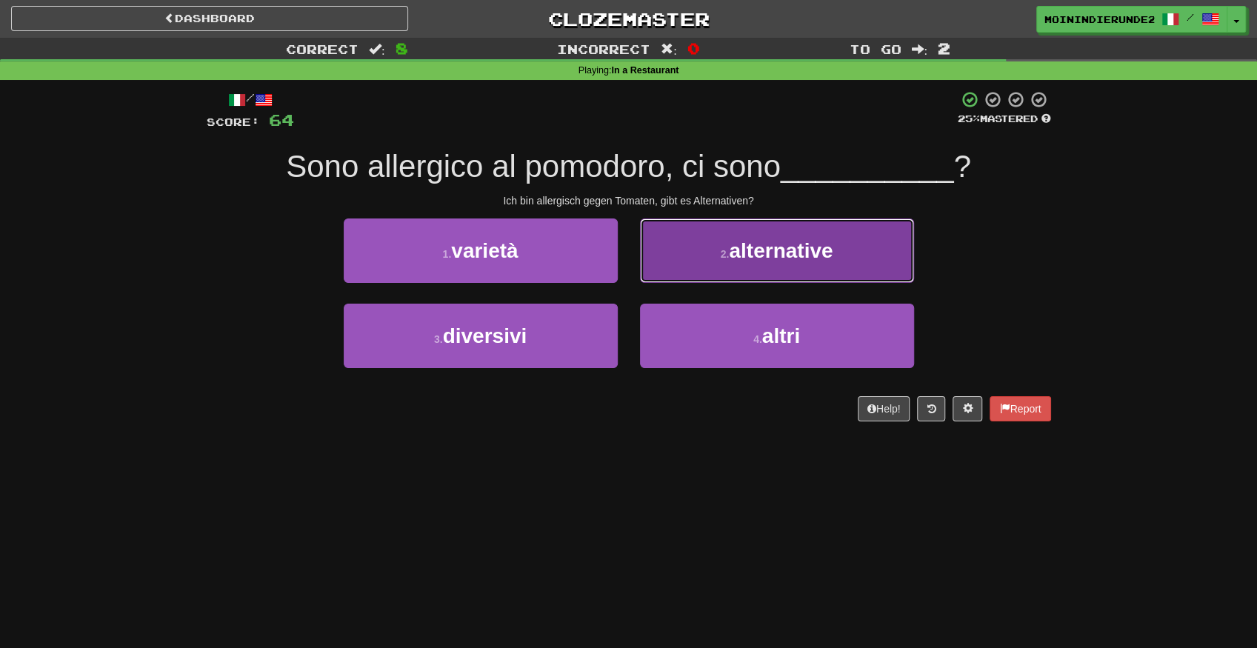
click at [701, 270] on button "2 . alternative" at bounding box center [777, 250] width 274 height 64
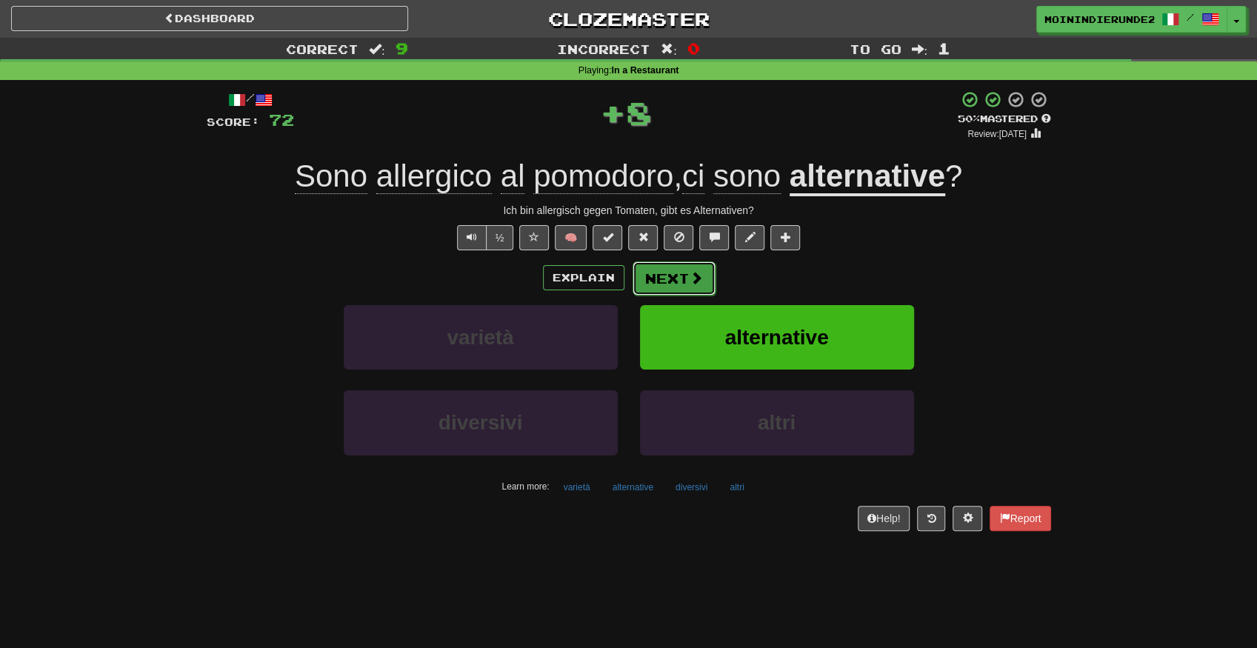
click at [673, 287] on button "Next" at bounding box center [673, 278] width 83 height 34
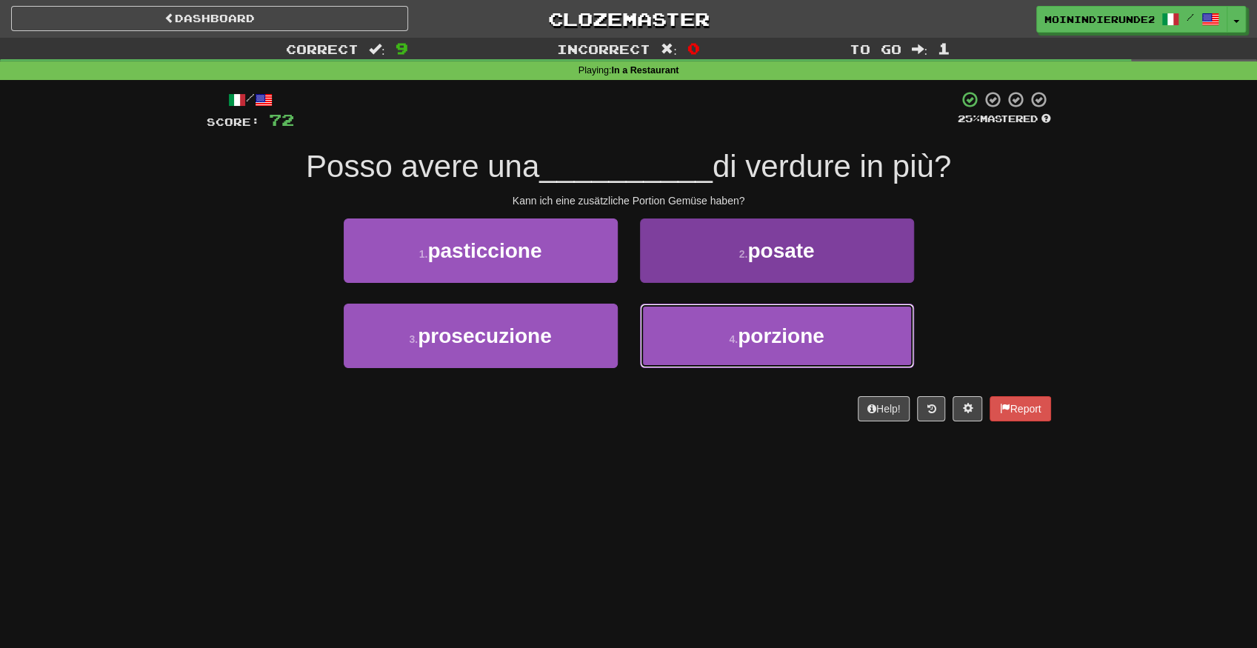
click at [751, 335] on span "porzione" at bounding box center [781, 335] width 87 height 23
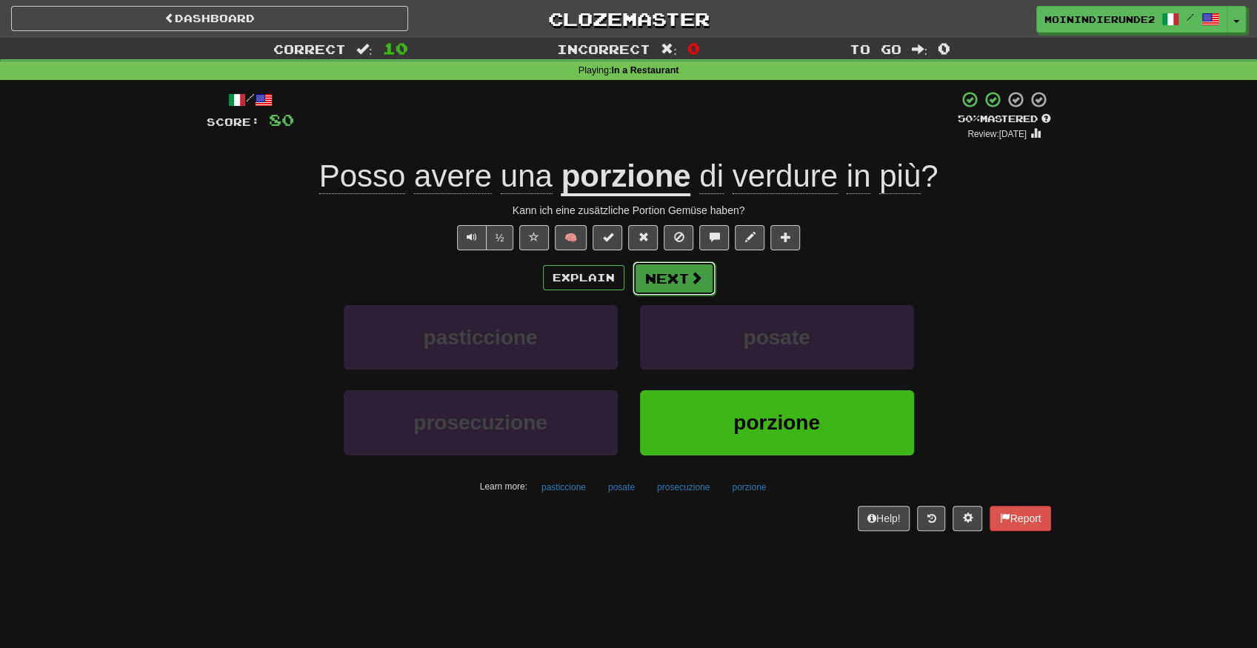
click at [653, 280] on button "Next" at bounding box center [673, 278] width 83 height 34
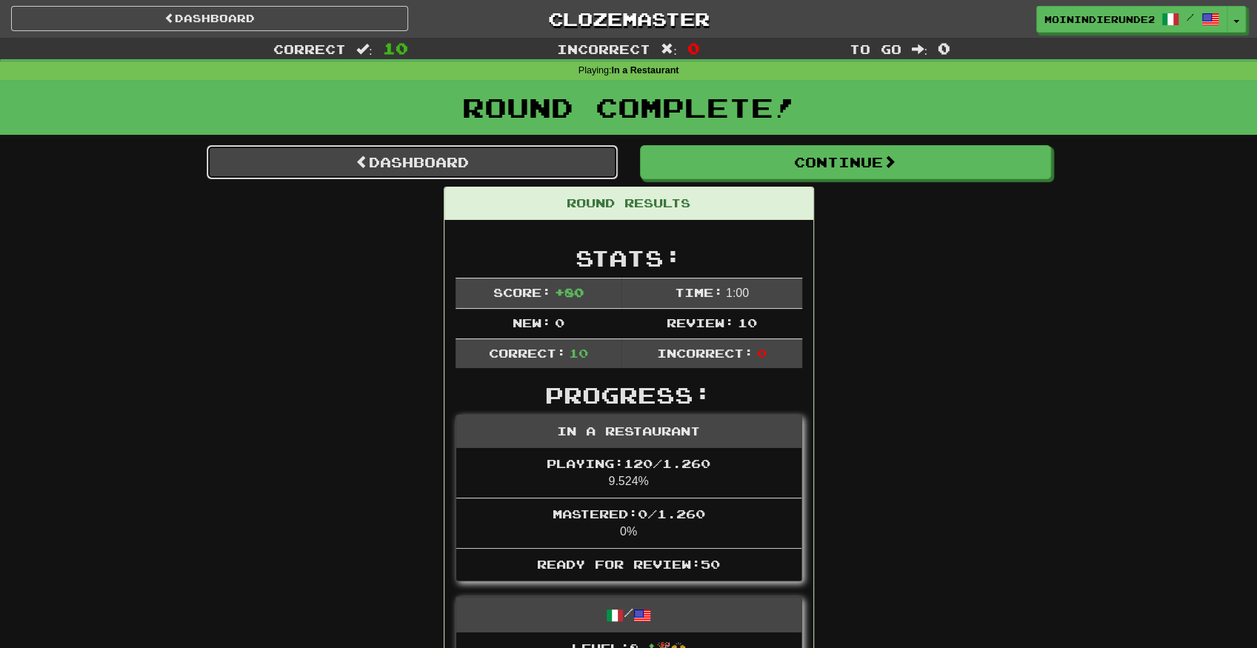
click at [525, 168] on link "Dashboard" at bounding box center [412, 162] width 411 height 34
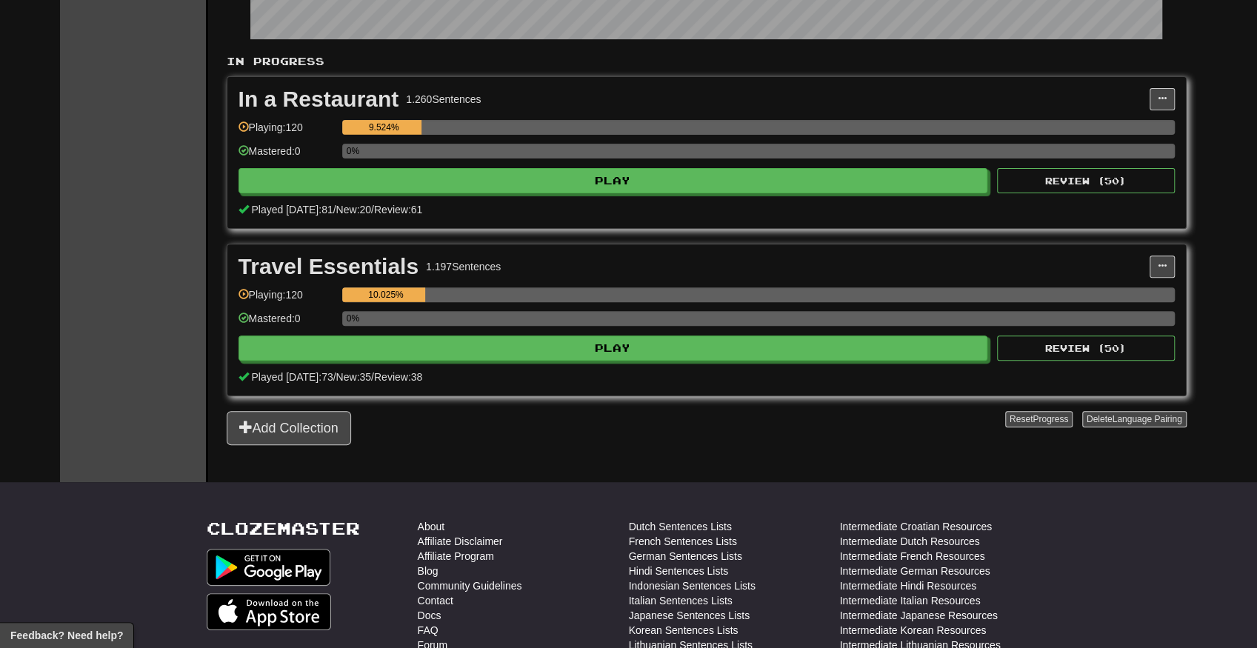
drag, startPoint x: 501, startPoint y: 186, endPoint x: 538, endPoint y: 302, distance: 122.0
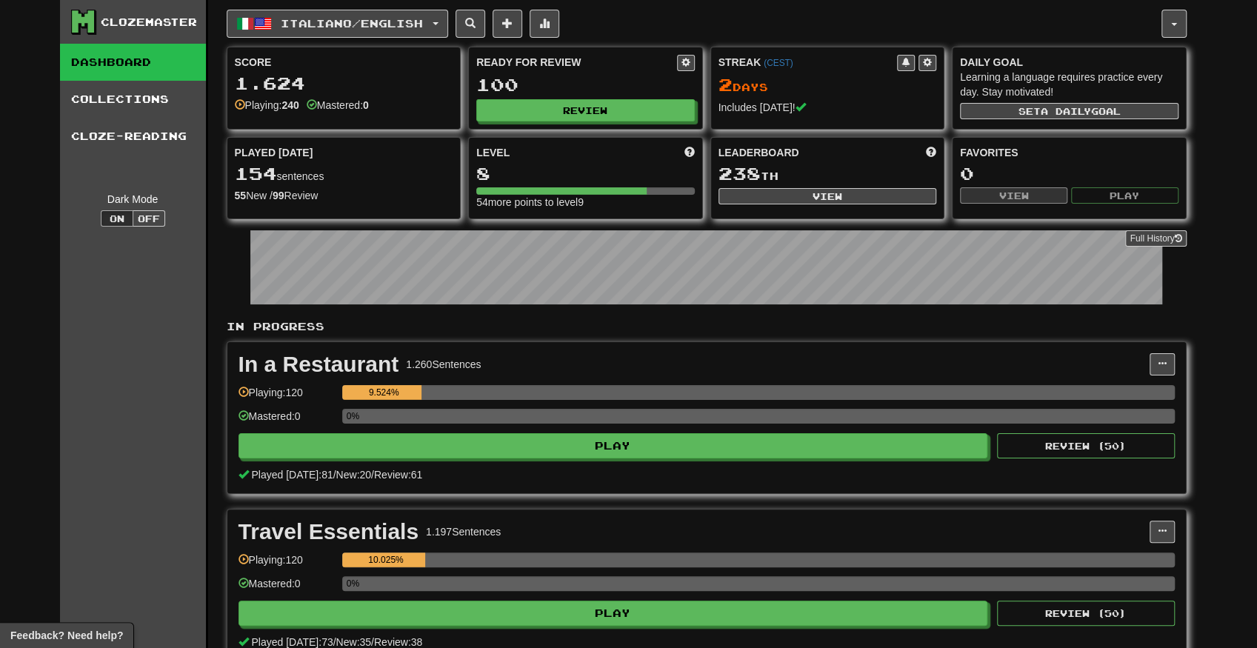
drag, startPoint x: 532, startPoint y: 297, endPoint x: 498, endPoint y: 89, distance: 210.9
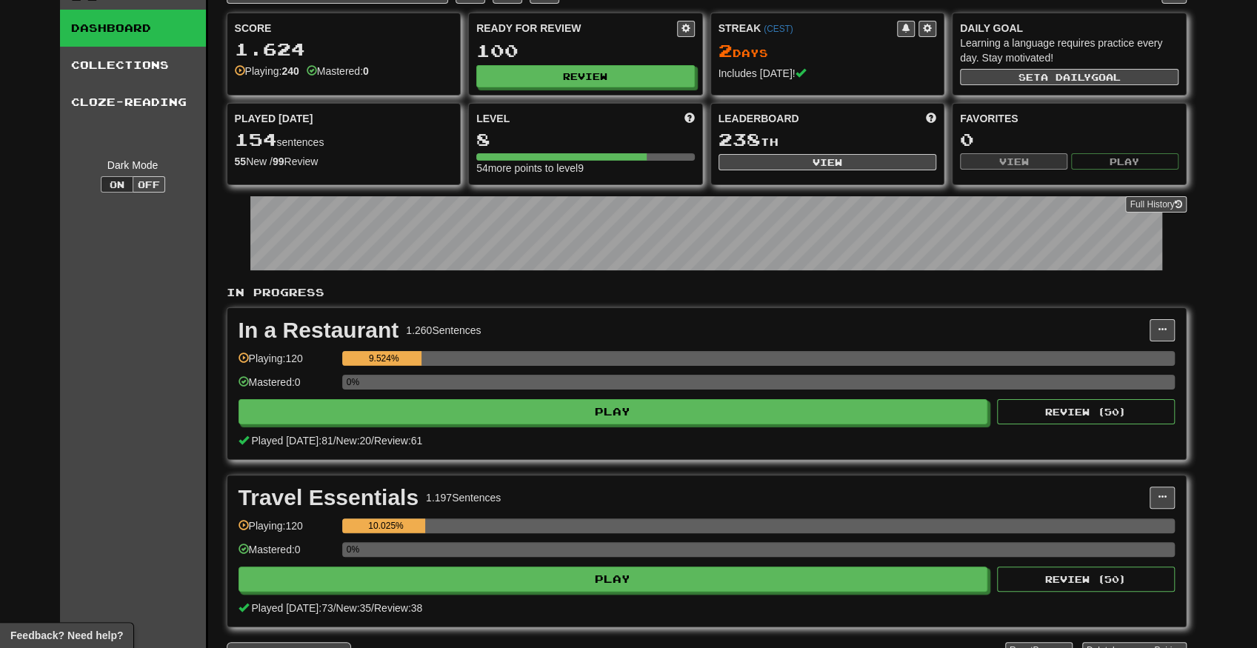
drag, startPoint x: 491, startPoint y: 157, endPoint x: 493, endPoint y: 175, distance: 17.9
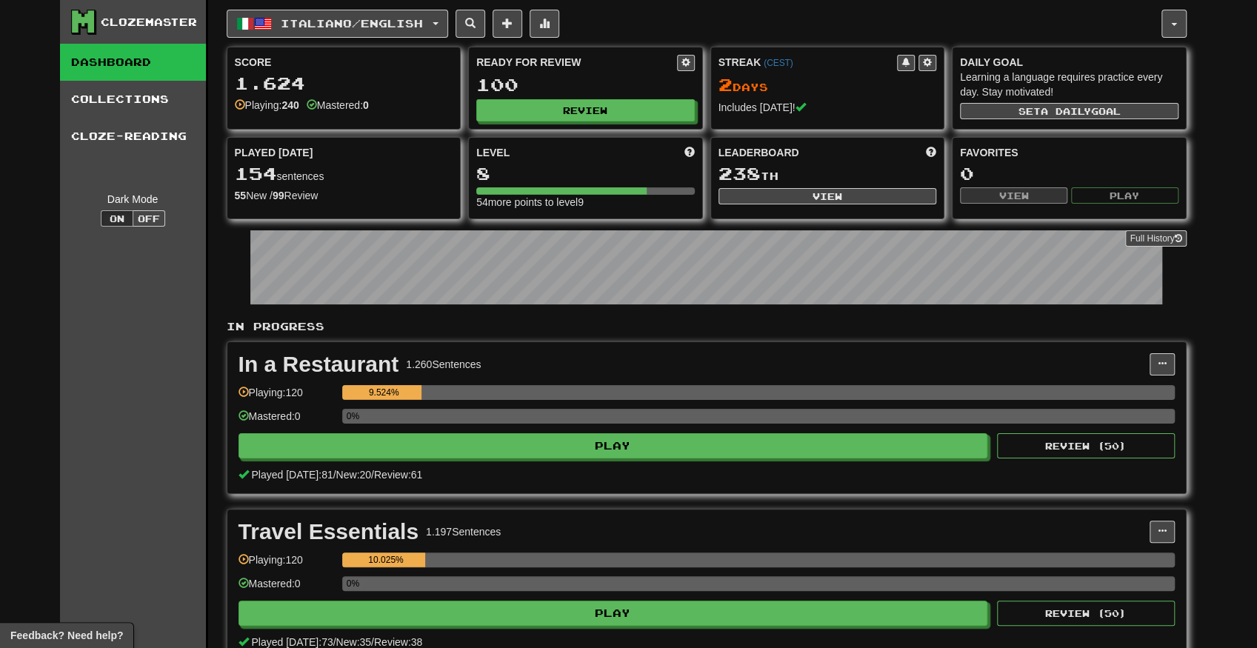
drag, startPoint x: 495, startPoint y: 174, endPoint x: 489, endPoint y: 76, distance: 97.9
